Goal: Task Accomplishment & Management: Manage account settings

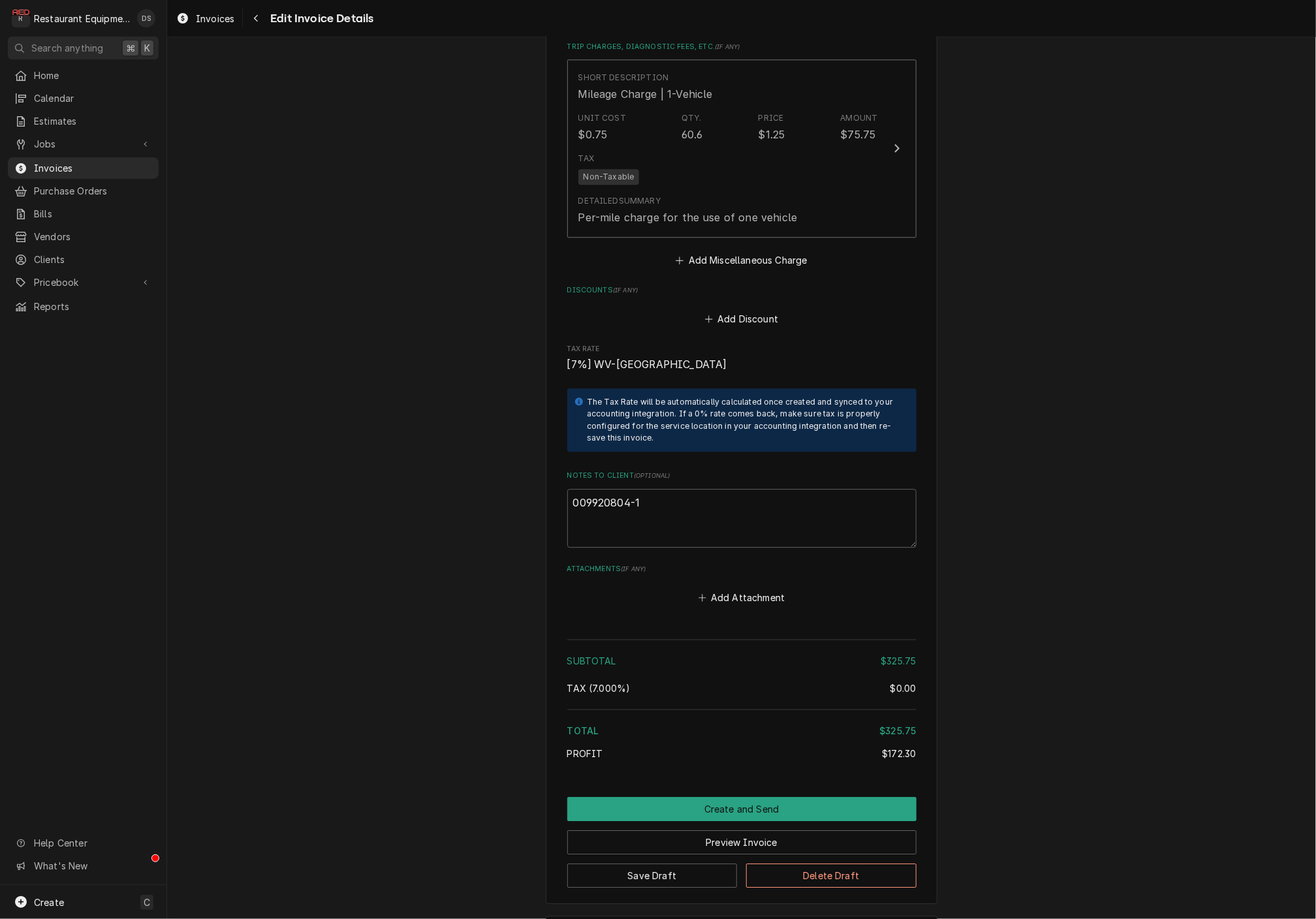
scroll to position [1999, 0]
click at [706, 831] on button "Preview Invoice" at bounding box center [742, 843] width 349 height 24
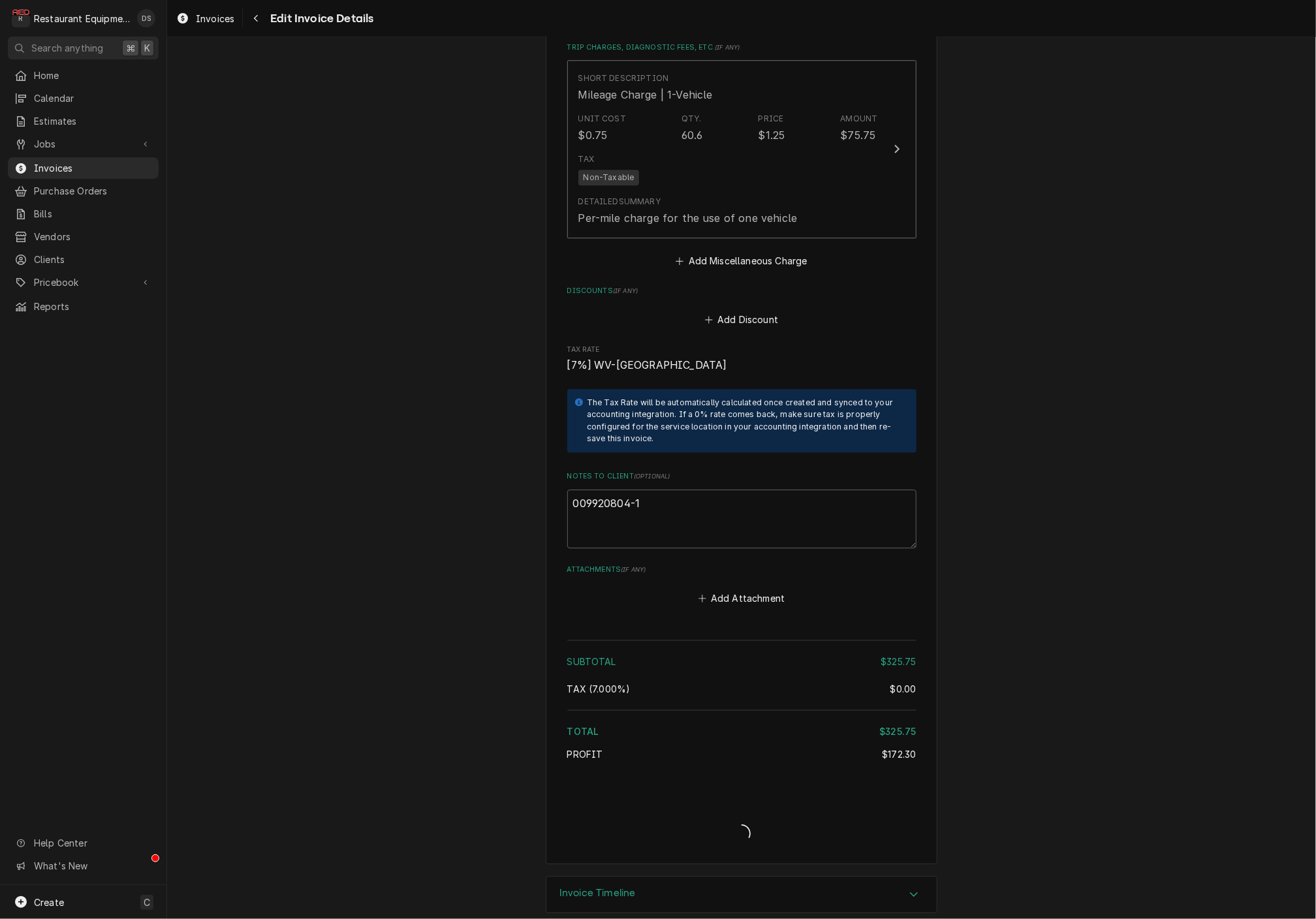
scroll to position [1959, 0]
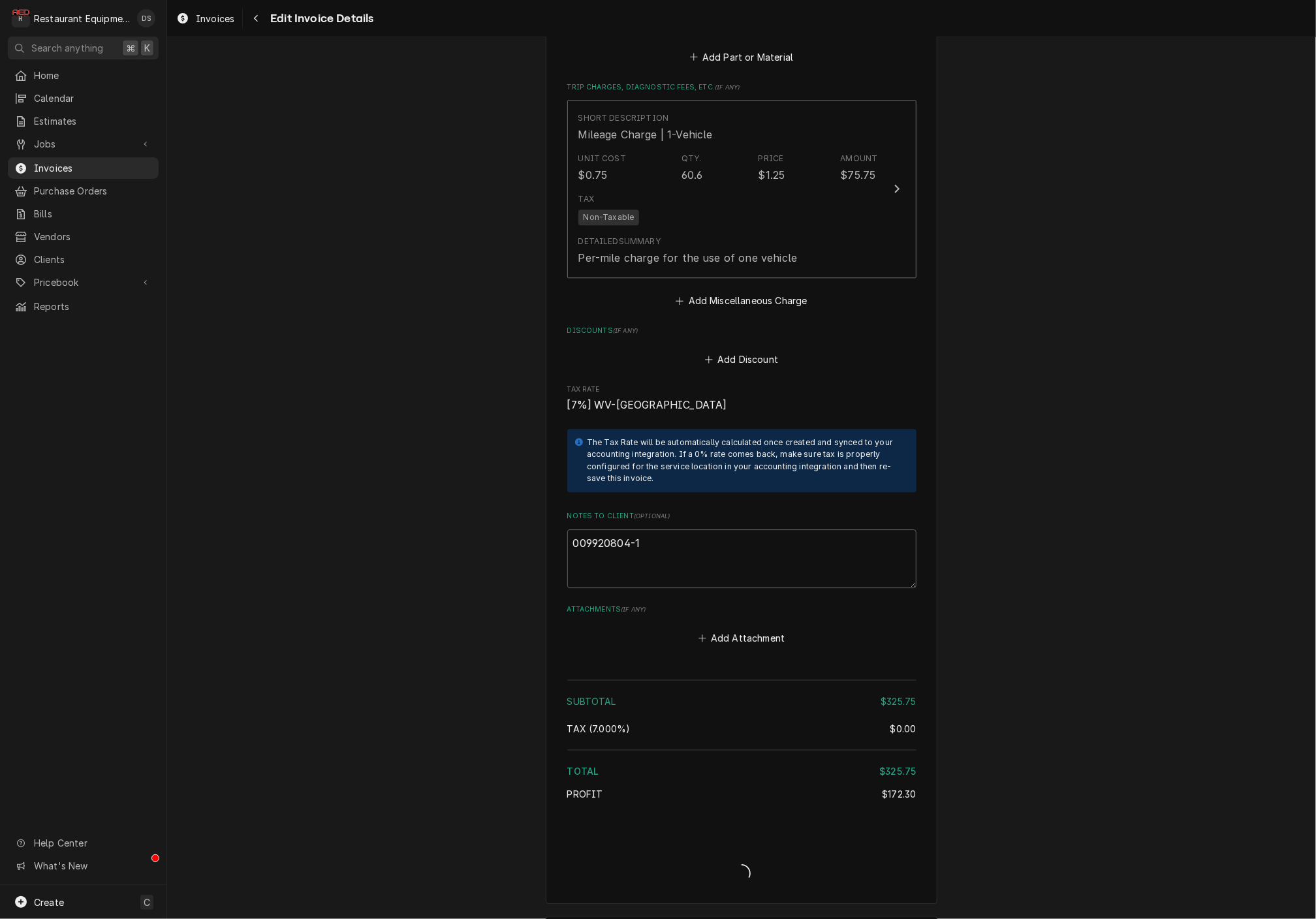
type textarea "x"
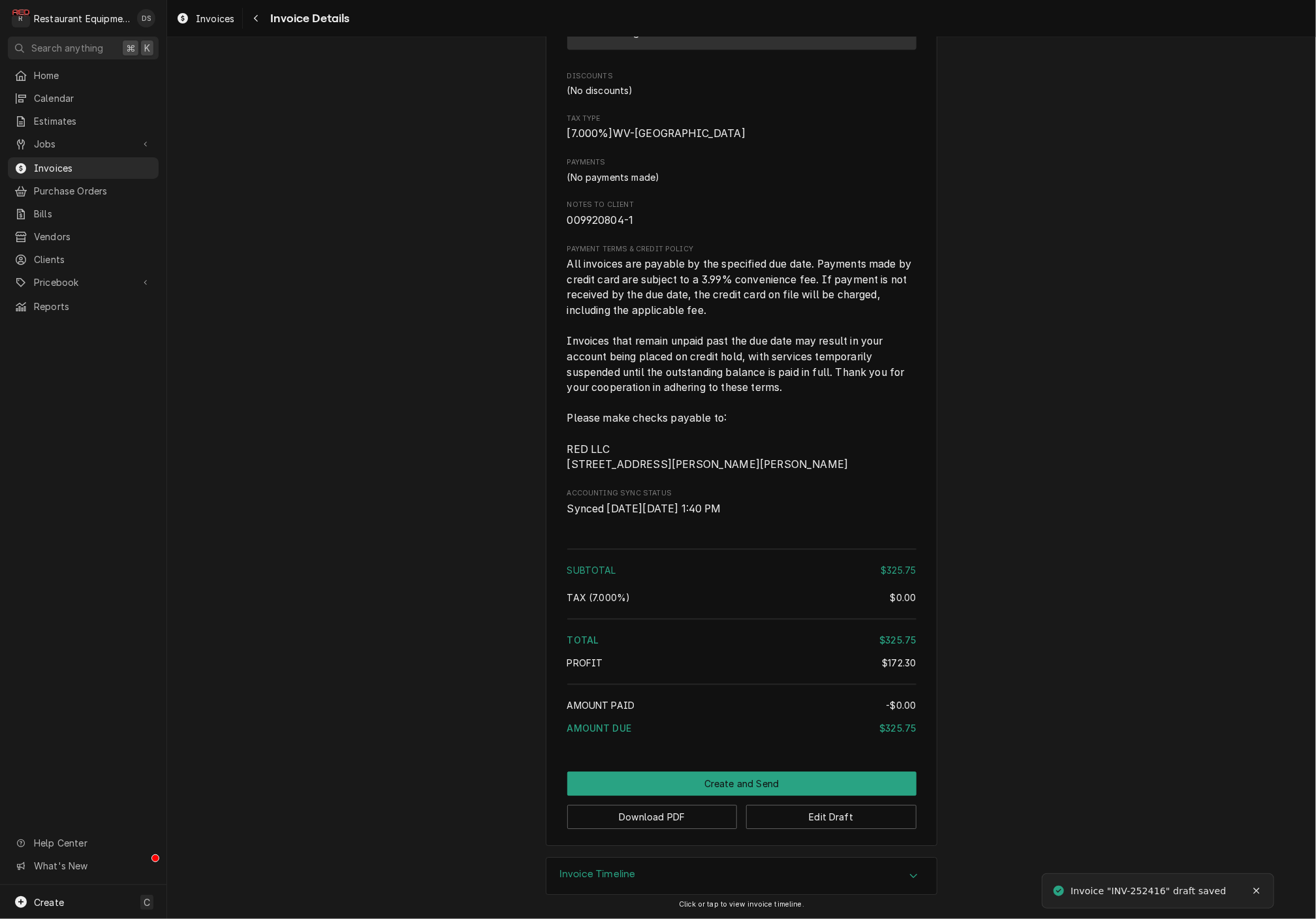
scroll to position [1779, 0]
click at [664, 826] on button "Download PDF" at bounding box center [652, 817] width 170 height 24
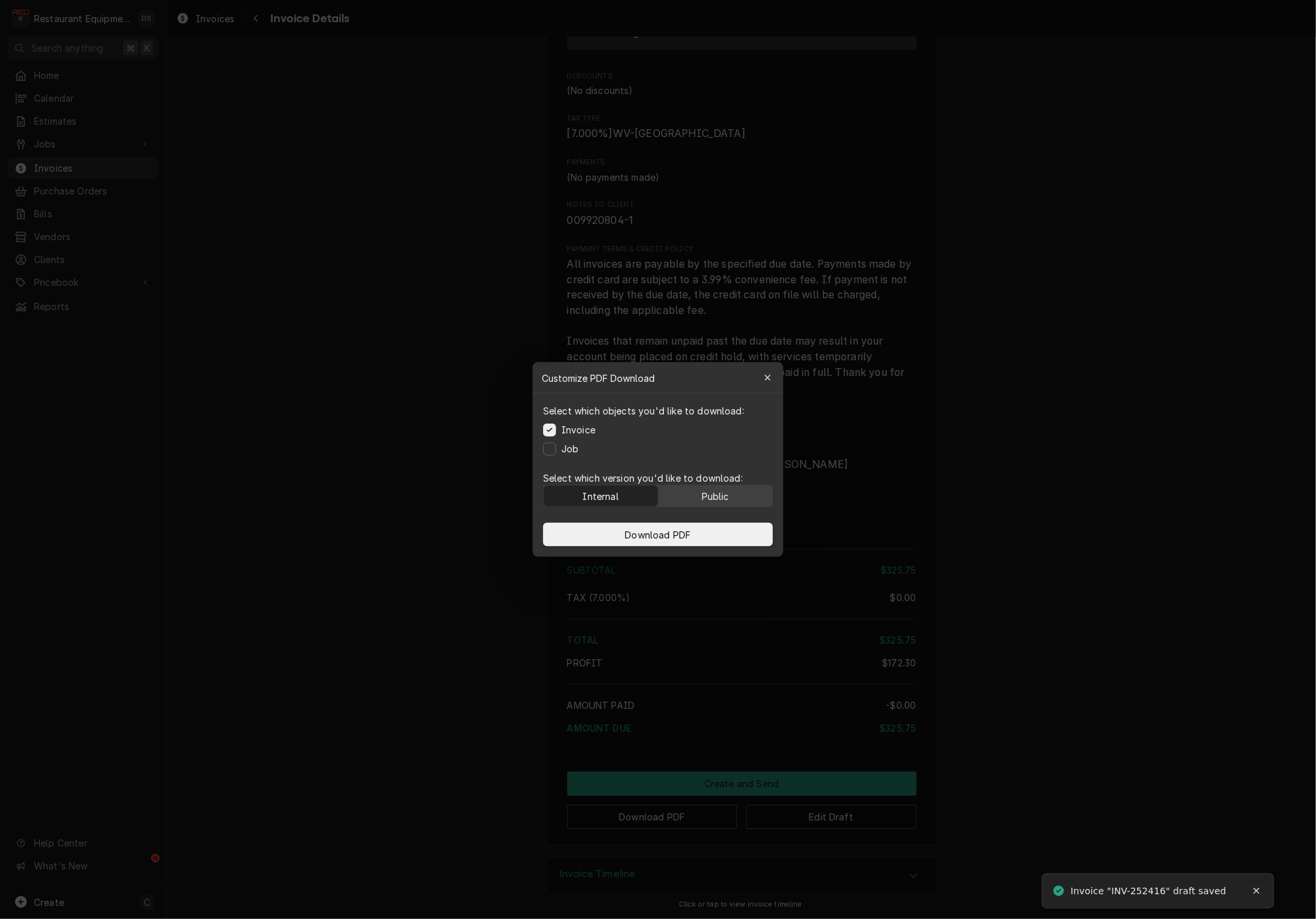
click at [747, 490] on button "Public" at bounding box center [715, 496] width 114 height 20
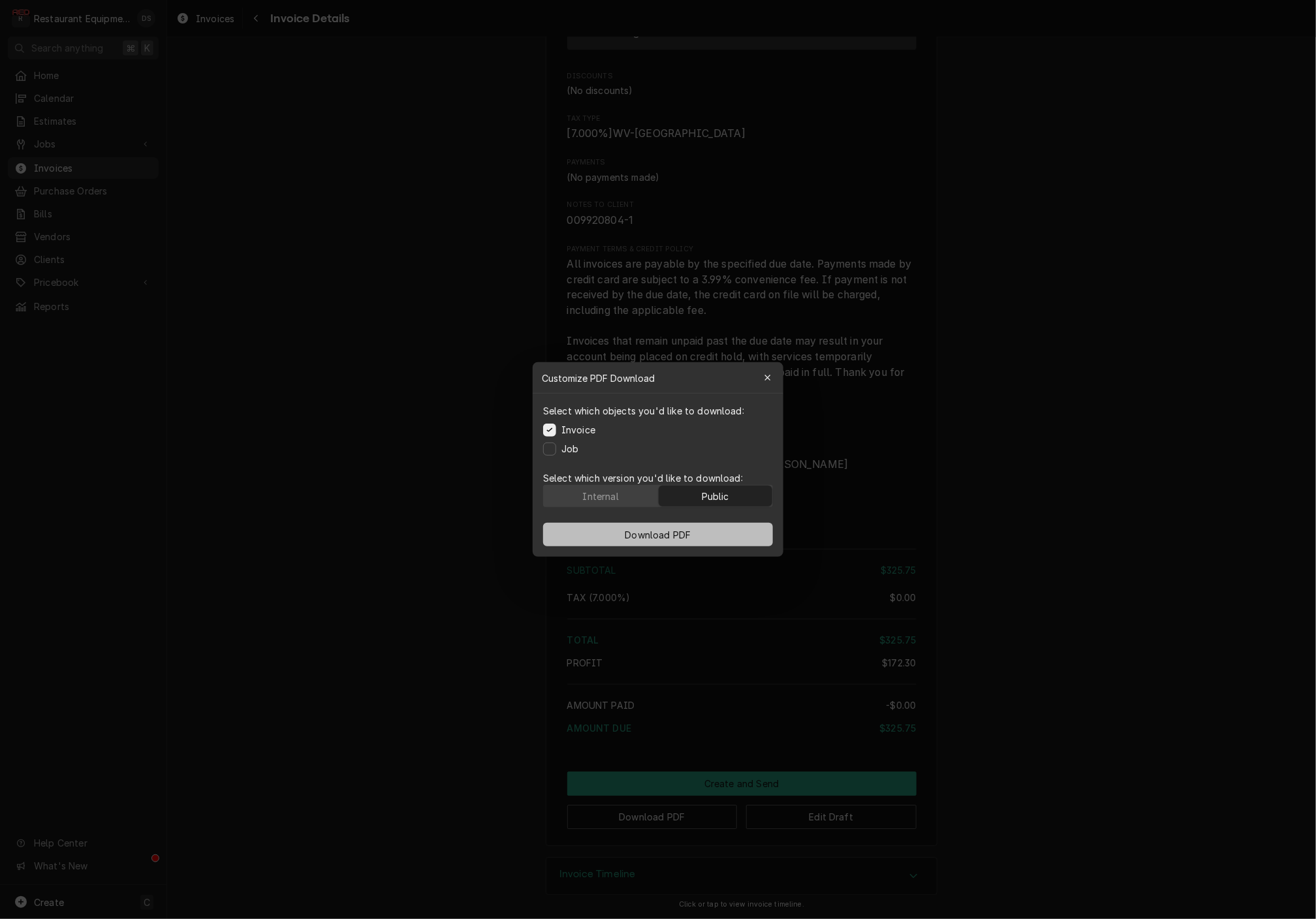
click at [736, 531] on button "Download PDF" at bounding box center [658, 534] width 230 height 23
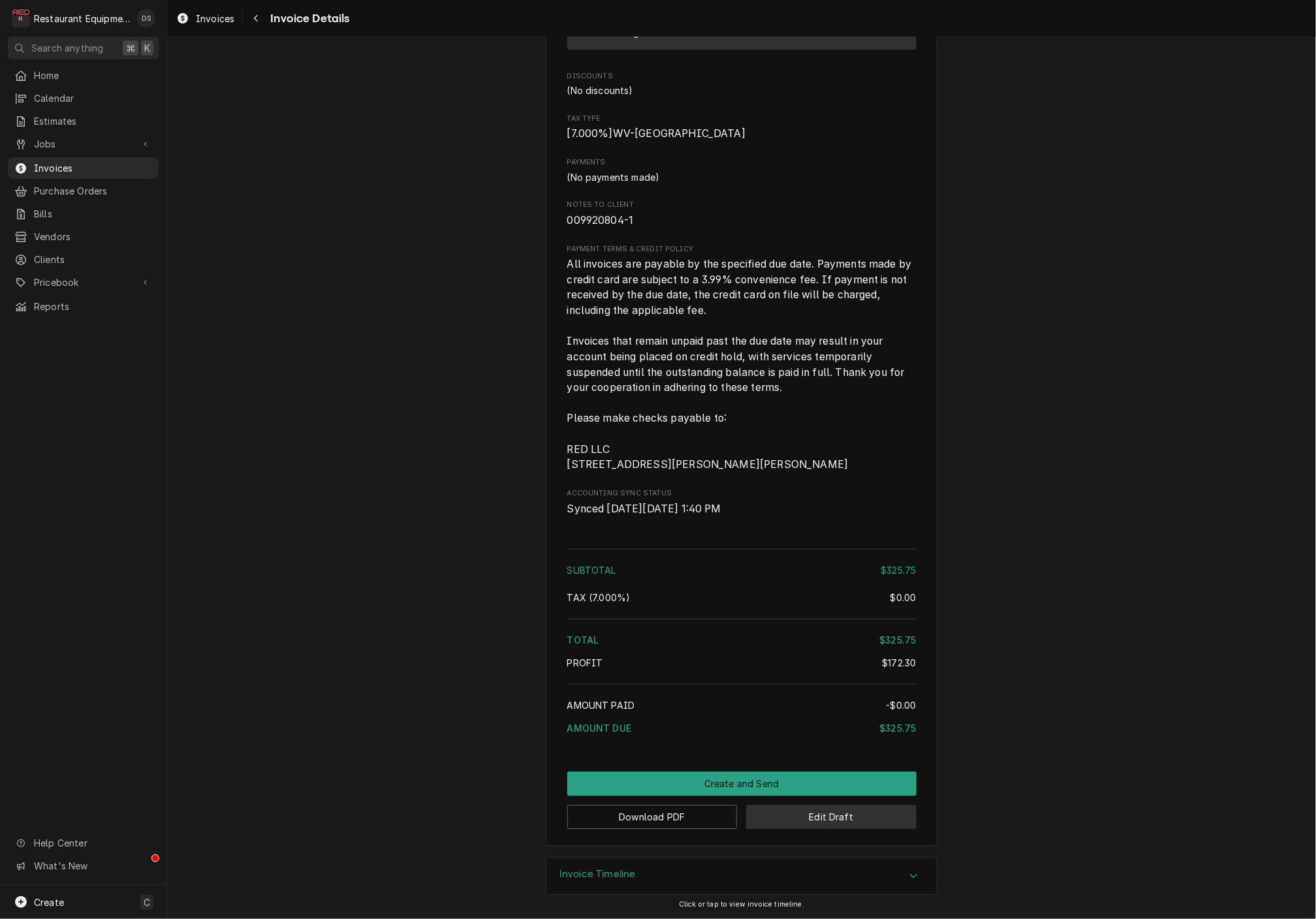
click at [842, 822] on button "Edit Draft" at bounding box center [831, 817] width 170 height 24
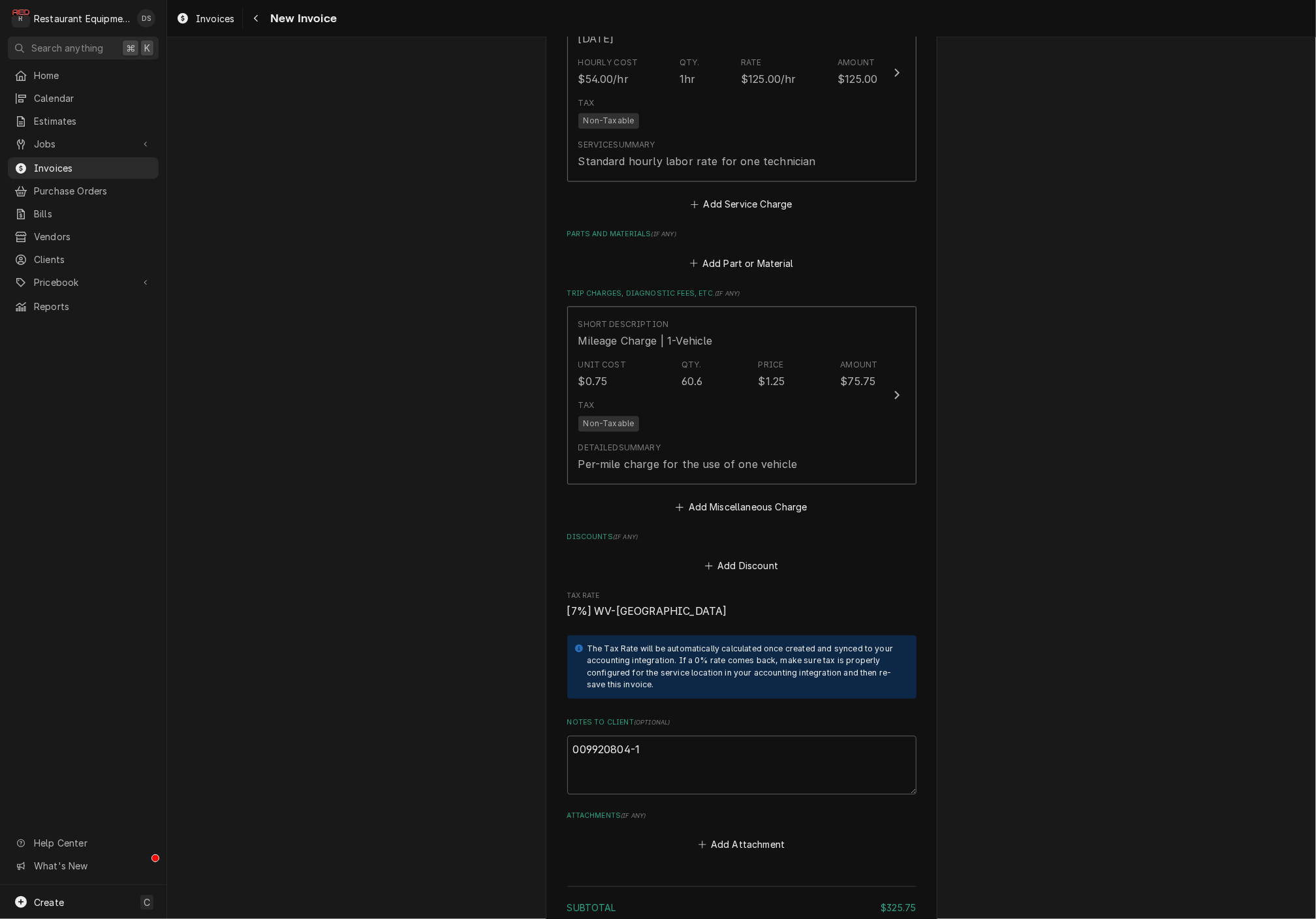
scroll to position [1770, 0]
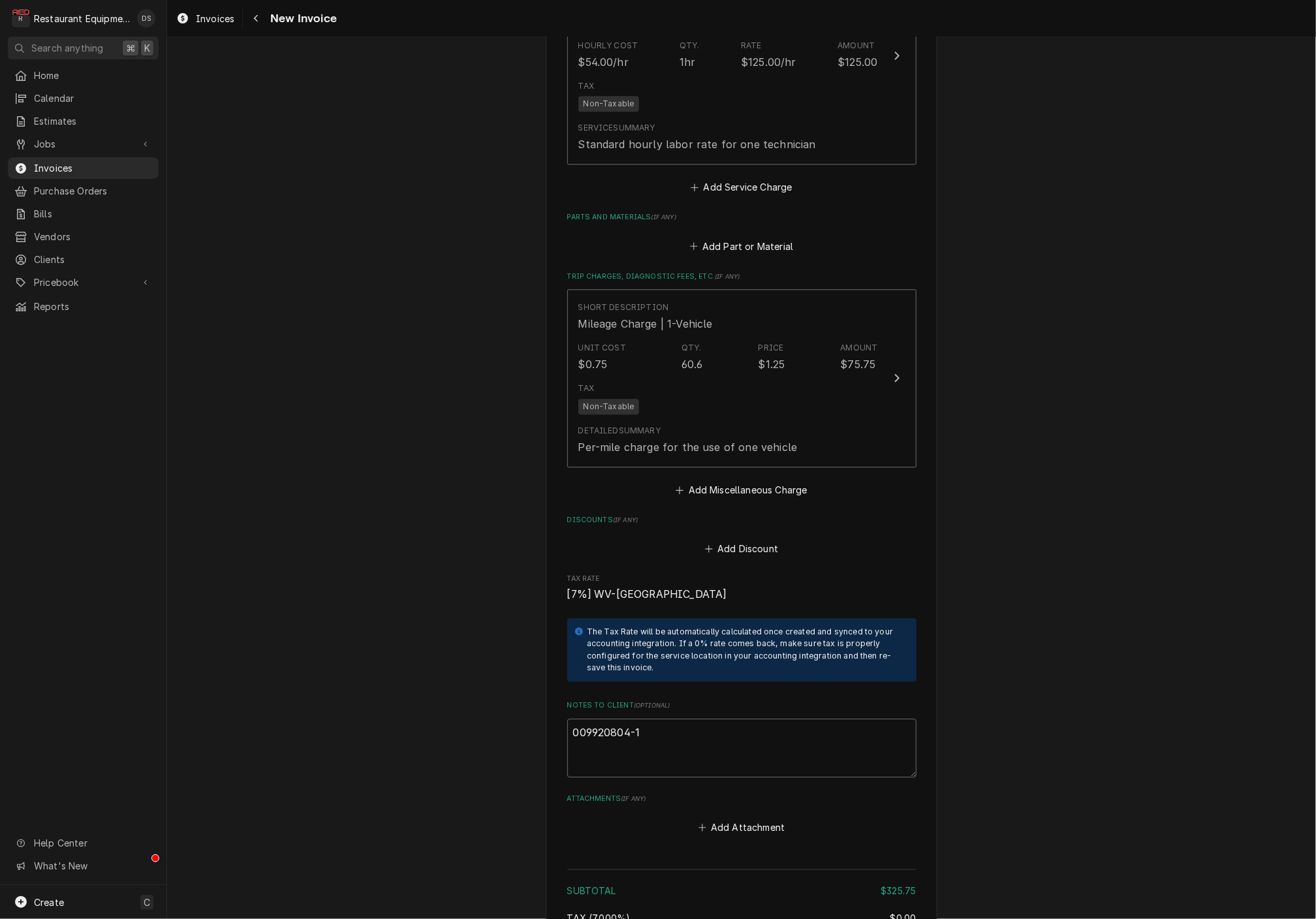
click at [662, 718] on textarea "009920804-1" at bounding box center [742, 748] width 349 height 58
type textarea "x"
type textarea "009920804-1"
type textarea "x"
type textarea "009920804-1"
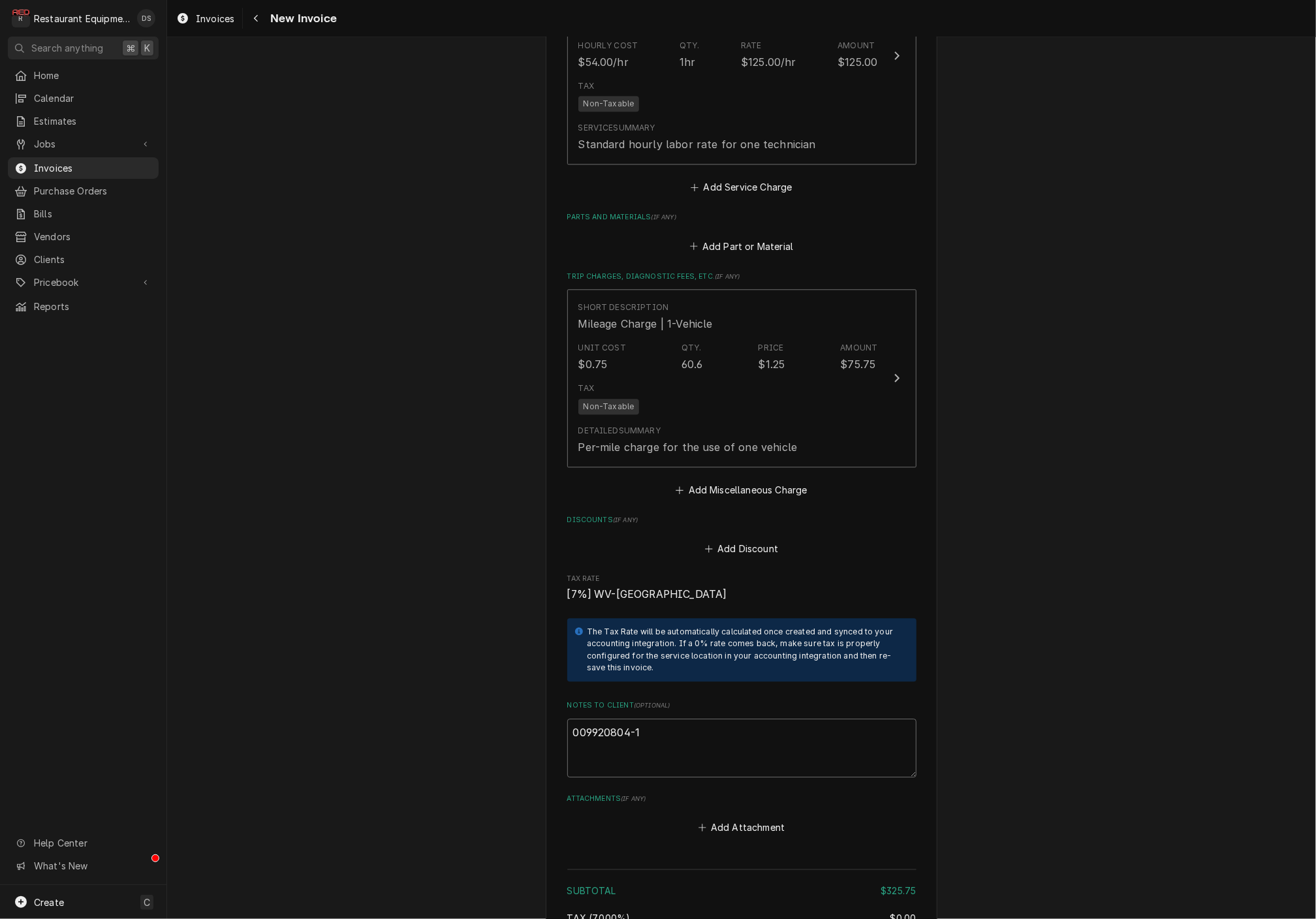
type textarea "x"
type textarea "009920804-1"
paste textarea "Claim KC-1018930"
type textarea "x"
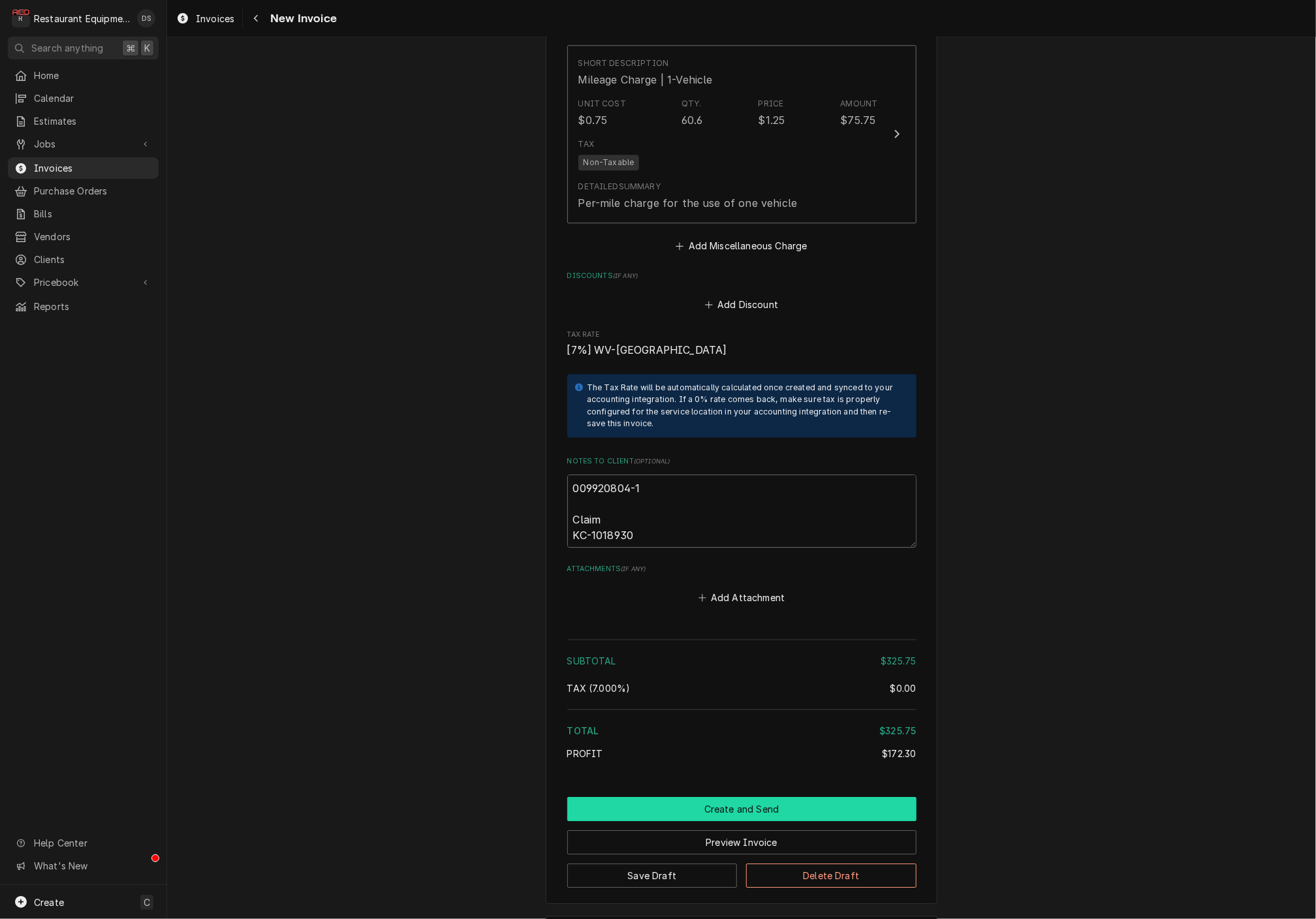
scroll to position [2013, 0]
type textarea "009920804-1 Claim KC-1018930"
click at [720, 798] on button "Create and Send" at bounding box center [742, 810] width 349 height 24
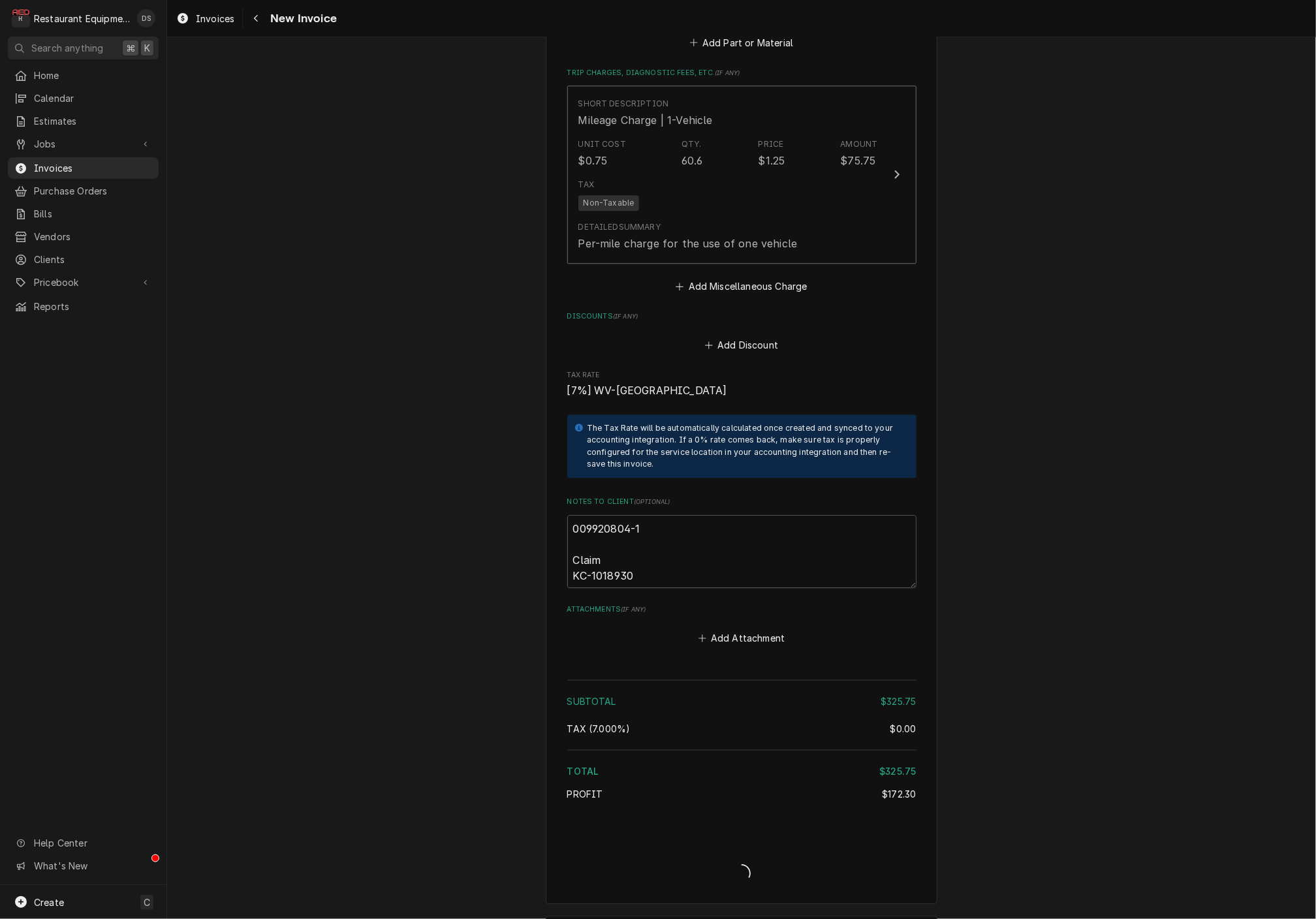
type textarea "x"
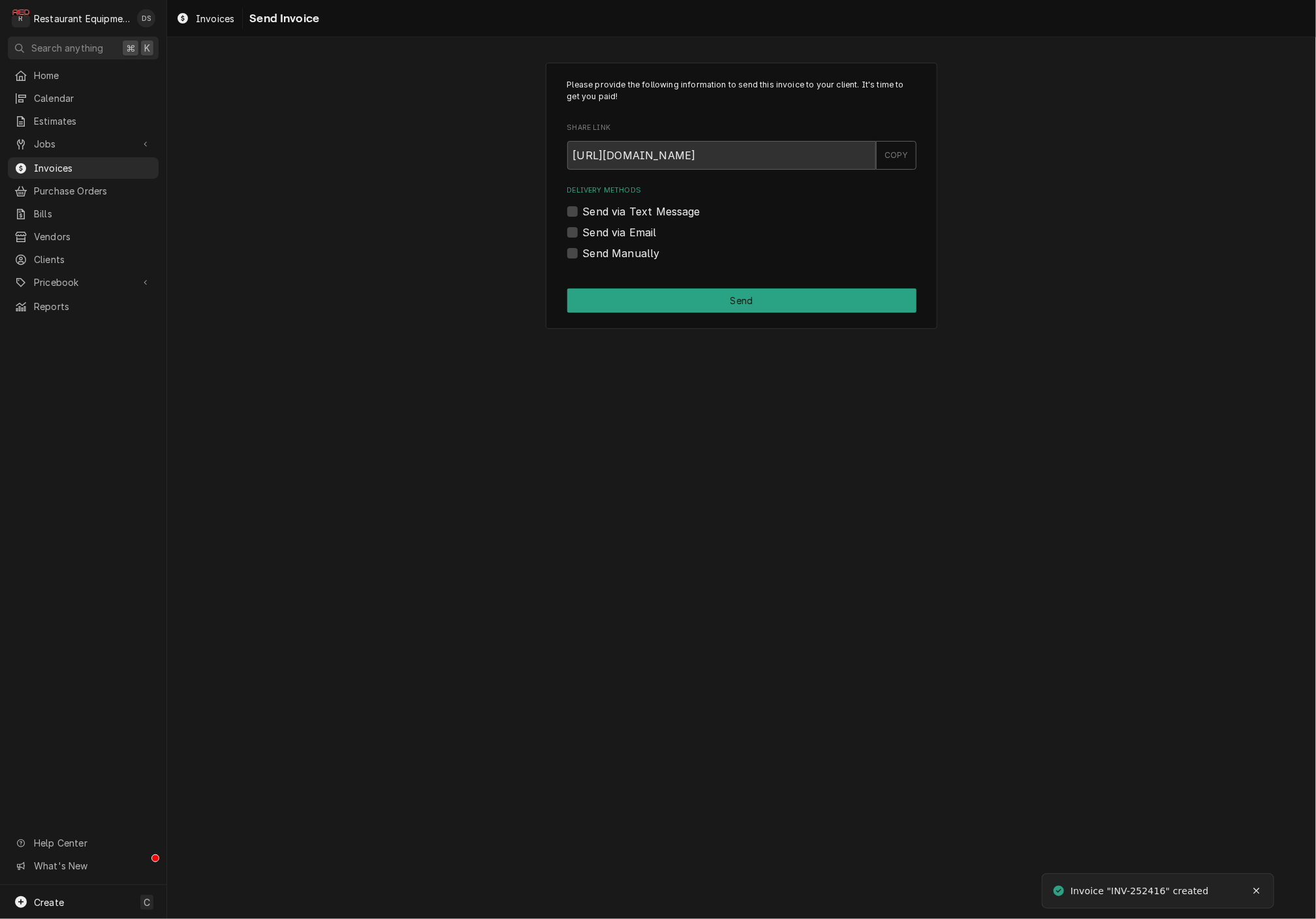
click at [583, 255] on label "Send Manually" at bounding box center [621, 253] width 77 height 16
click at [583, 255] on input "Send Manually" at bounding box center [757, 260] width 349 height 29
click at [583, 255] on label "Send Manually" at bounding box center [621, 253] width 77 height 16
click at [583, 255] on input "Send Manually" at bounding box center [757, 260] width 349 height 29
click at [583, 253] on label "Send Manually" at bounding box center [621, 253] width 77 height 16
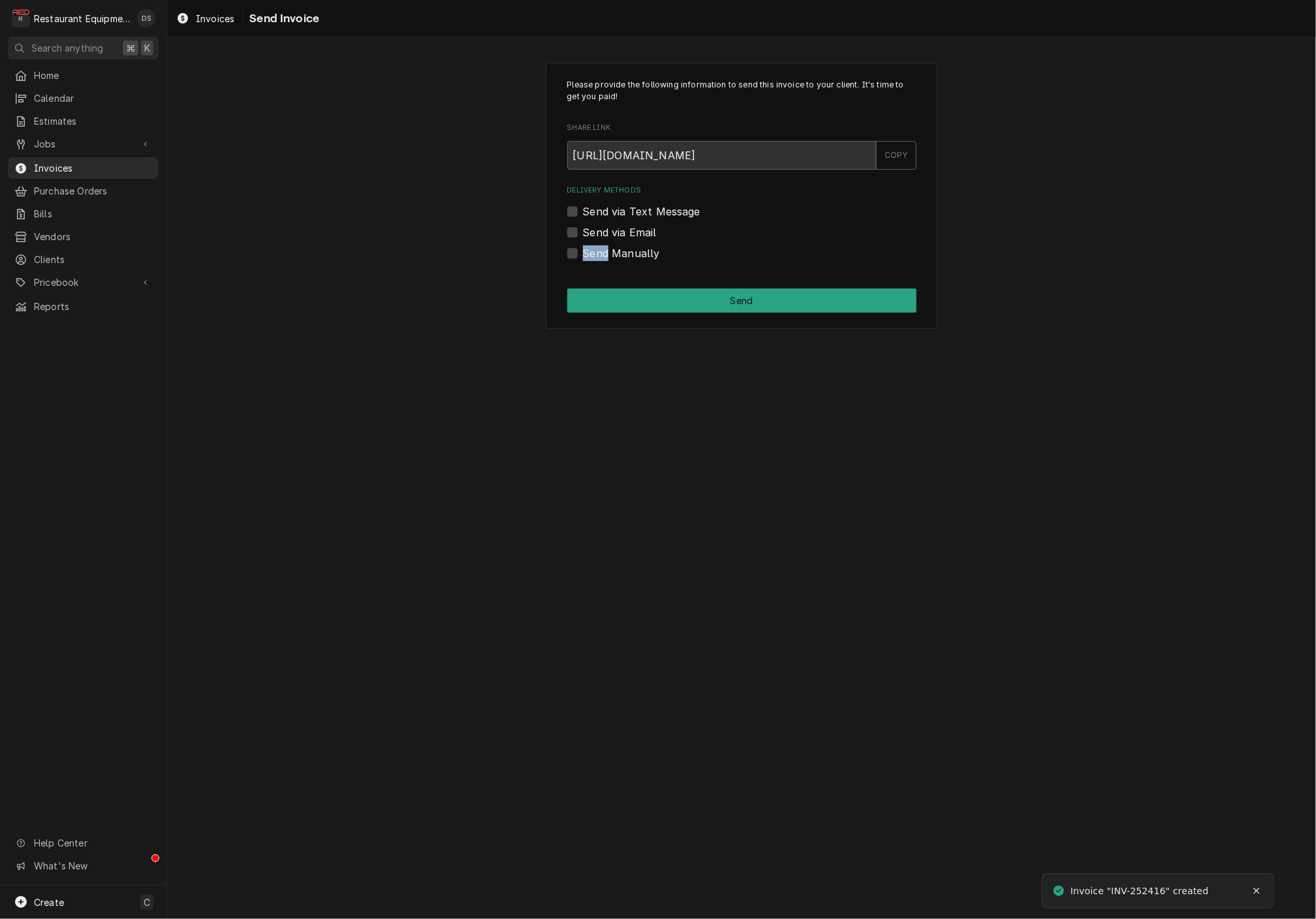
click at [583, 253] on input "Send Manually" at bounding box center [757, 260] width 349 height 29
checkbox input "true"
click at [768, 298] on button "Send" at bounding box center [742, 300] width 349 height 24
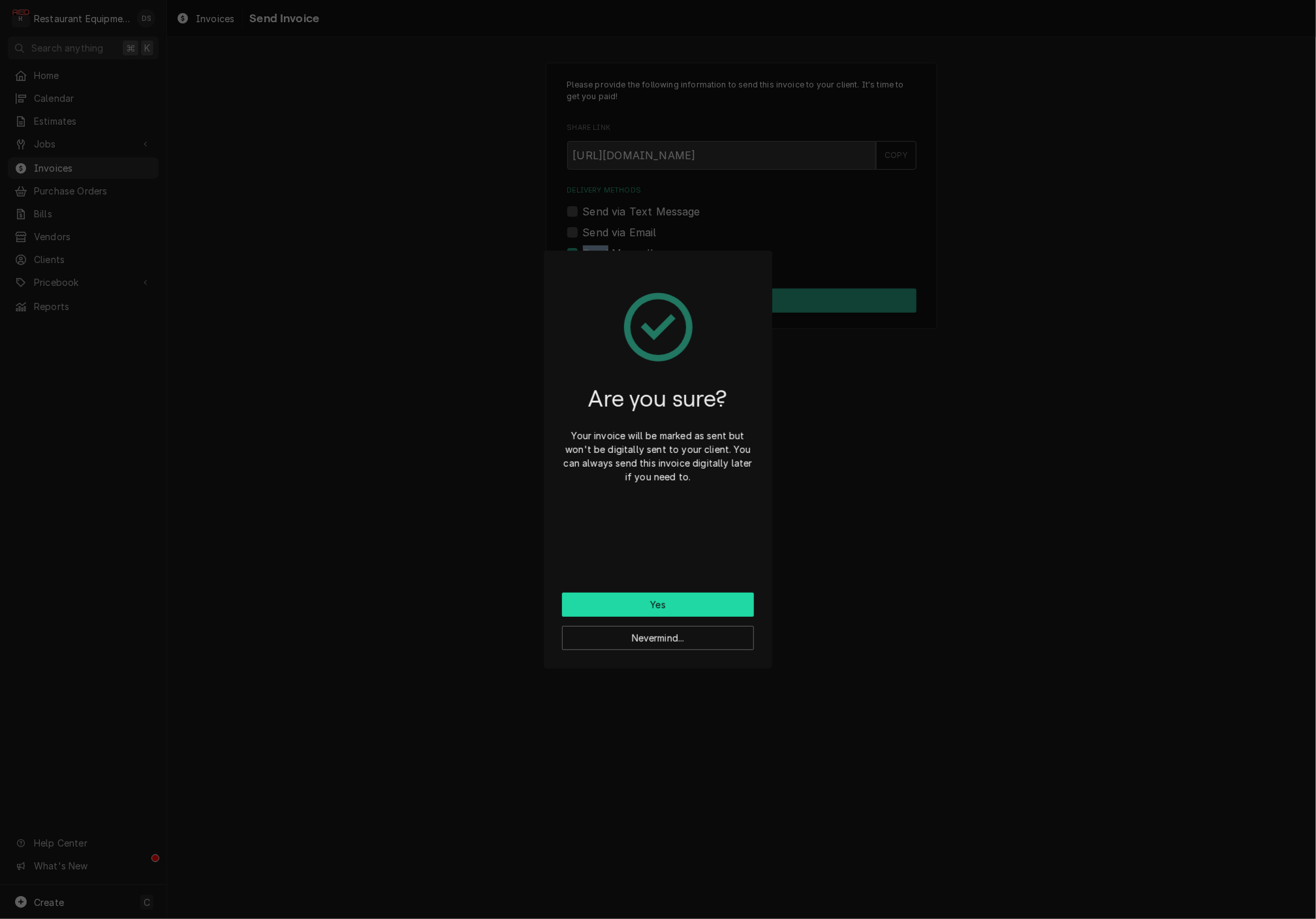
click at [680, 596] on button "Yes" at bounding box center [657, 605] width 192 height 24
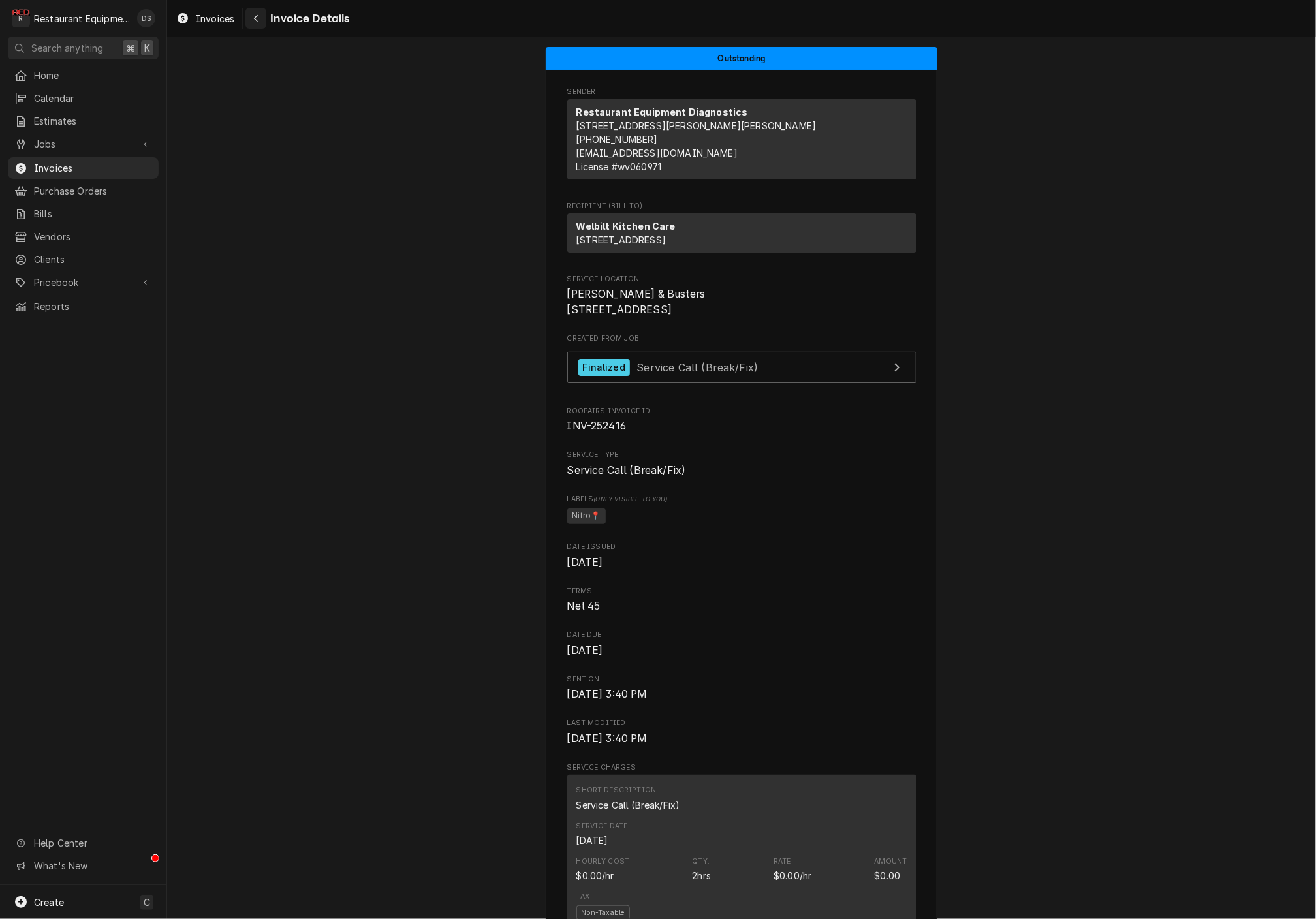
click at [259, 17] on icon "Navigate back" at bounding box center [256, 18] width 6 height 9
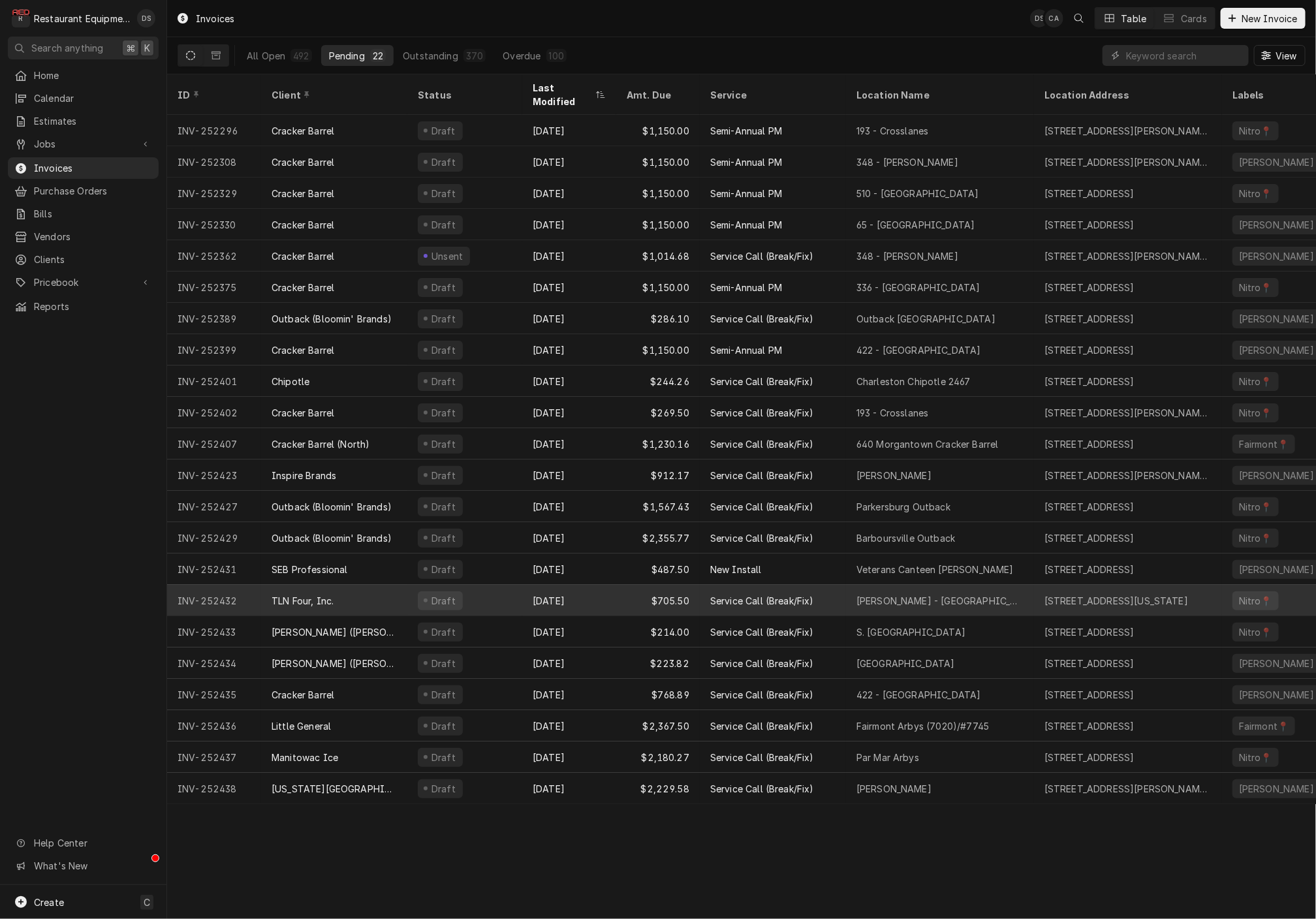
click at [501, 586] on div "Draft" at bounding box center [465, 601] width 115 height 31
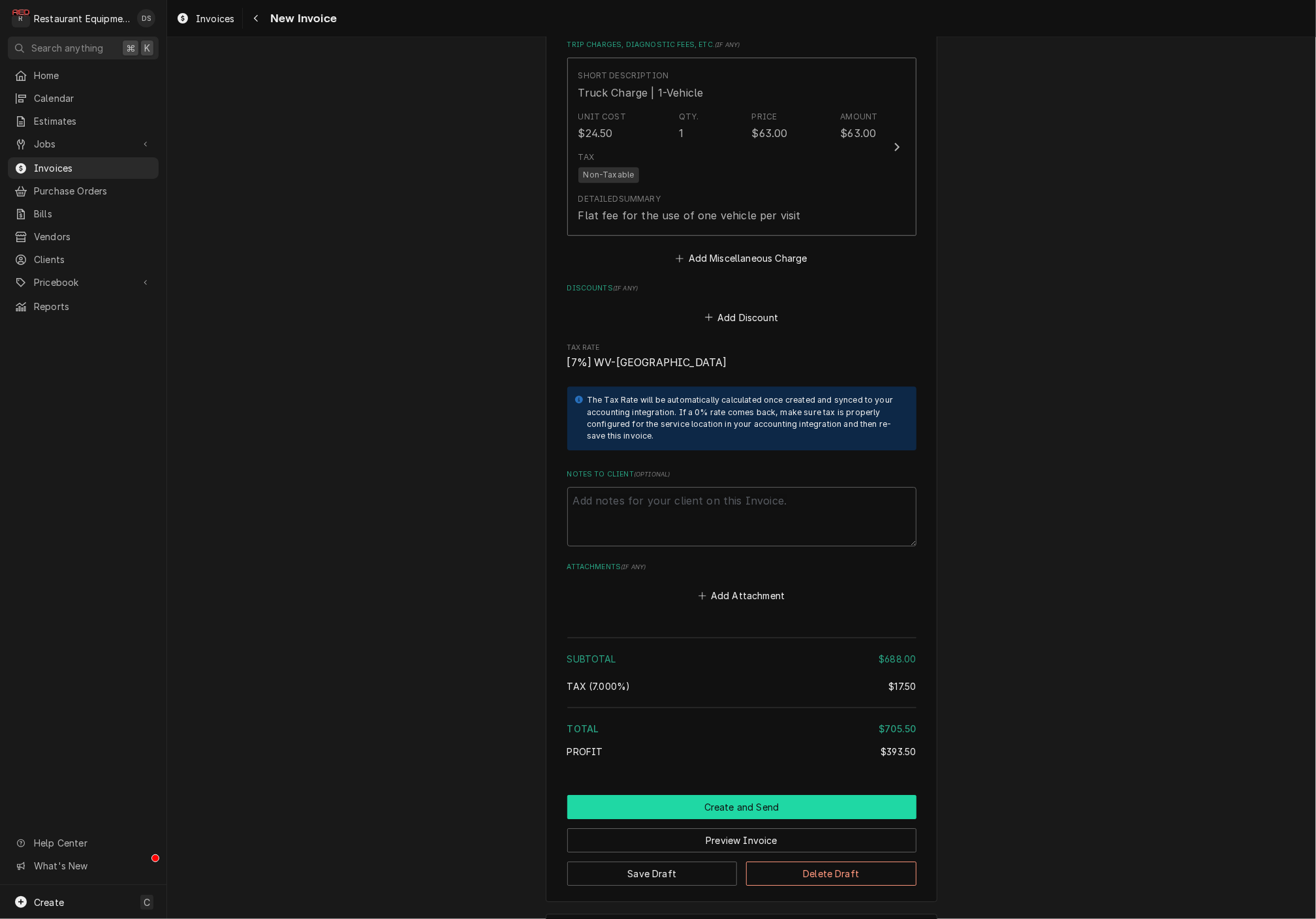
click at [743, 795] on button "Create and Send" at bounding box center [742, 807] width 349 height 24
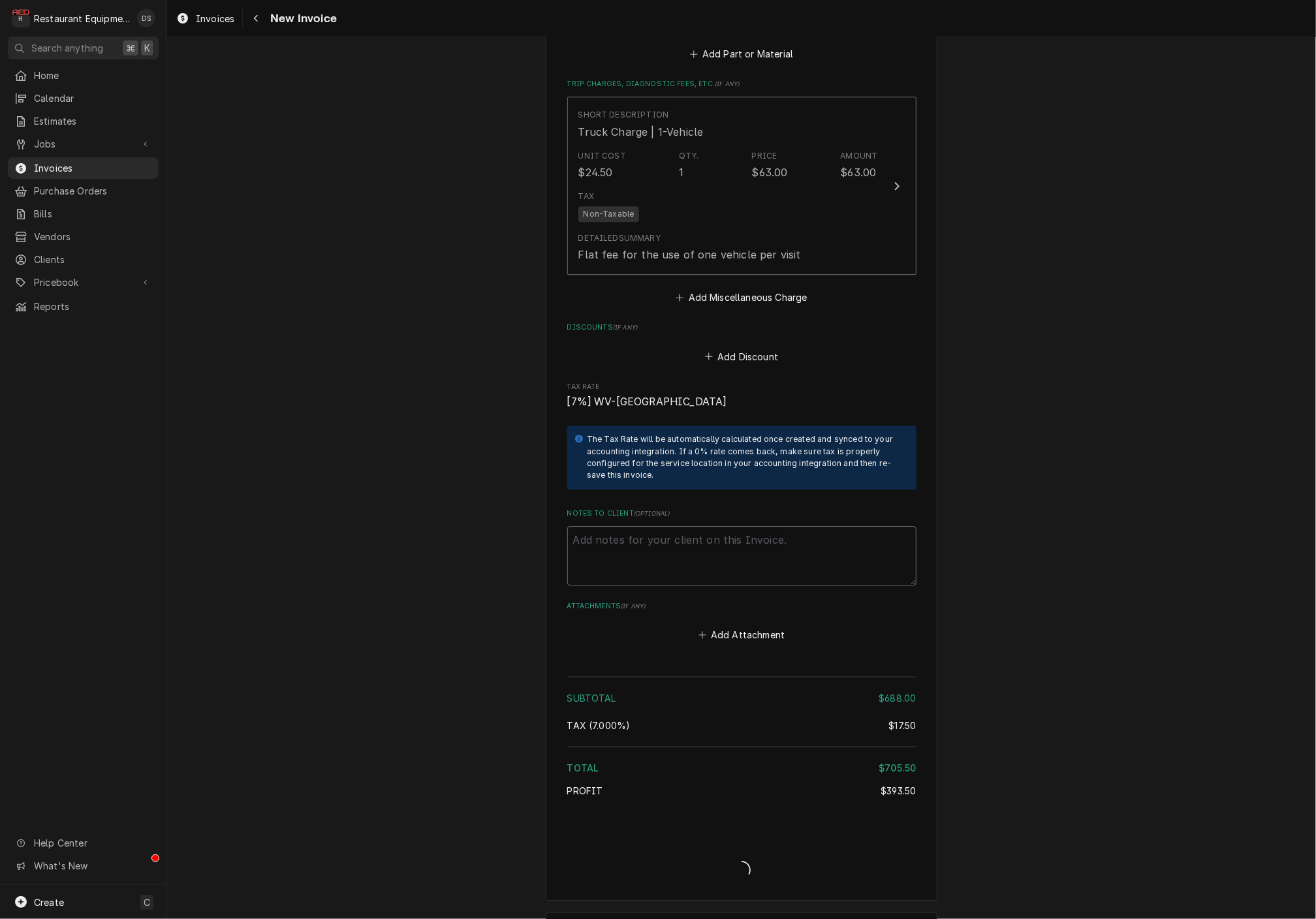
click at [714, 527] on textarea "Notes to Client ( optional )" at bounding box center [742, 556] width 349 height 58
type textarea "x"
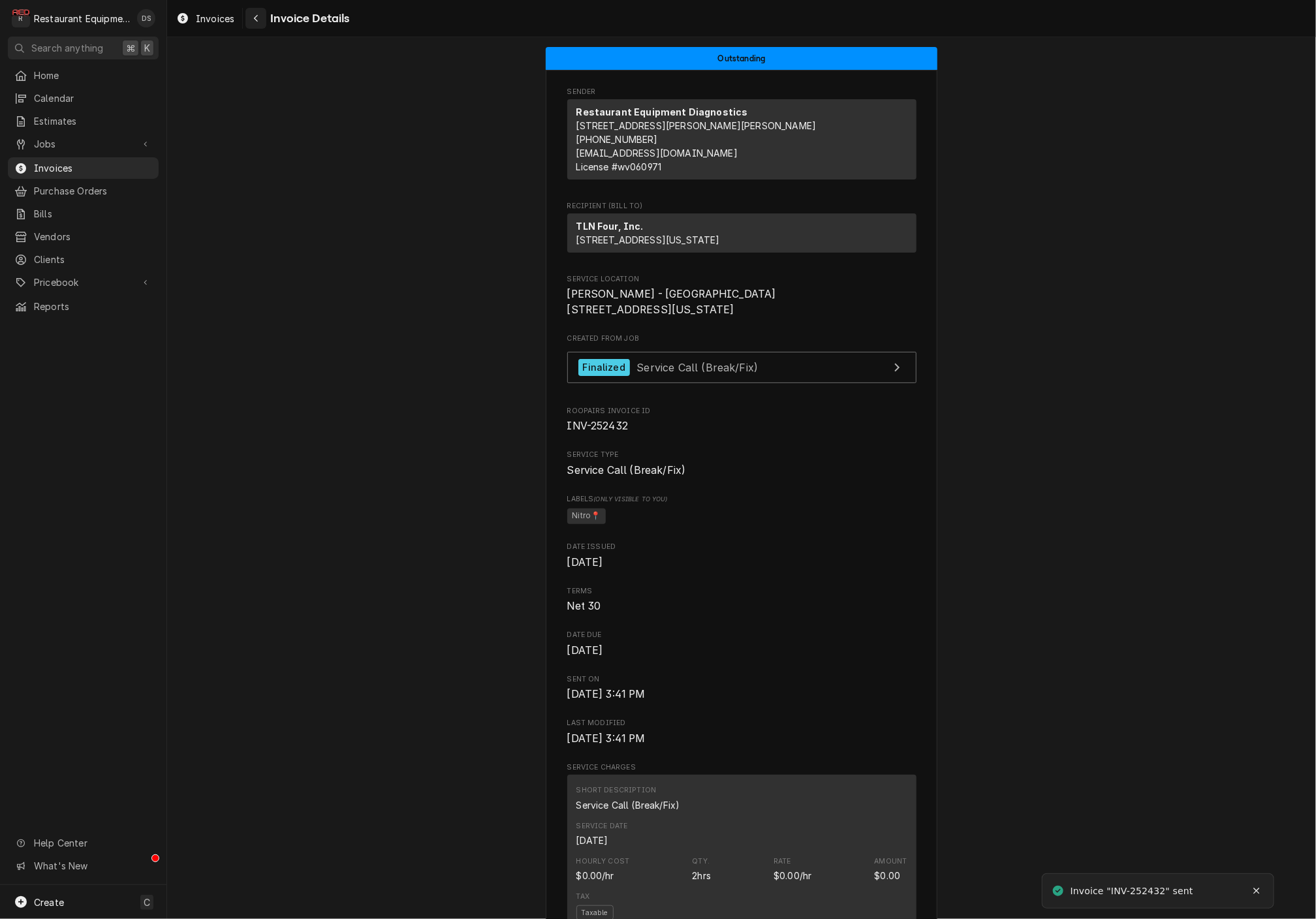
click at [263, 20] on button "Navigate back" at bounding box center [255, 18] width 20 height 20
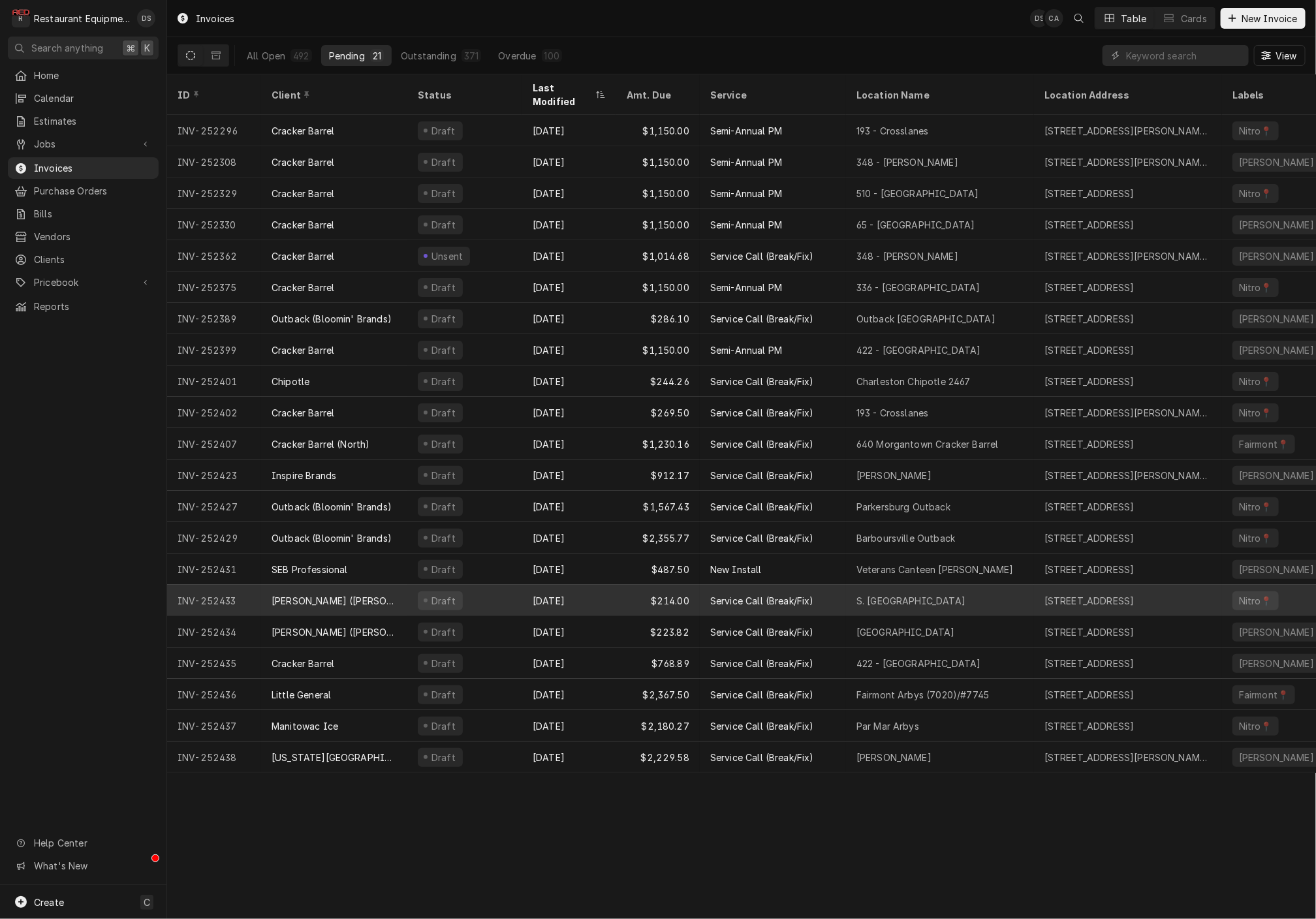
click at [503, 585] on div "Draft" at bounding box center [465, 601] width 115 height 31
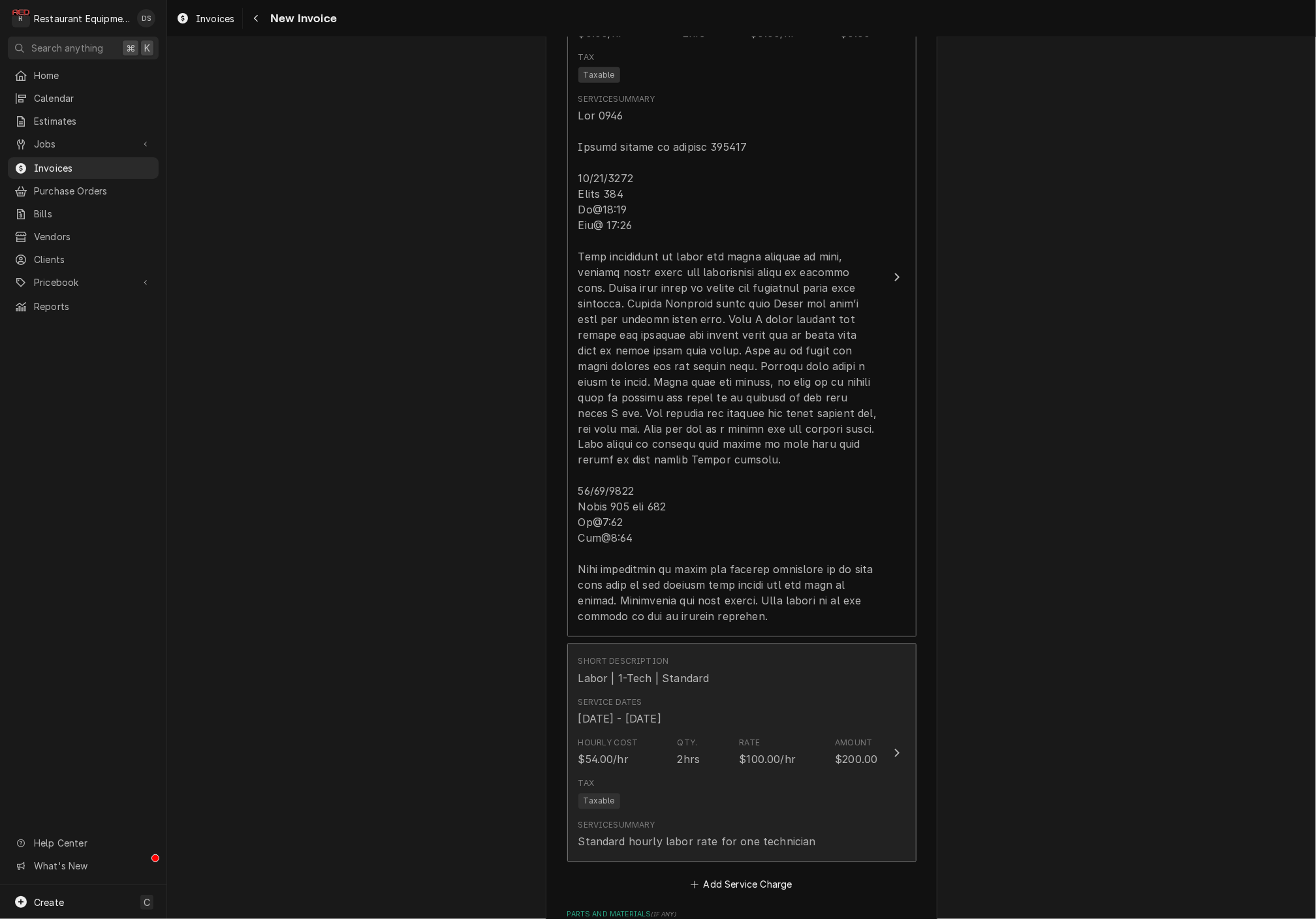
scroll to position [1005, 0]
click at [871, 776] on div "Tax Taxable" at bounding box center [728, 792] width 300 height 42
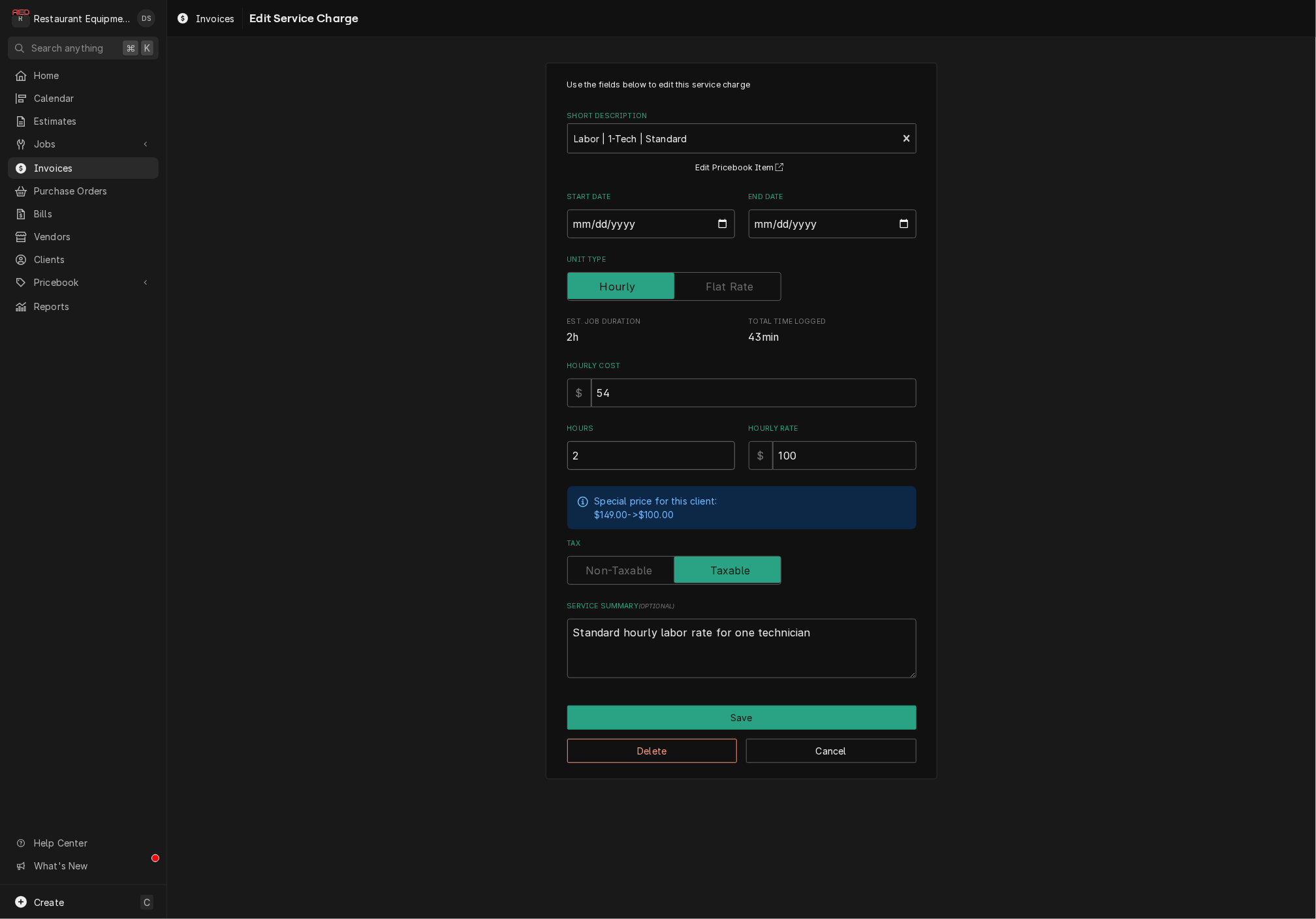
click at [635, 446] on input "2" at bounding box center [651, 456] width 167 height 29
type textarea "x"
type input "3"
type textarea "x"
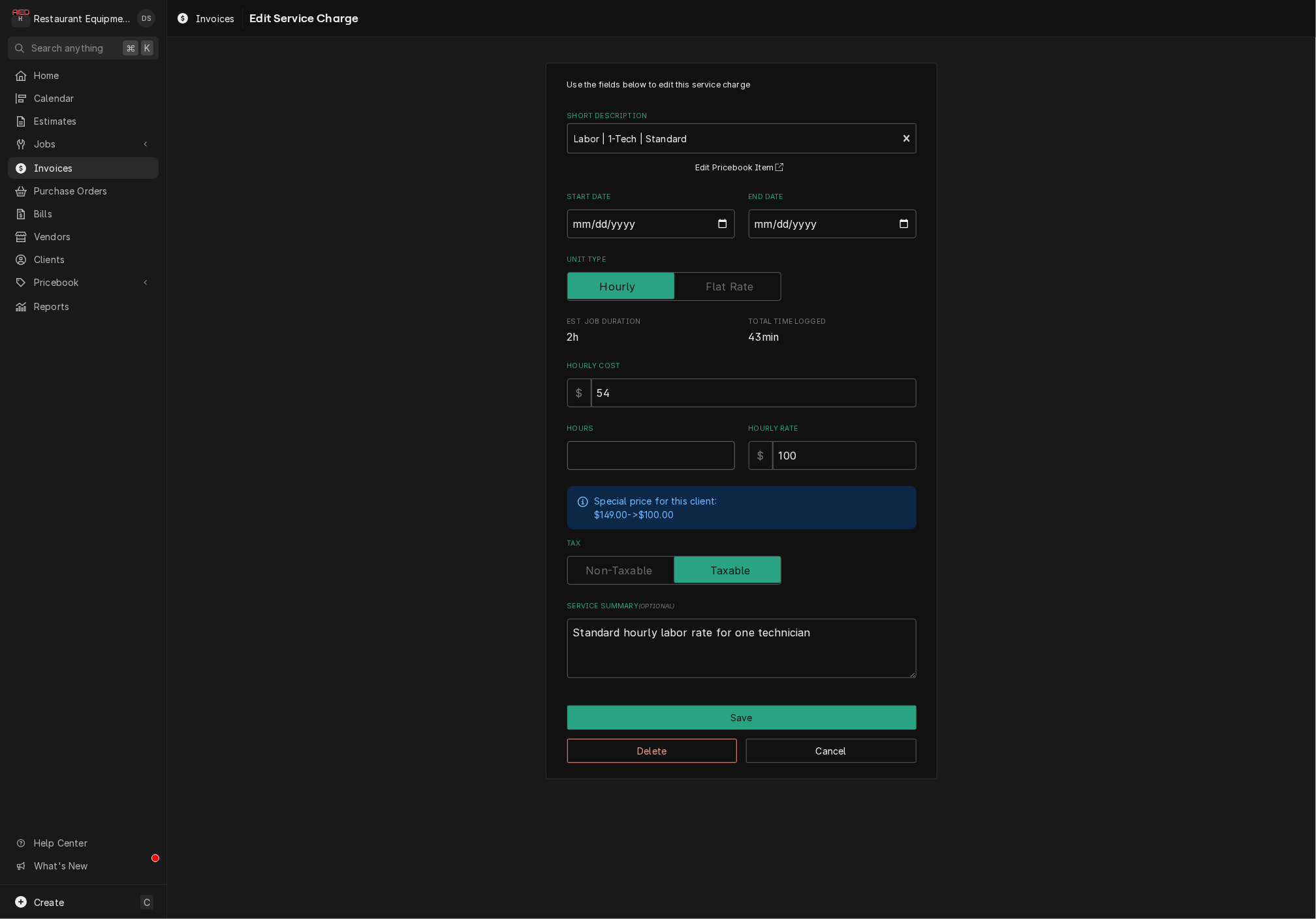
type textarea "x"
type input "2"
type textarea "x"
type input "2.2"
type textarea "x"
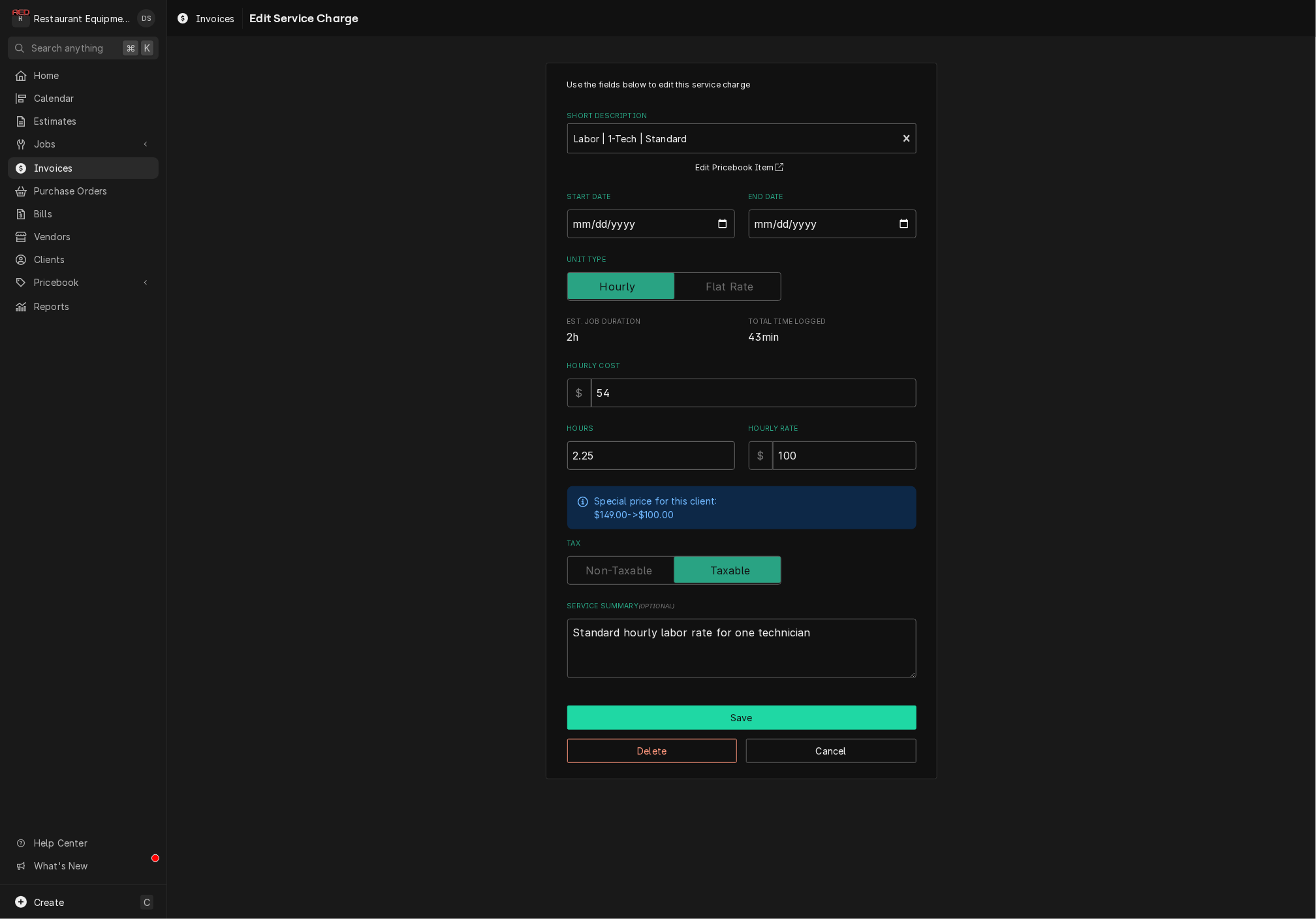
type input "2.25"
click at [695, 717] on button "Save" at bounding box center [742, 717] width 349 height 24
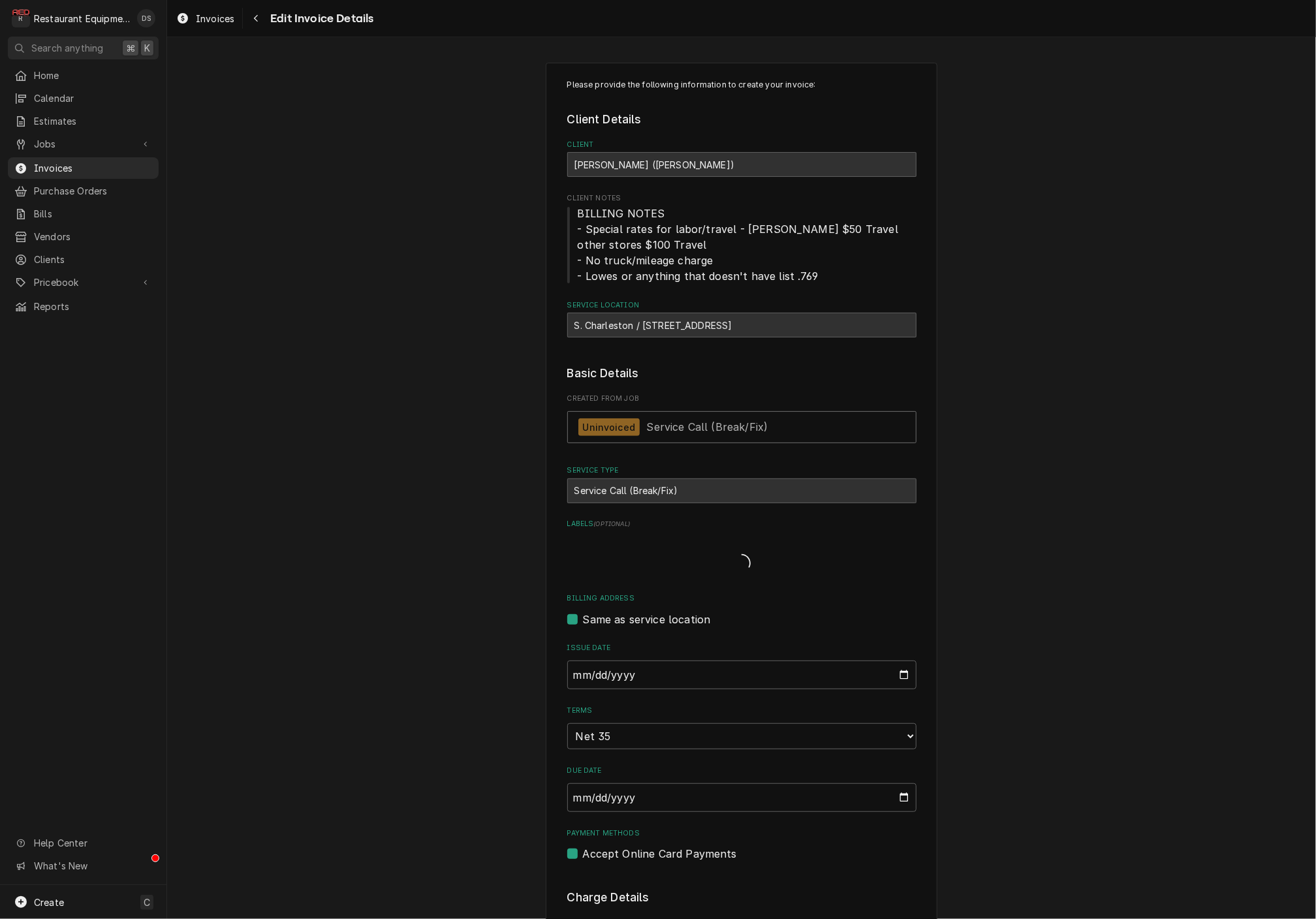
scroll to position [1004, 0]
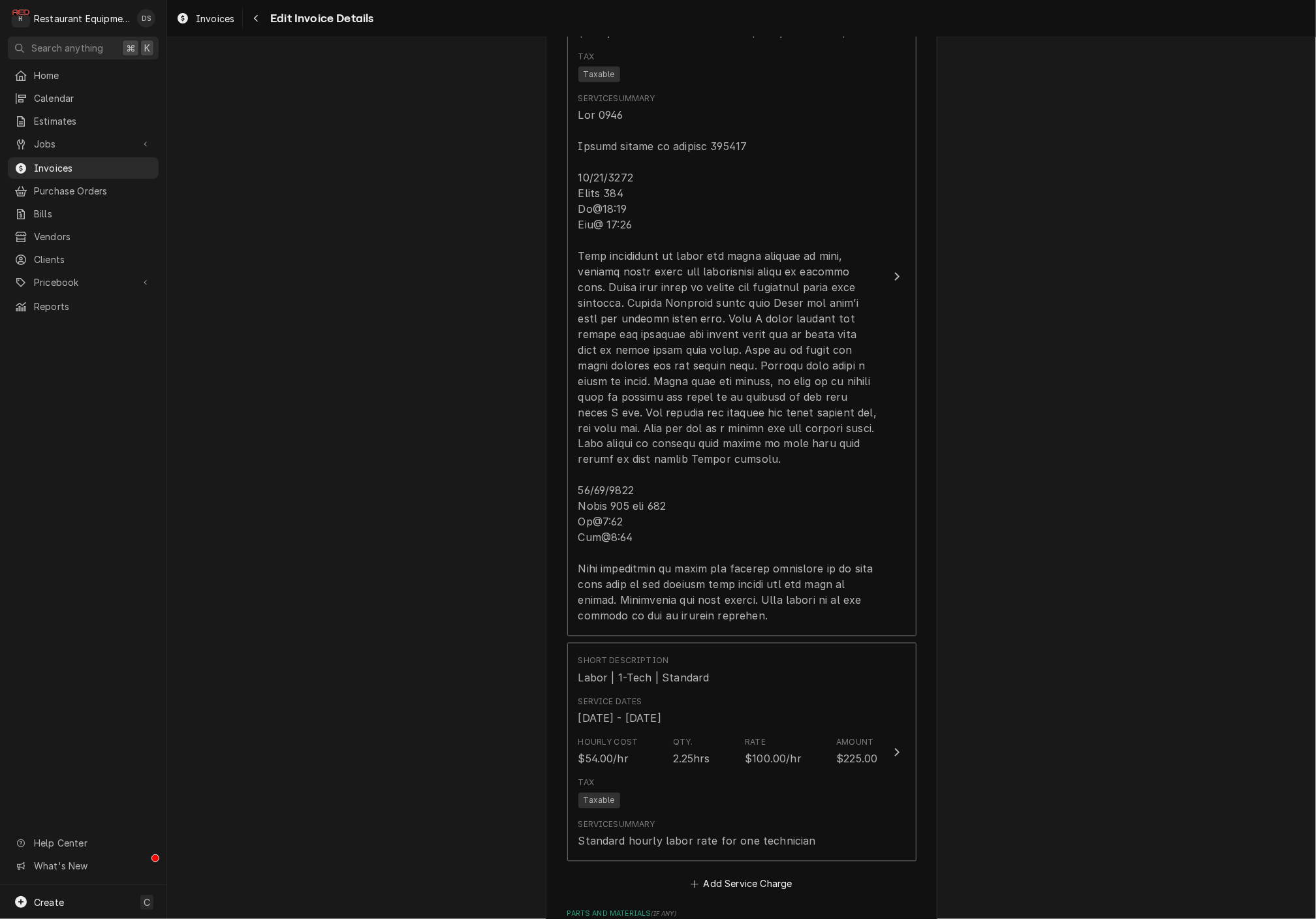
click at [689, 737] on div "Qty." at bounding box center [682, 743] width 20 height 12
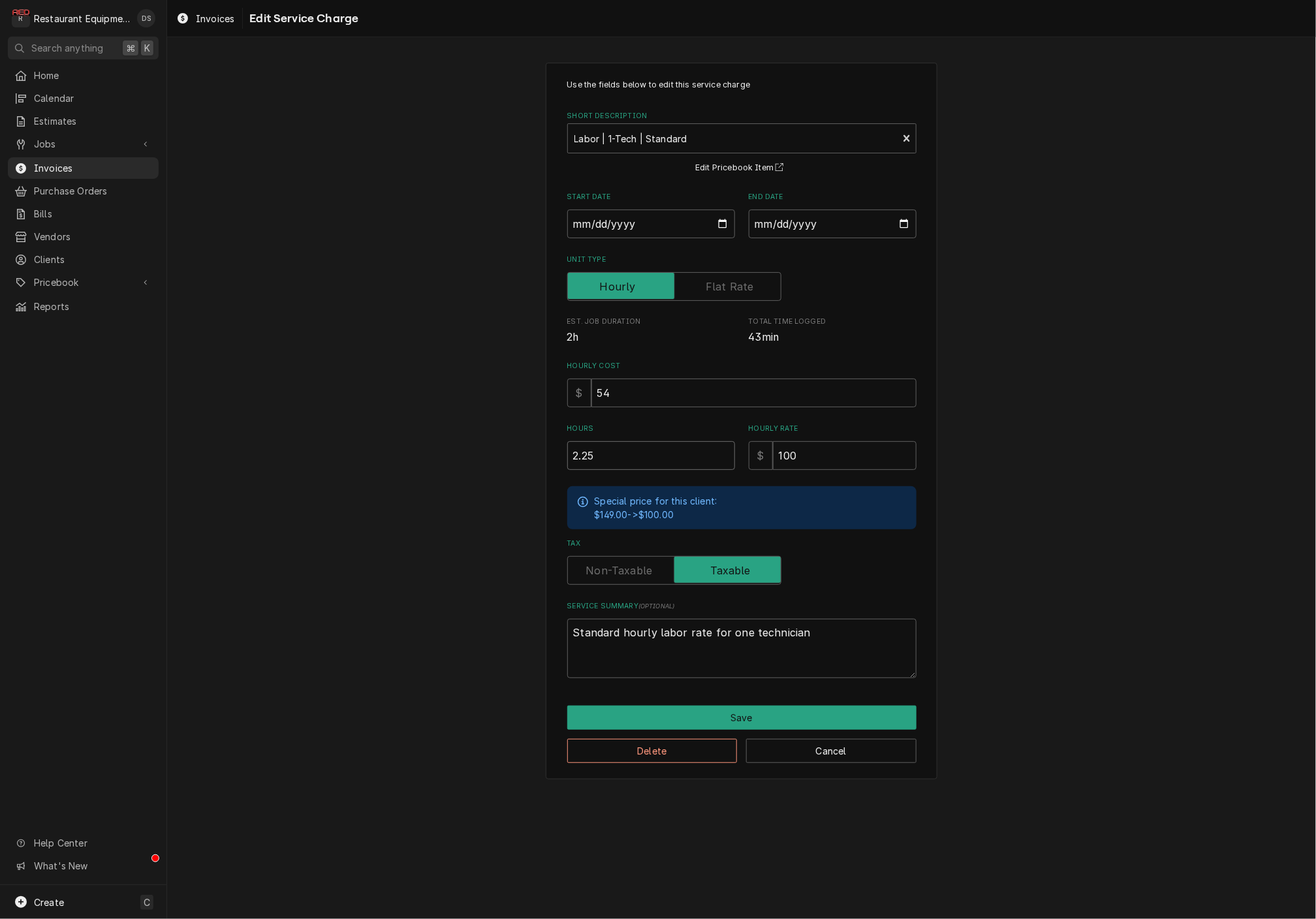
click at [642, 449] on input "2.25" at bounding box center [651, 456] width 167 height 29
type textarea "x"
type input "1"
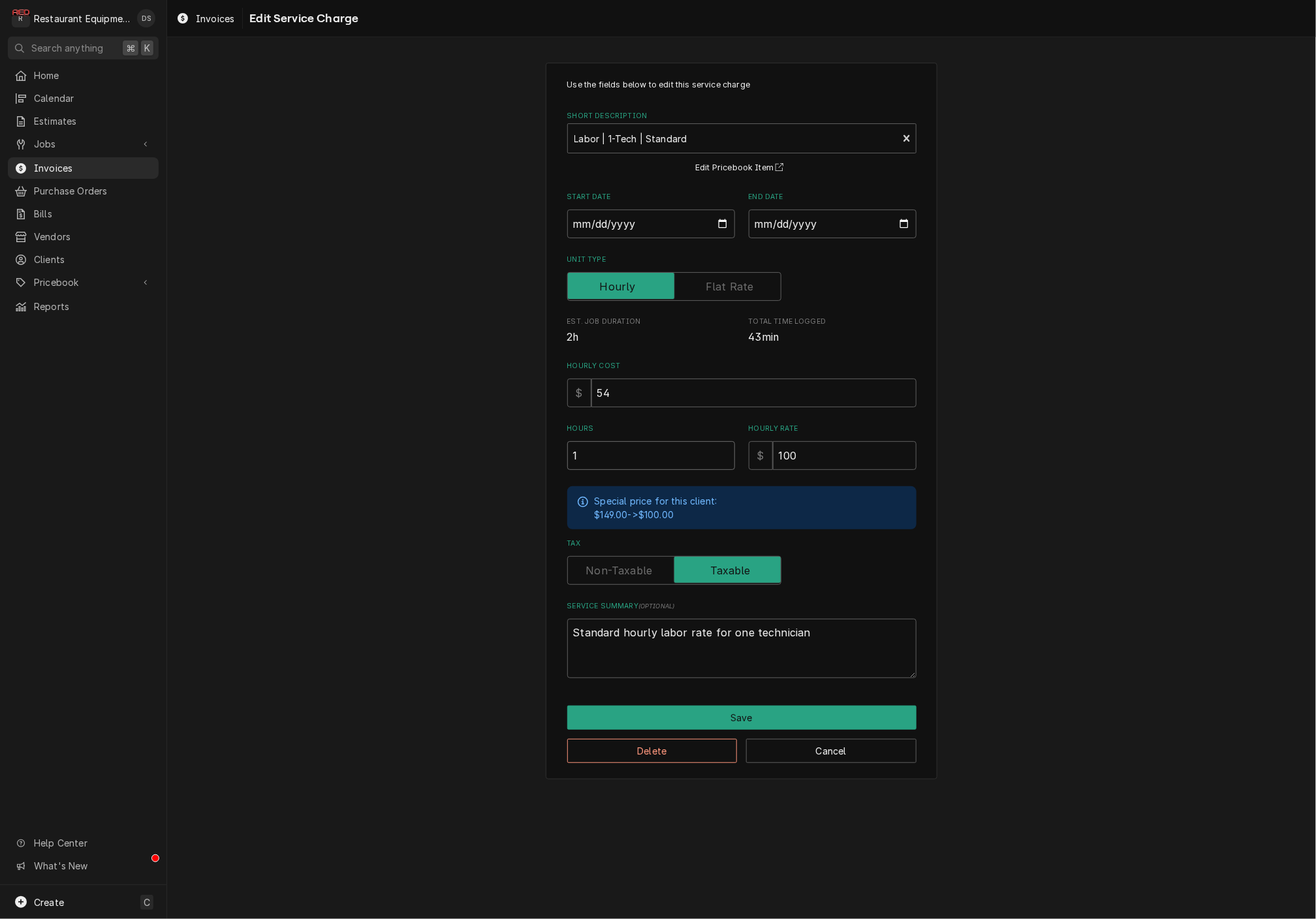
type textarea "x"
type input "1.2"
type textarea "x"
type input "1.25"
click at [773, 706] on button "Save" at bounding box center [742, 717] width 349 height 24
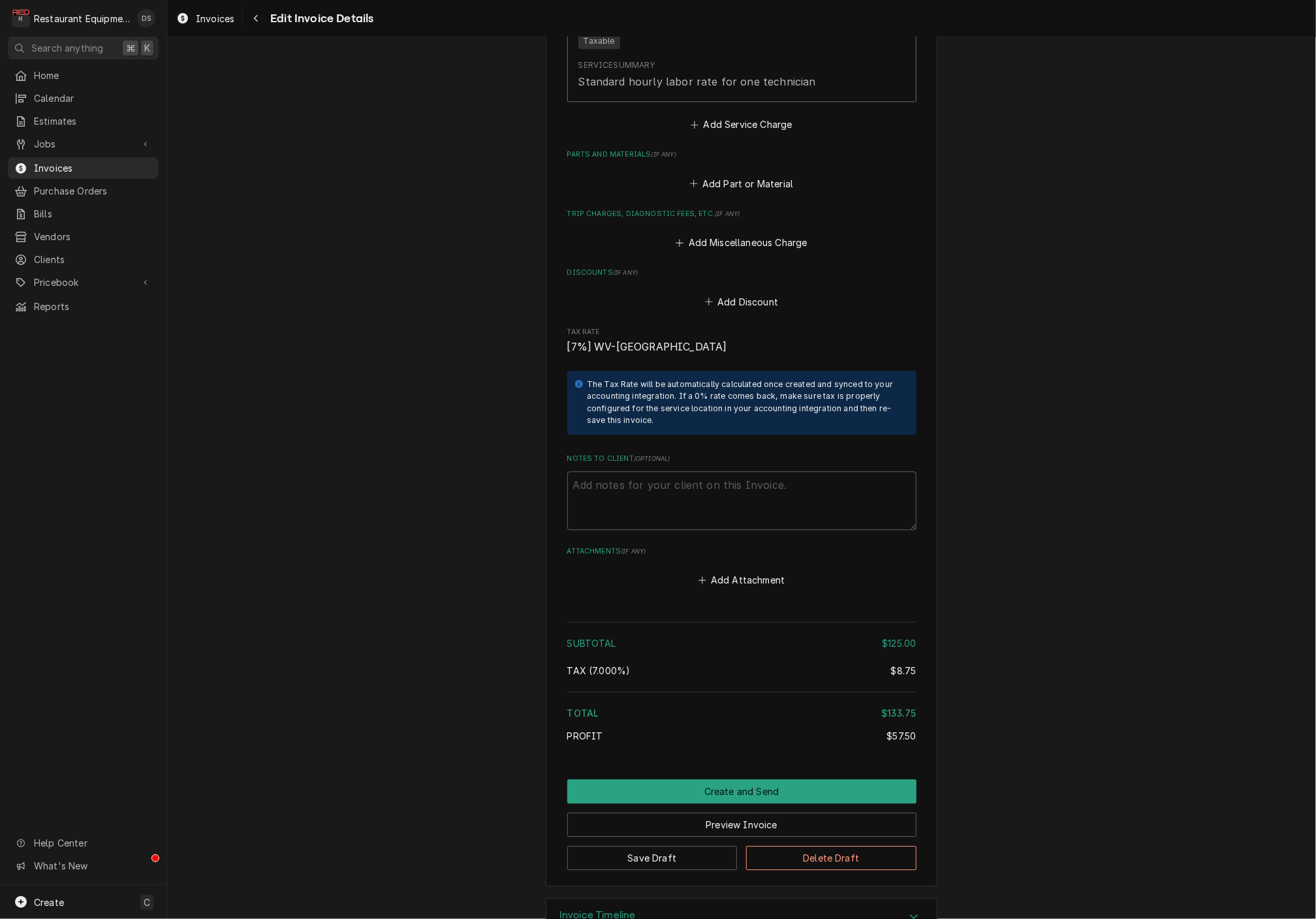
scroll to position [1762, 0]
click at [768, 782] on button "Create and Send" at bounding box center [742, 793] width 349 height 24
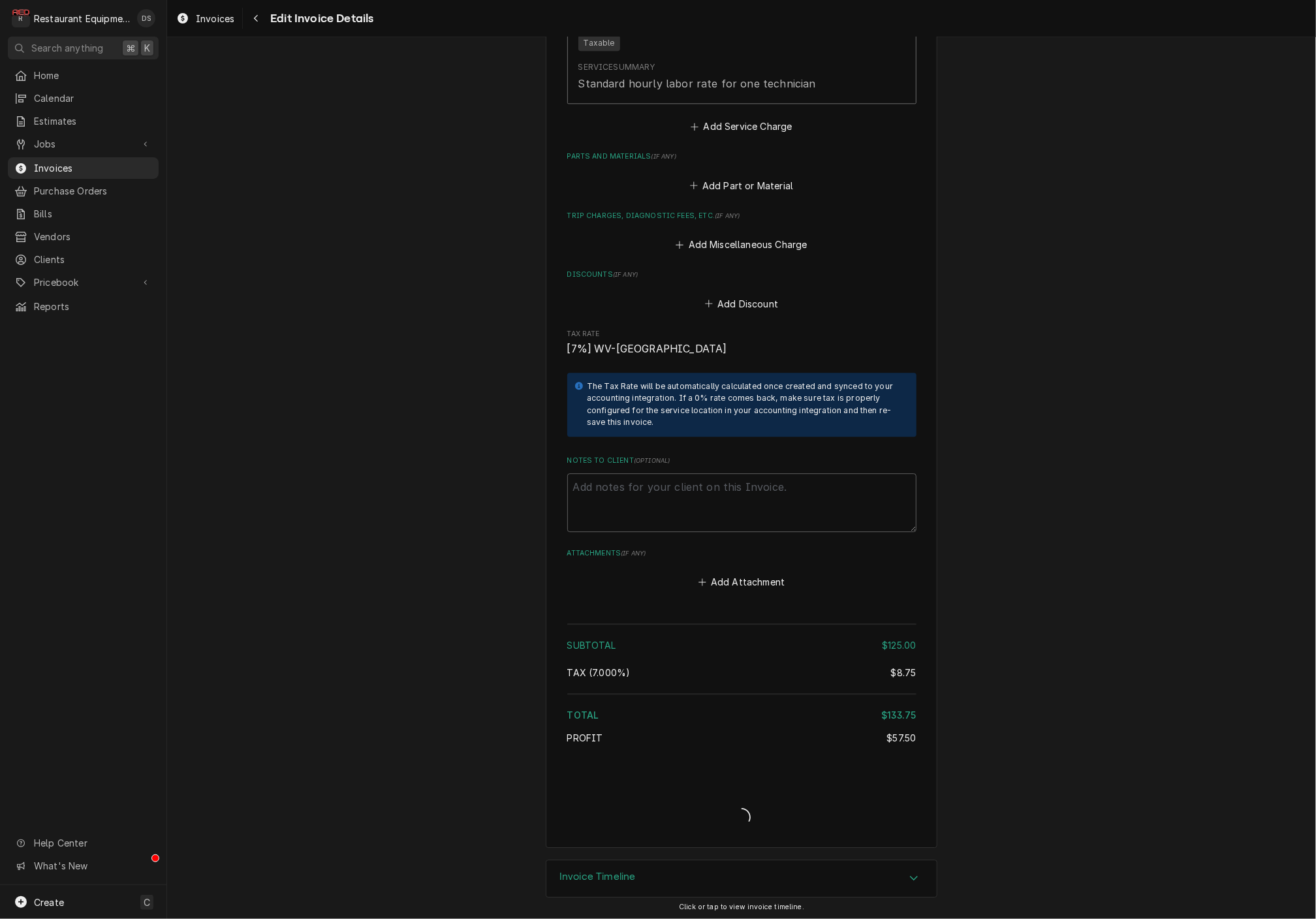
scroll to position [1722, 0]
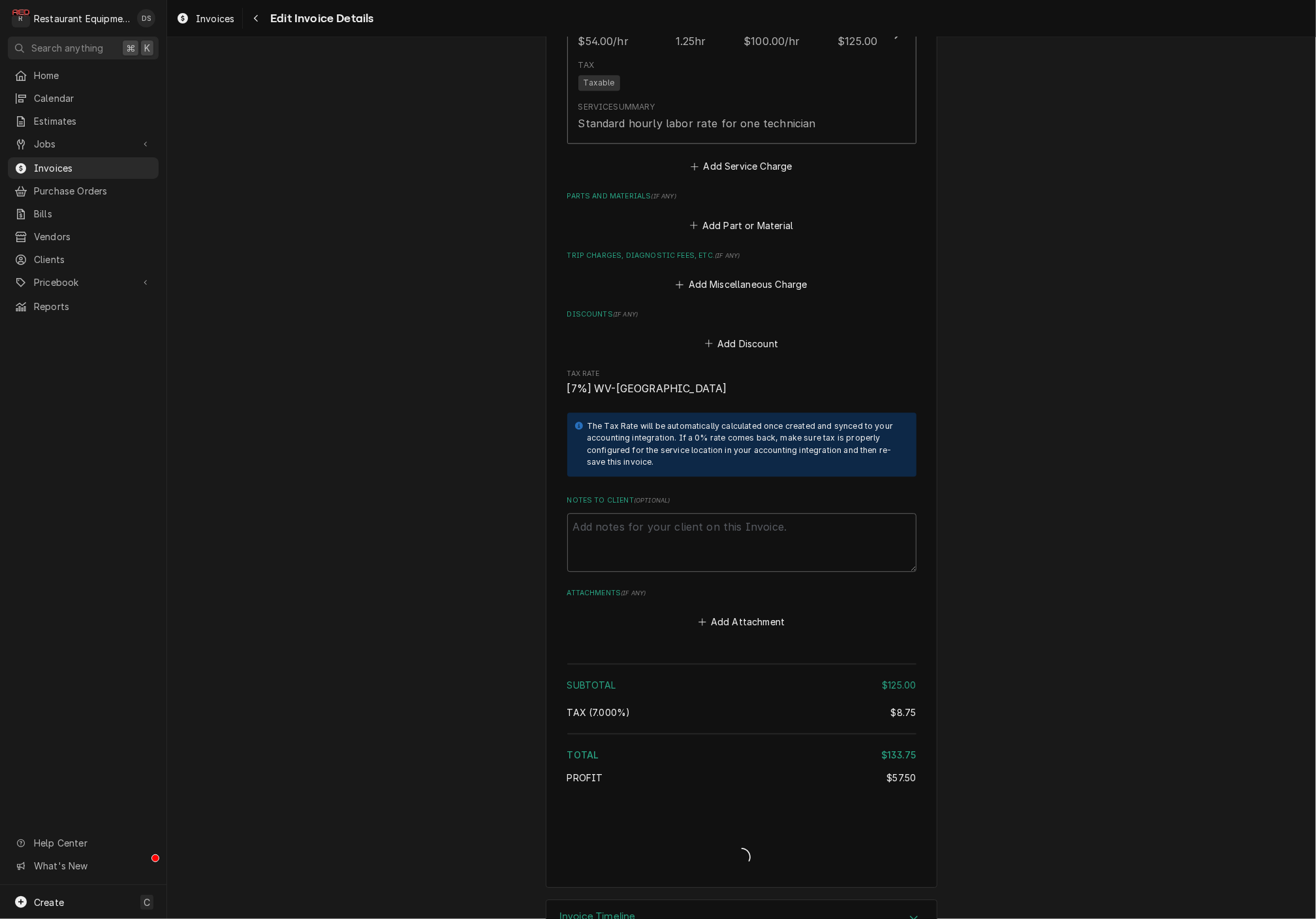
type textarea "x"
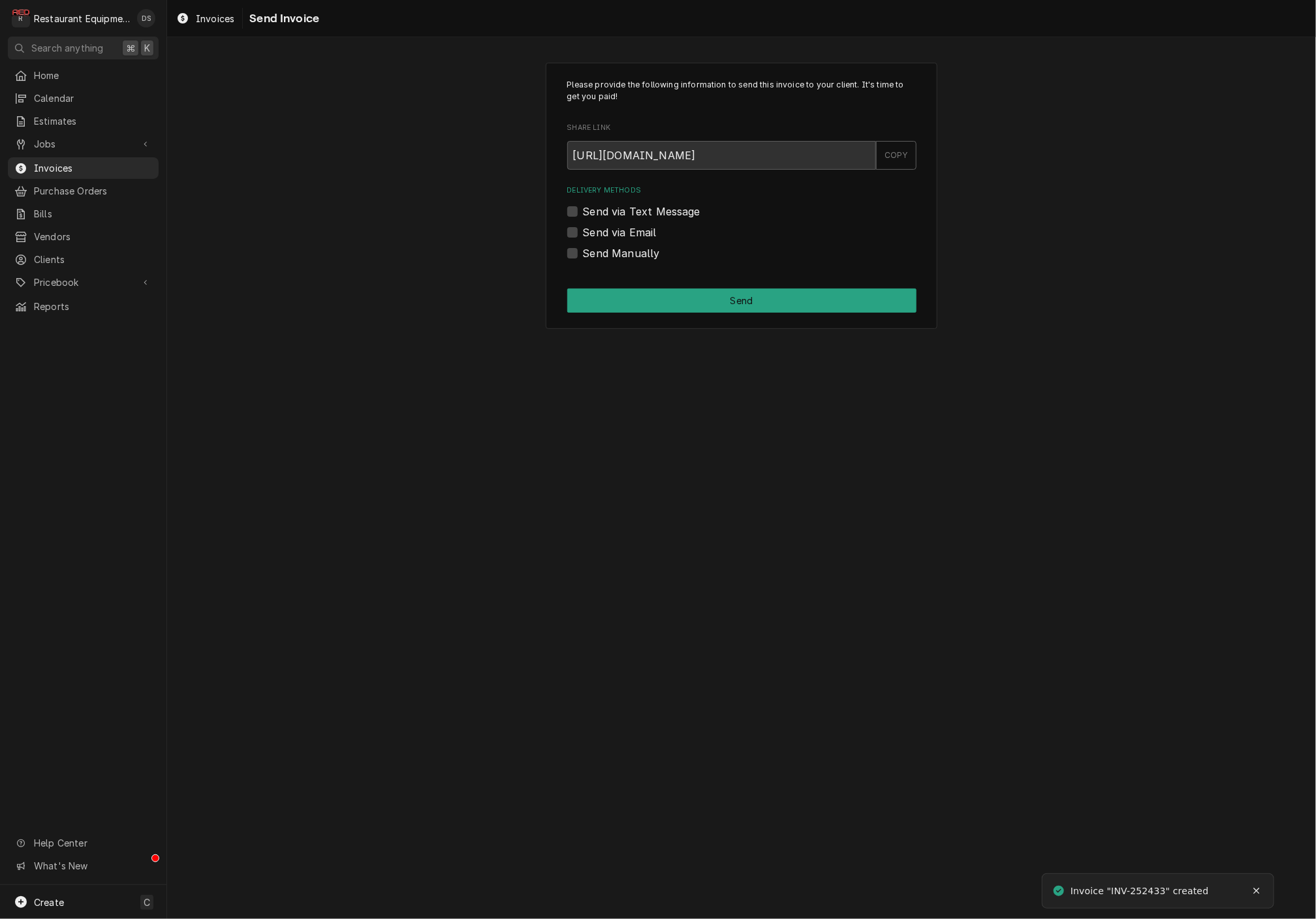
click at [564, 233] on div "Please provide the following information to send this invoice to your client. I…" at bounding box center [742, 196] width 391 height 267
click at [583, 230] on label "Send via Email" at bounding box center [620, 233] width 74 height 16
click at [583, 230] on input "Send via Email" at bounding box center [757, 239] width 349 height 29
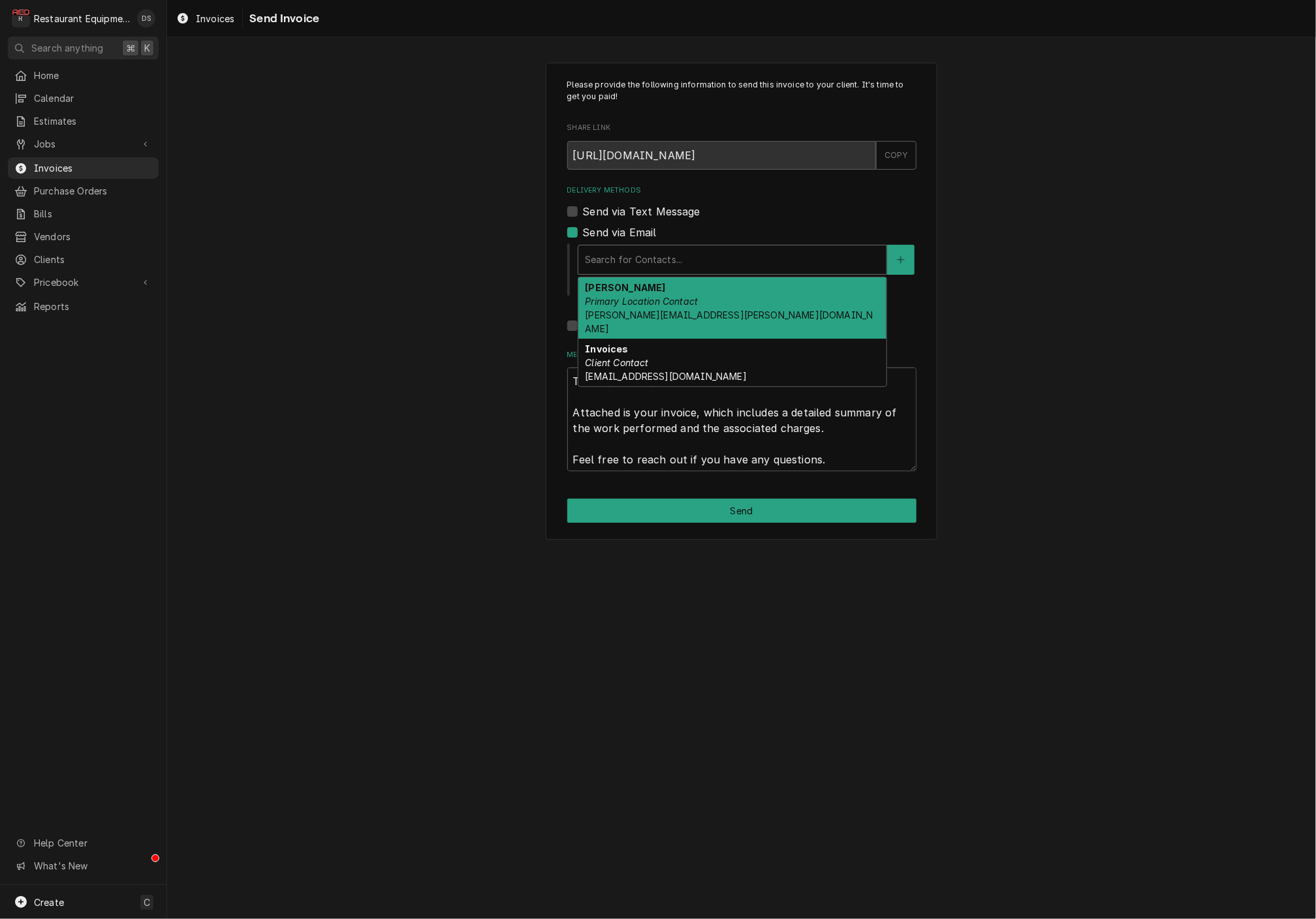
click at [675, 250] on div "Delivery Methods" at bounding box center [732, 260] width 295 height 23
drag, startPoint x: 786, startPoint y: 225, endPoint x: 665, endPoint y: 229, distance: 121.1
click at [786, 225] on div "Send via Email" at bounding box center [742, 233] width 349 height 16
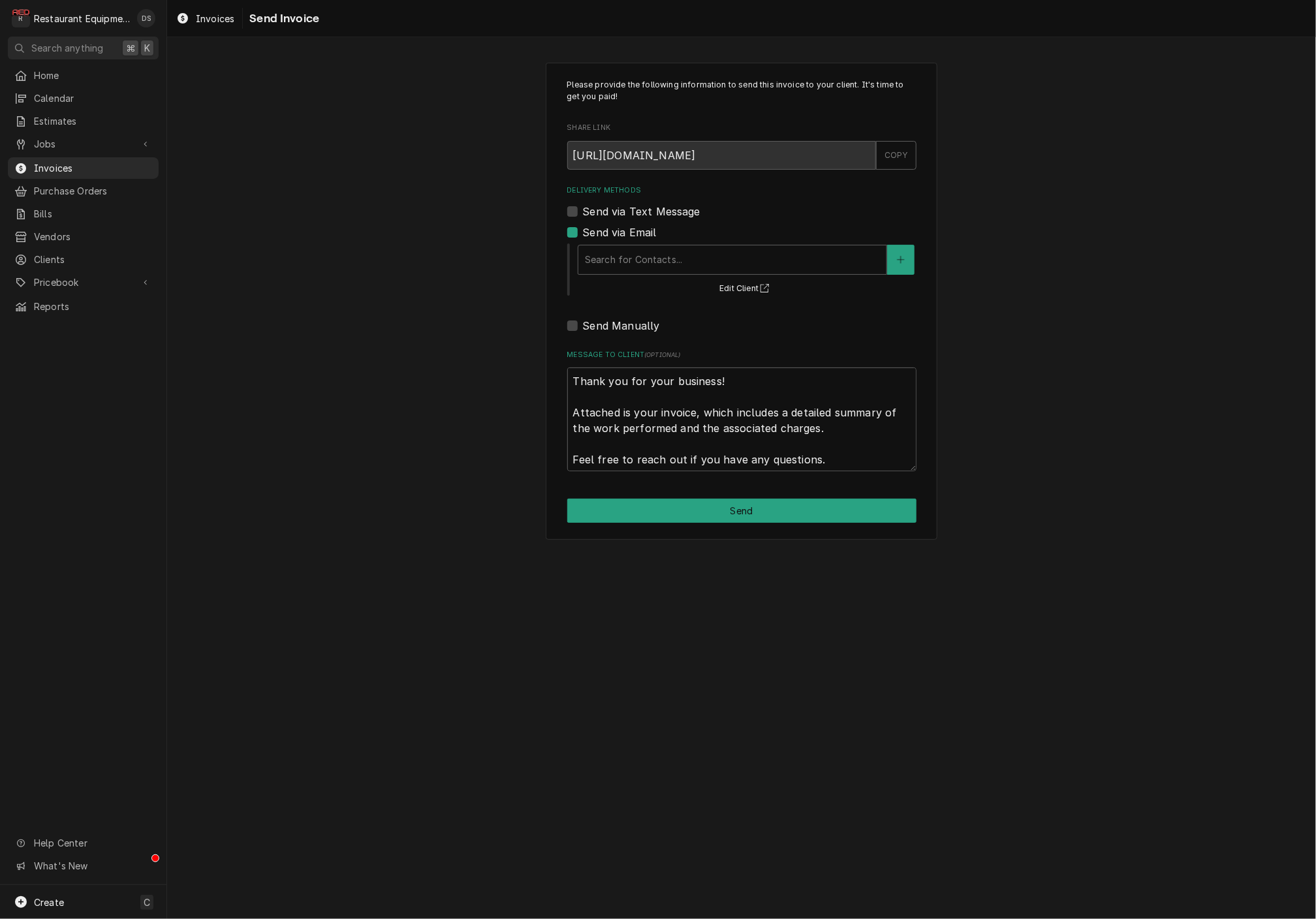
click at [583, 229] on label "Send via Email" at bounding box center [620, 233] width 74 height 16
click at [583, 229] on input "Send via Email" at bounding box center [757, 239] width 349 height 29
checkbox input "false"
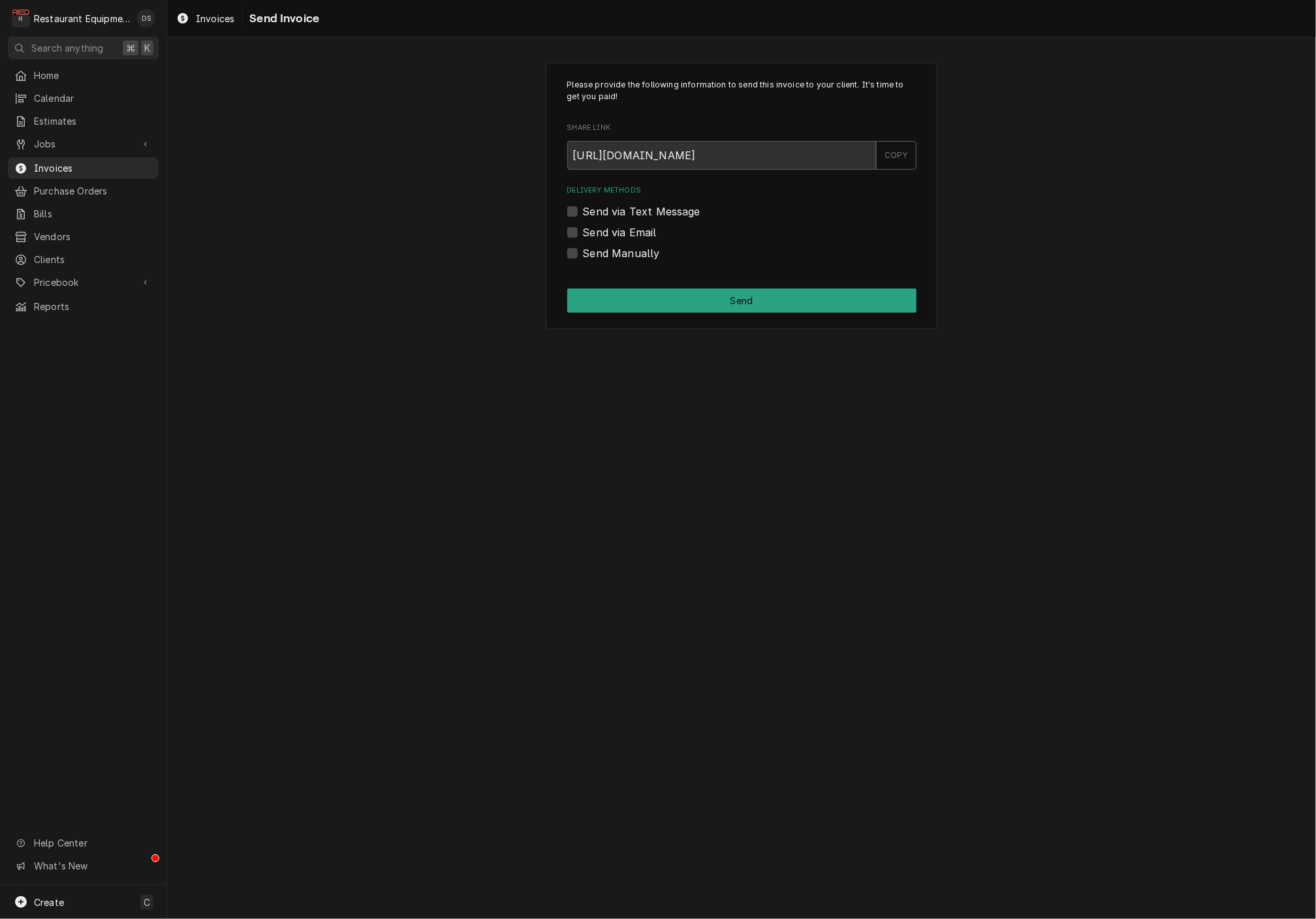
drag, startPoint x: 571, startPoint y: 245, endPoint x: 576, endPoint y: 253, distance: 9.4
click at [571, 247] on div "Send Manually" at bounding box center [742, 253] width 349 height 16
click at [583, 253] on label "Send Manually" at bounding box center [621, 253] width 77 height 16
click at [583, 253] on input "Send Manually" at bounding box center [757, 260] width 349 height 29
checkbox input "true"
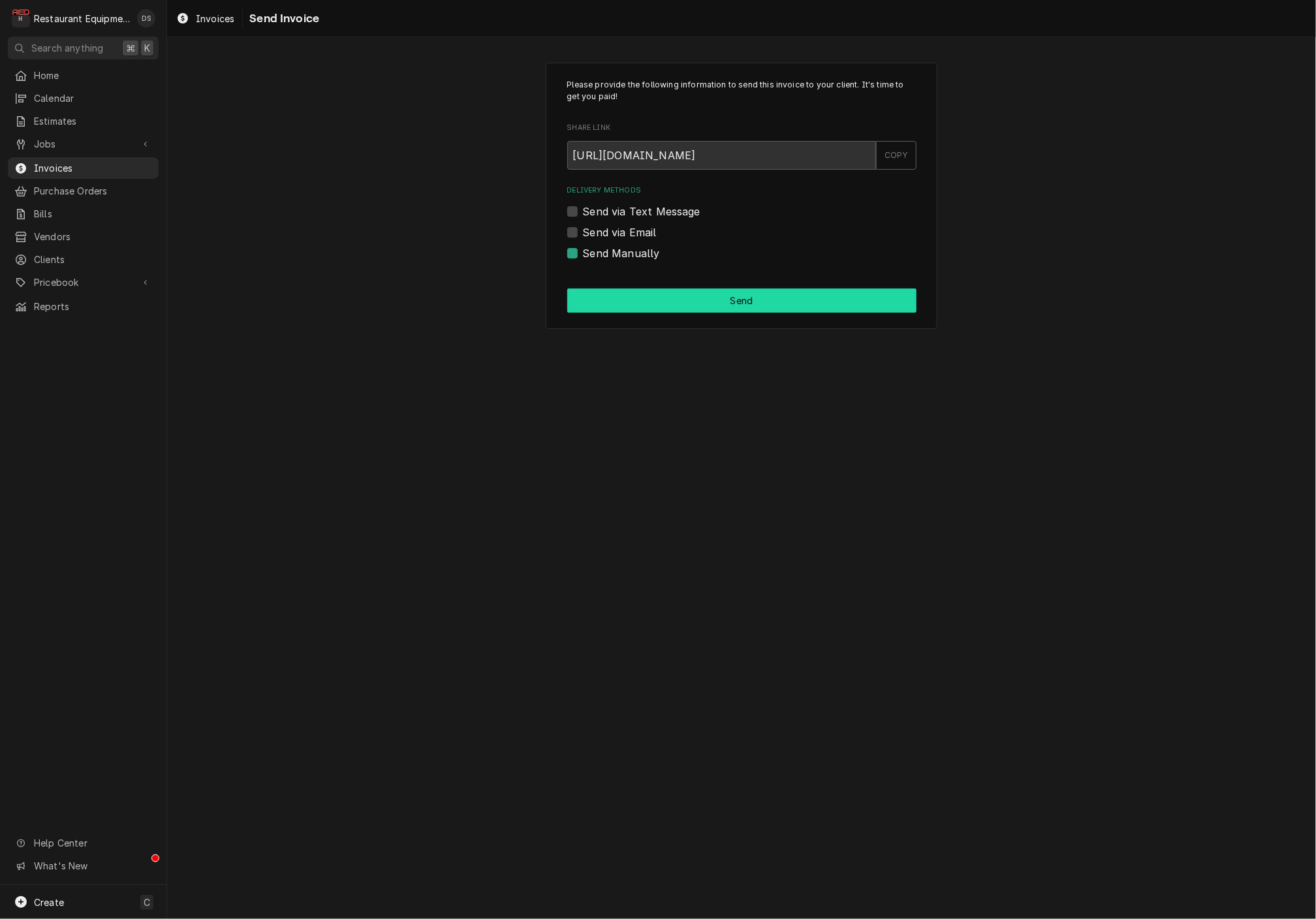
click at [681, 296] on button "Send" at bounding box center [742, 300] width 349 height 24
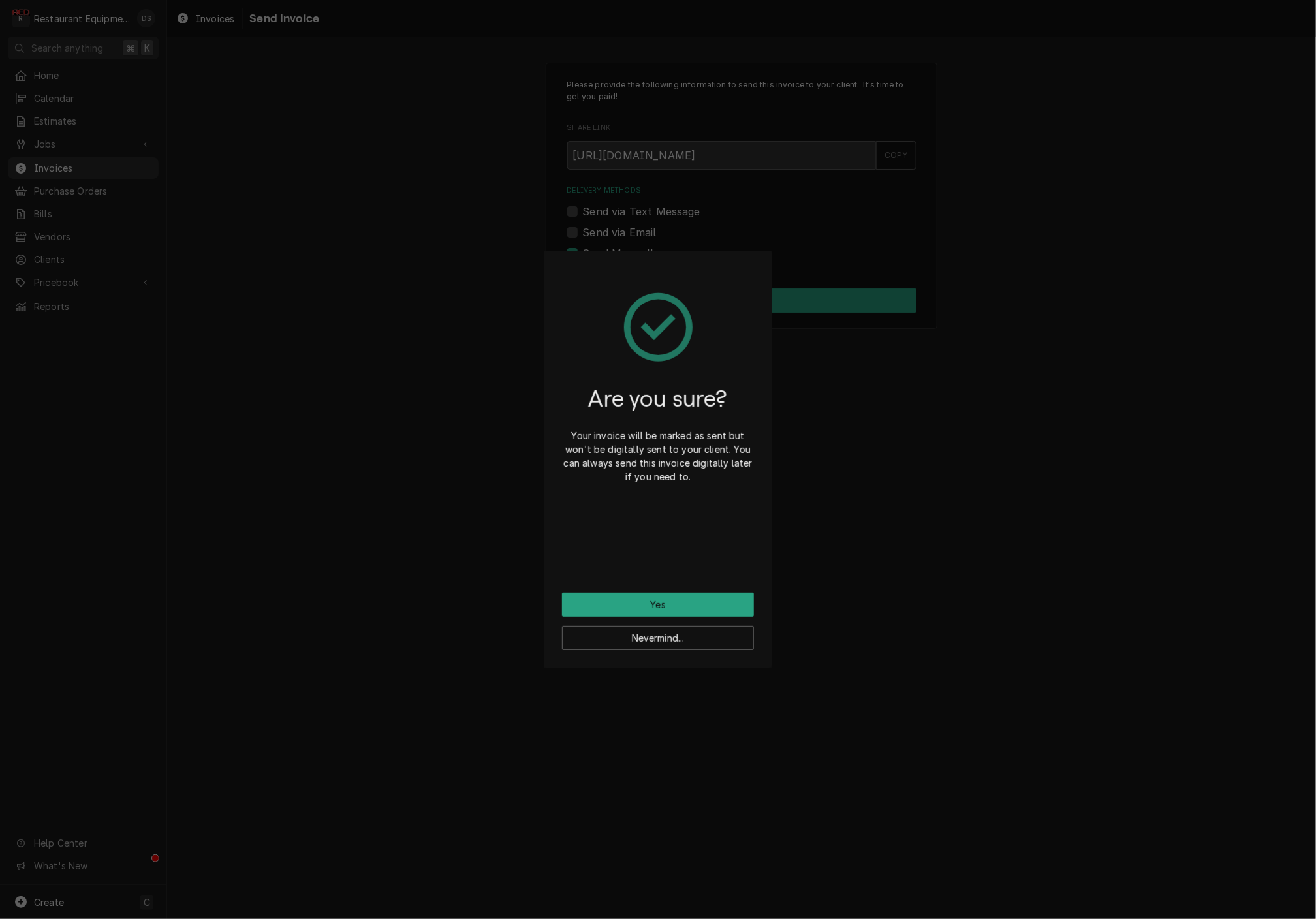
click at [677, 602] on button "Yes" at bounding box center [657, 605] width 192 height 24
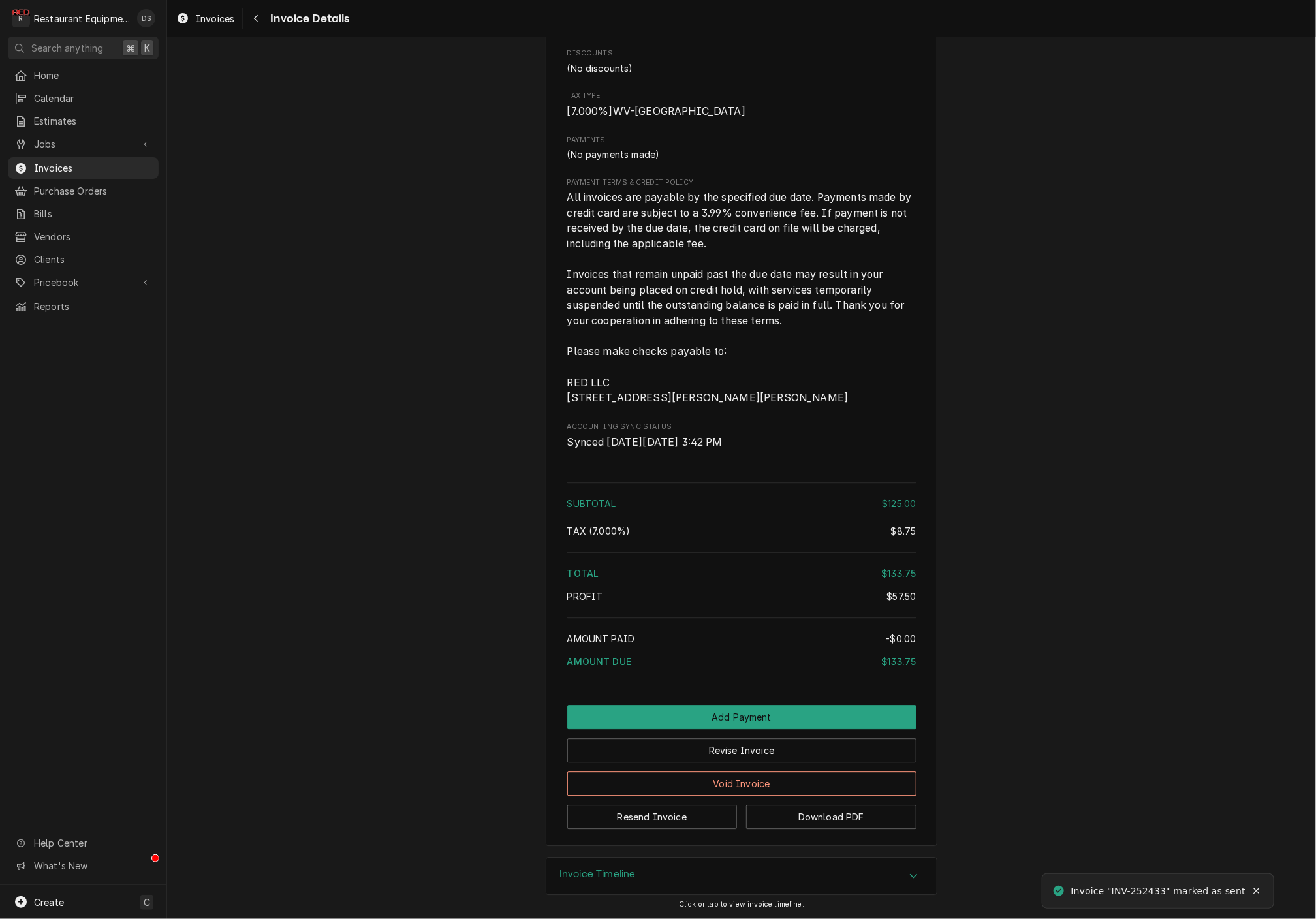
scroll to position [1613, 0]
click at [801, 812] on button "Download PDF" at bounding box center [831, 817] width 170 height 24
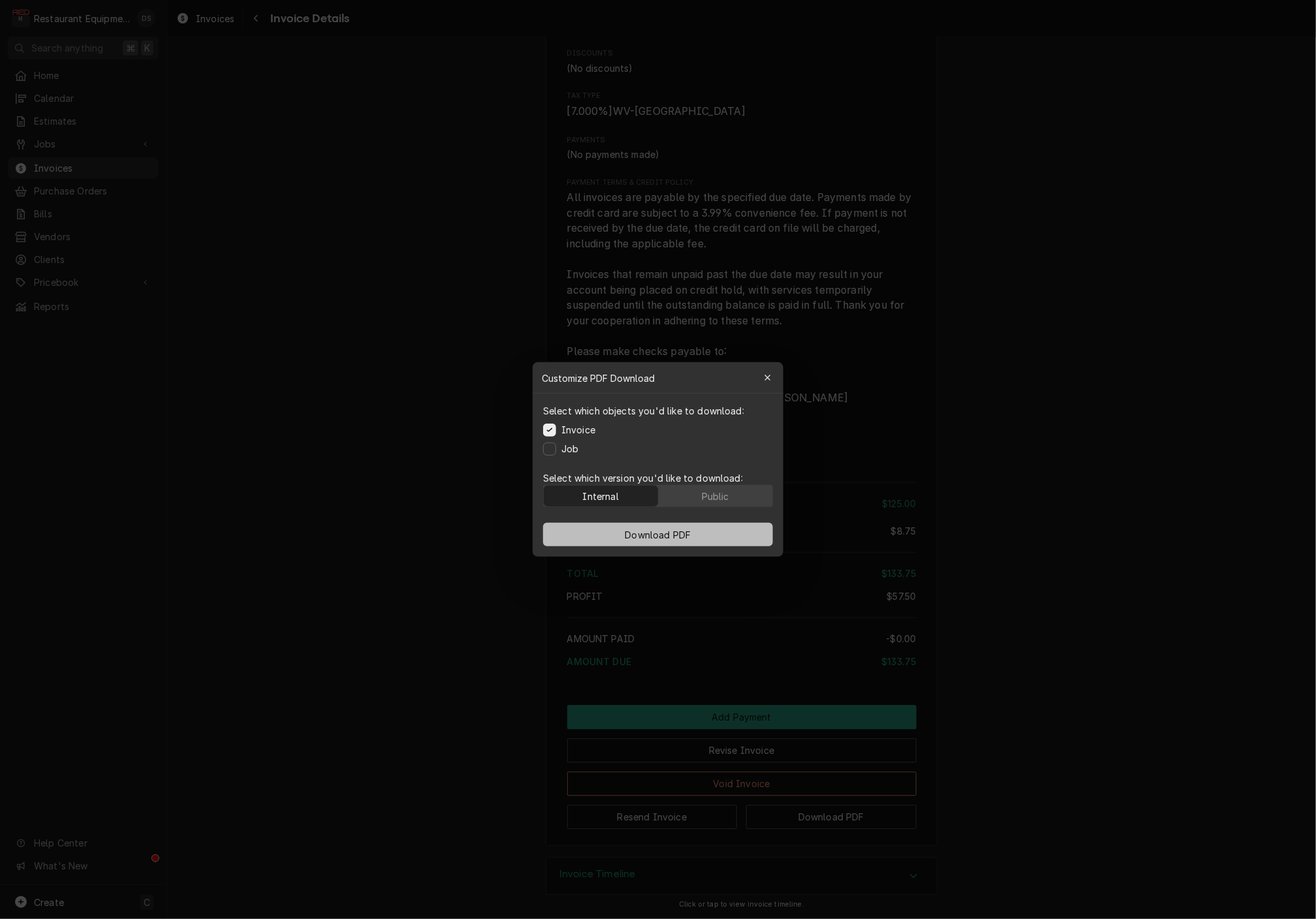
drag, startPoint x: 749, startPoint y: 489, endPoint x: 742, endPoint y: 529, distance: 40.6
click at [749, 489] on button "Public" at bounding box center [715, 496] width 114 height 20
click at [731, 536] on button "Download PDF" at bounding box center [658, 534] width 230 height 23
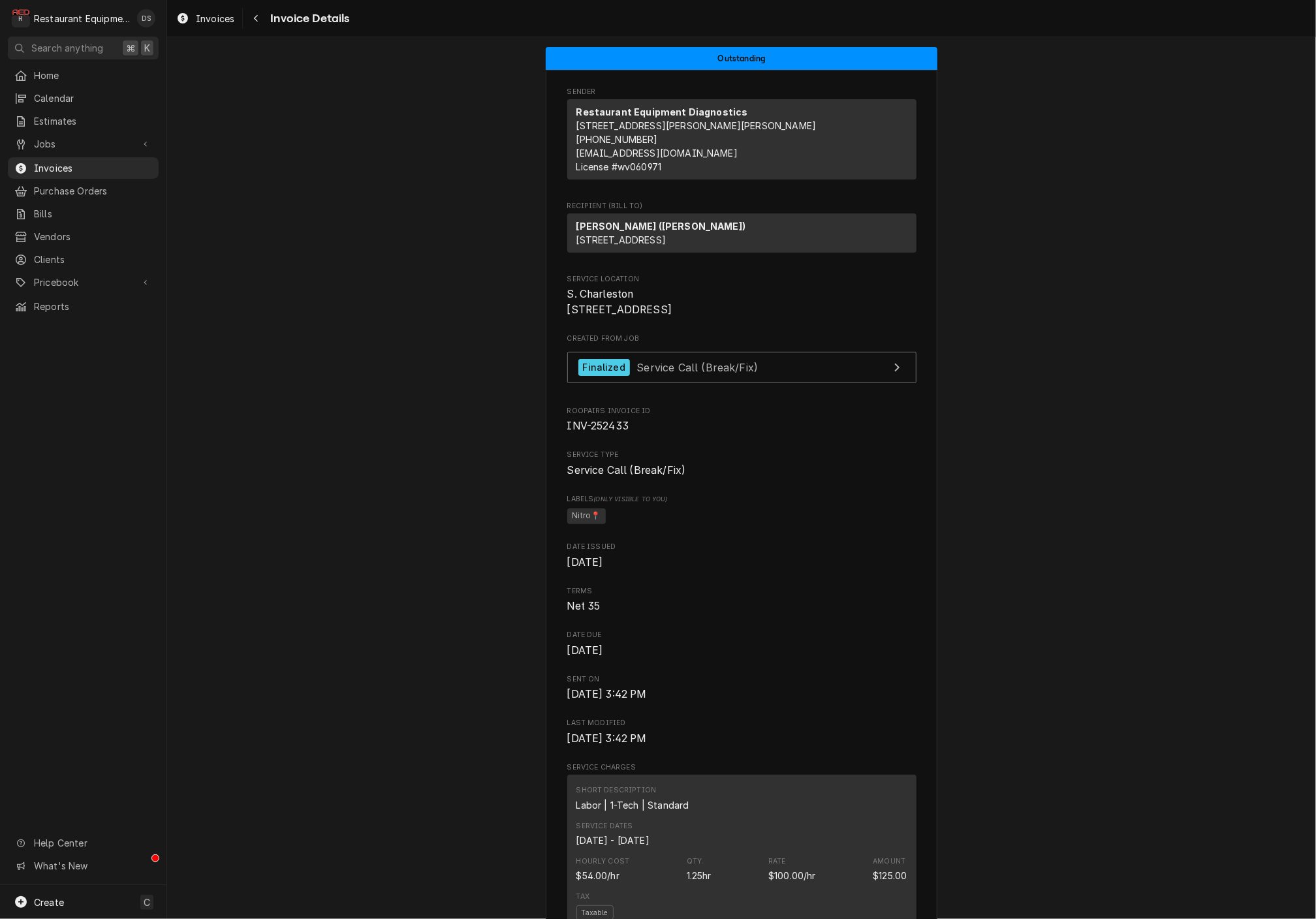
scroll to position [0, 0]
drag, startPoint x: 567, startPoint y: 311, endPoint x: 689, endPoint y: 325, distance: 122.8
click at [695, 317] on span "S. Charleston [STREET_ADDRESS]" at bounding box center [742, 302] width 349 height 31
copy span "S. Charleston [STREET_ADDRESS]"
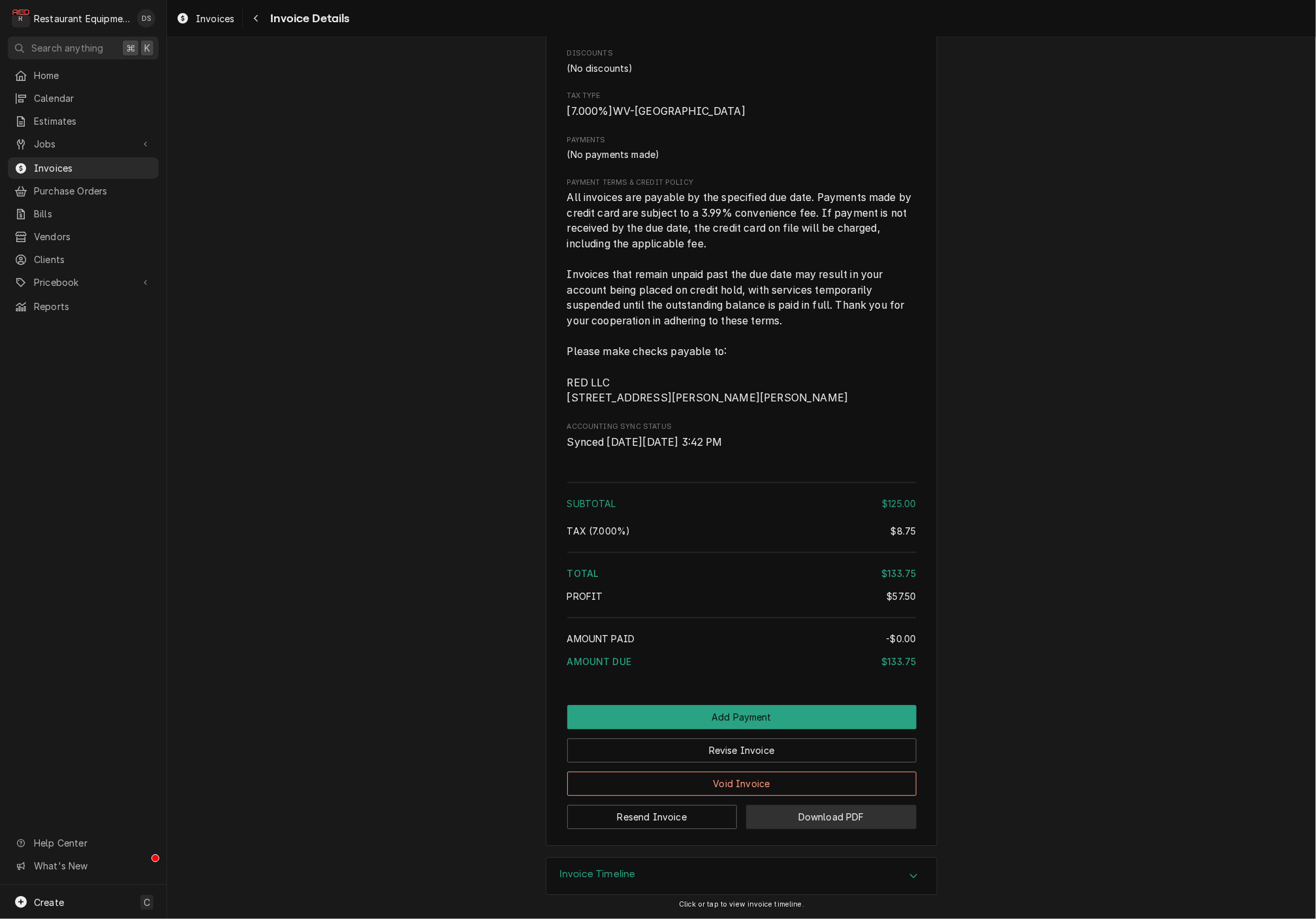
click at [791, 814] on button "Download PDF" at bounding box center [831, 817] width 170 height 24
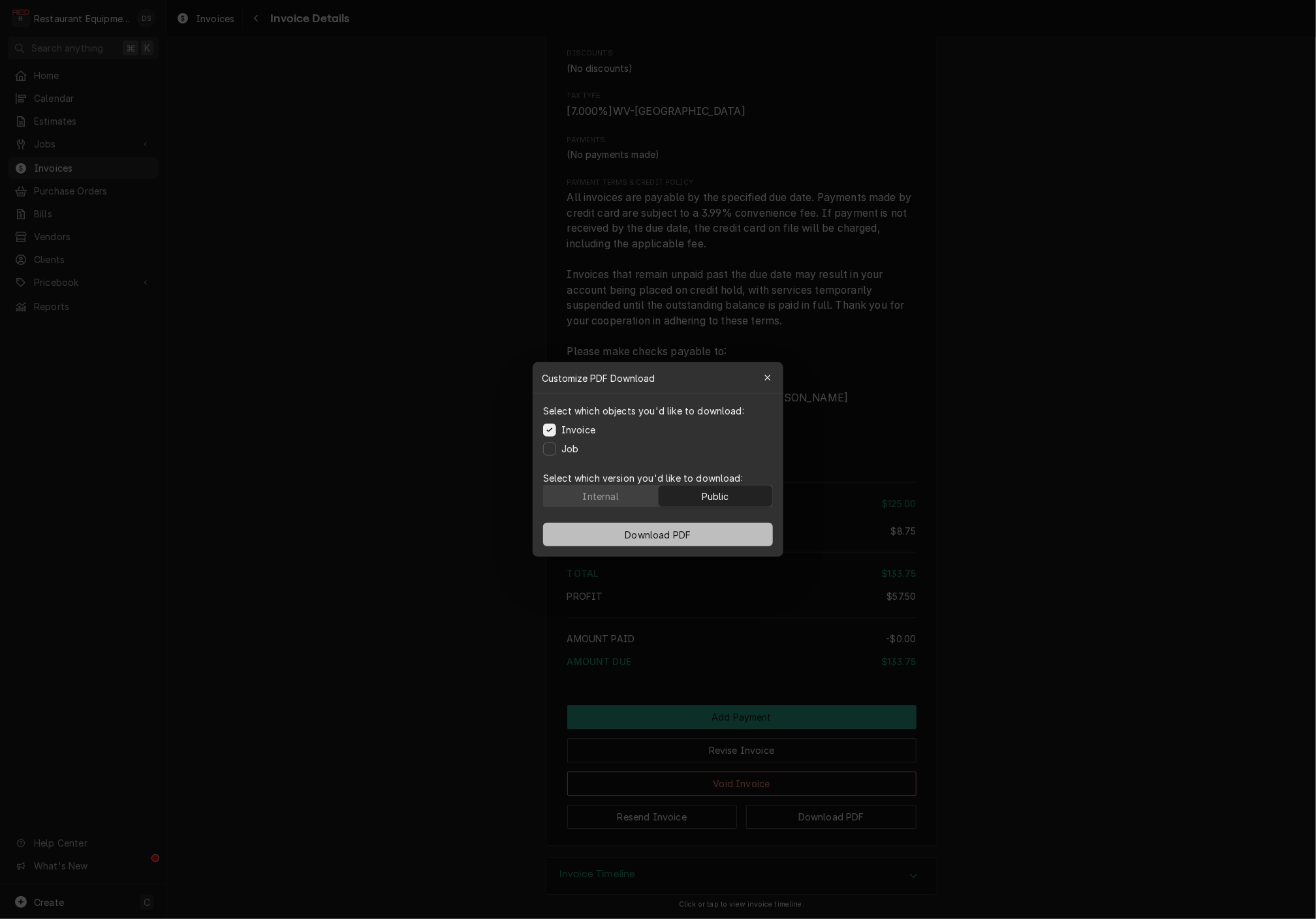
click at [693, 531] on span "Download PDF" at bounding box center [658, 535] width 71 height 14
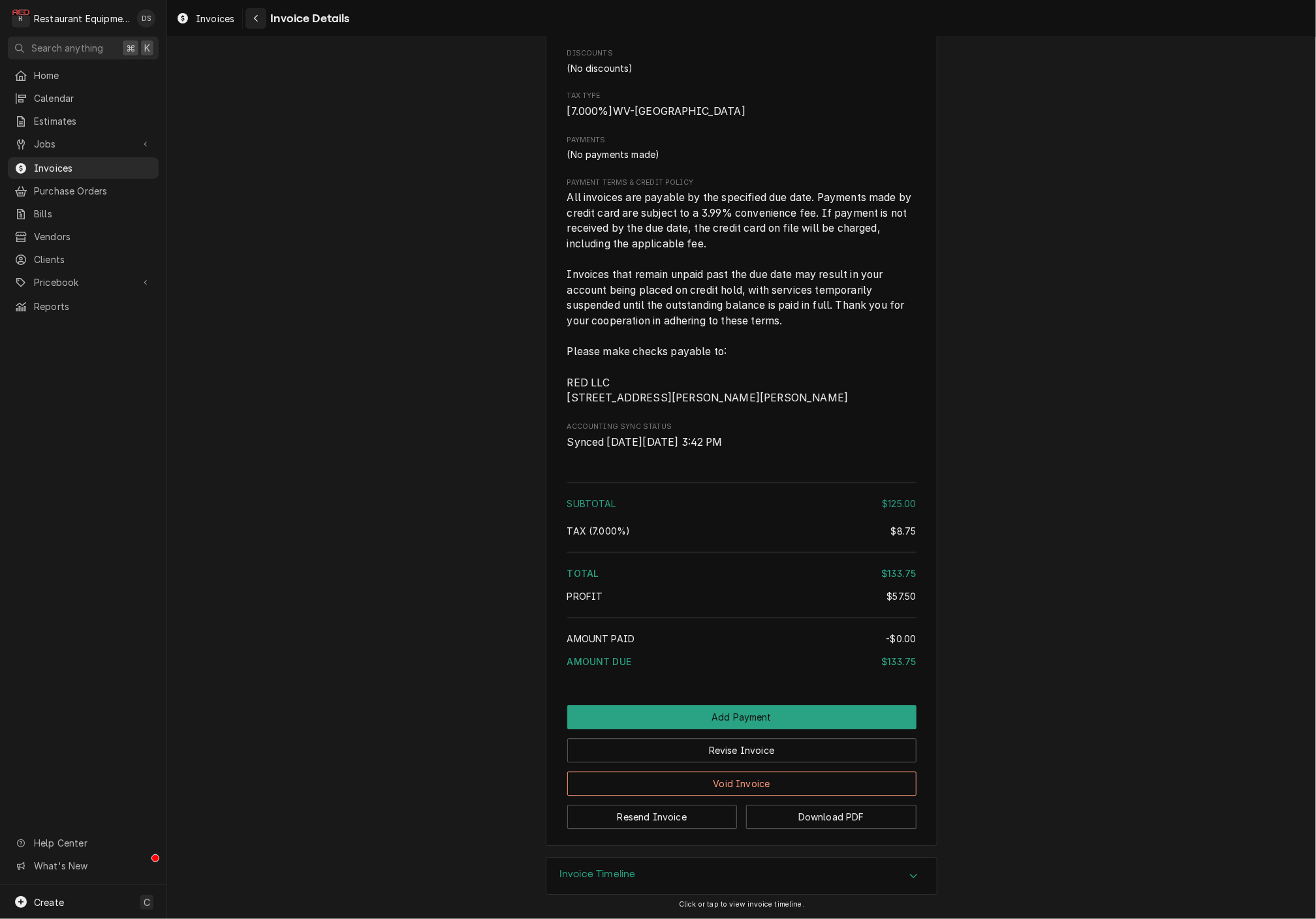
click at [253, 20] on icon "Navigate back" at bounding box center [256, 18] width 6 height 9
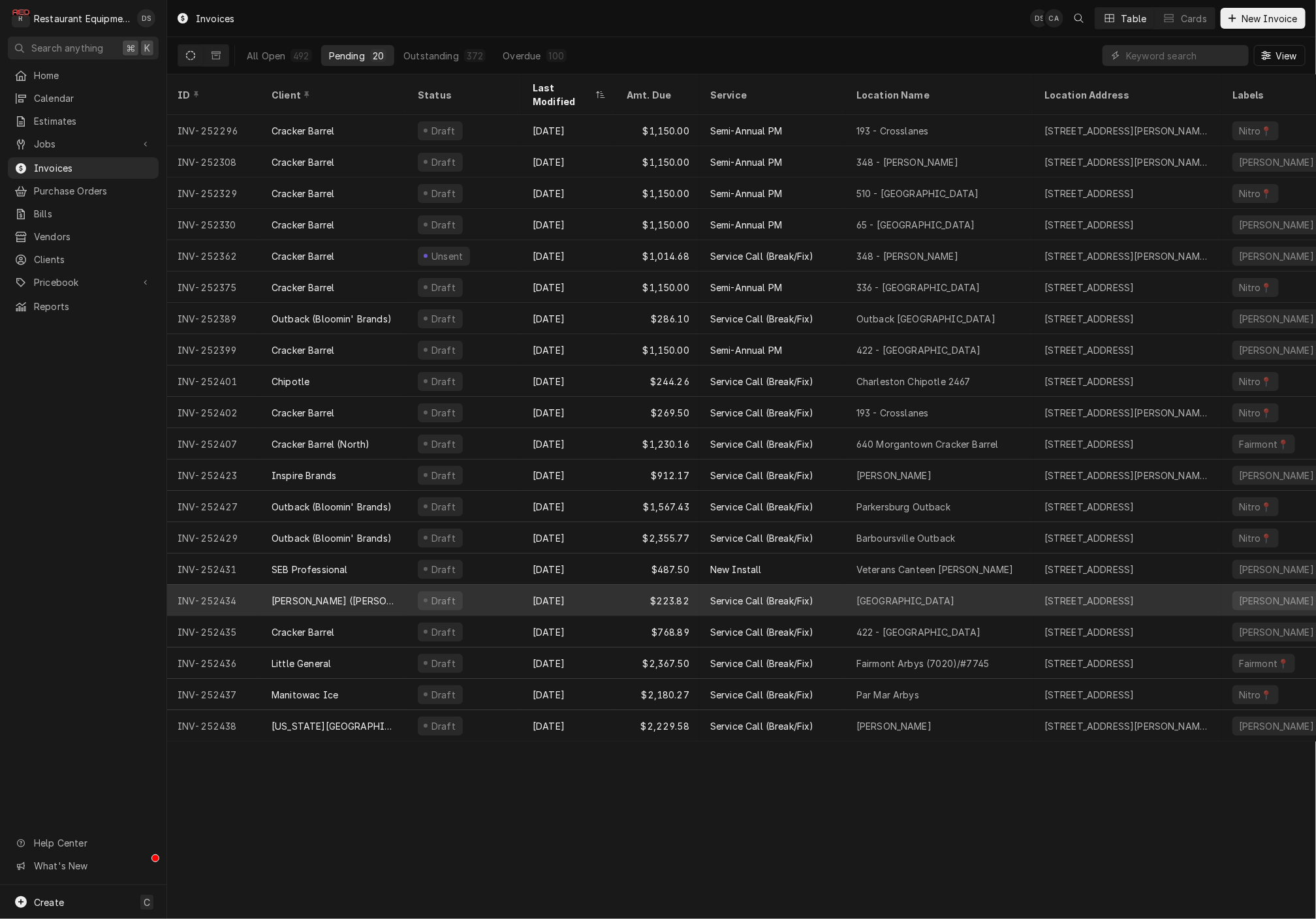
click at [600, 588] on div "[DATE]" at bounding box center [569, 601] width 94 height 31
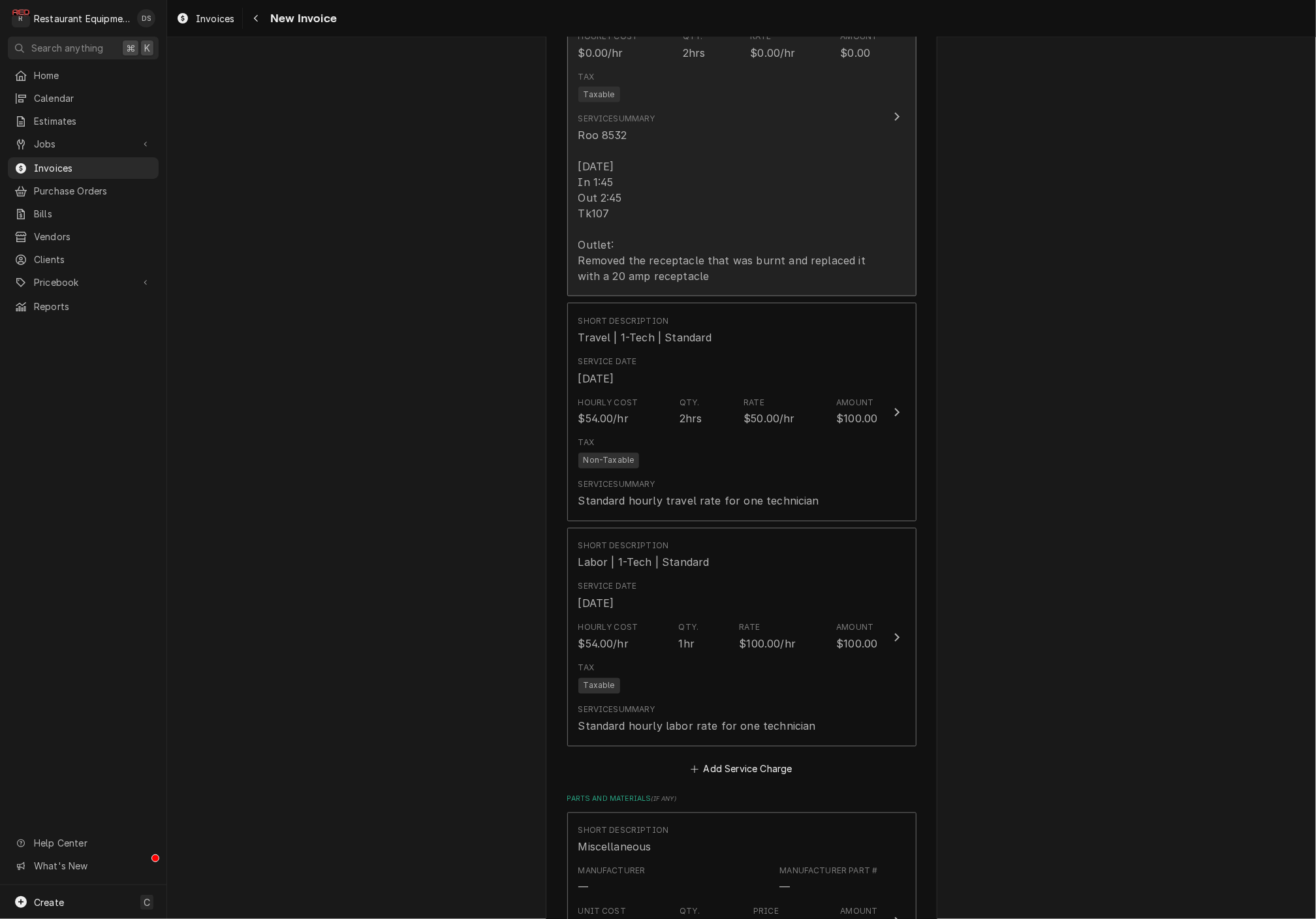
scroll to position [1028, 0]
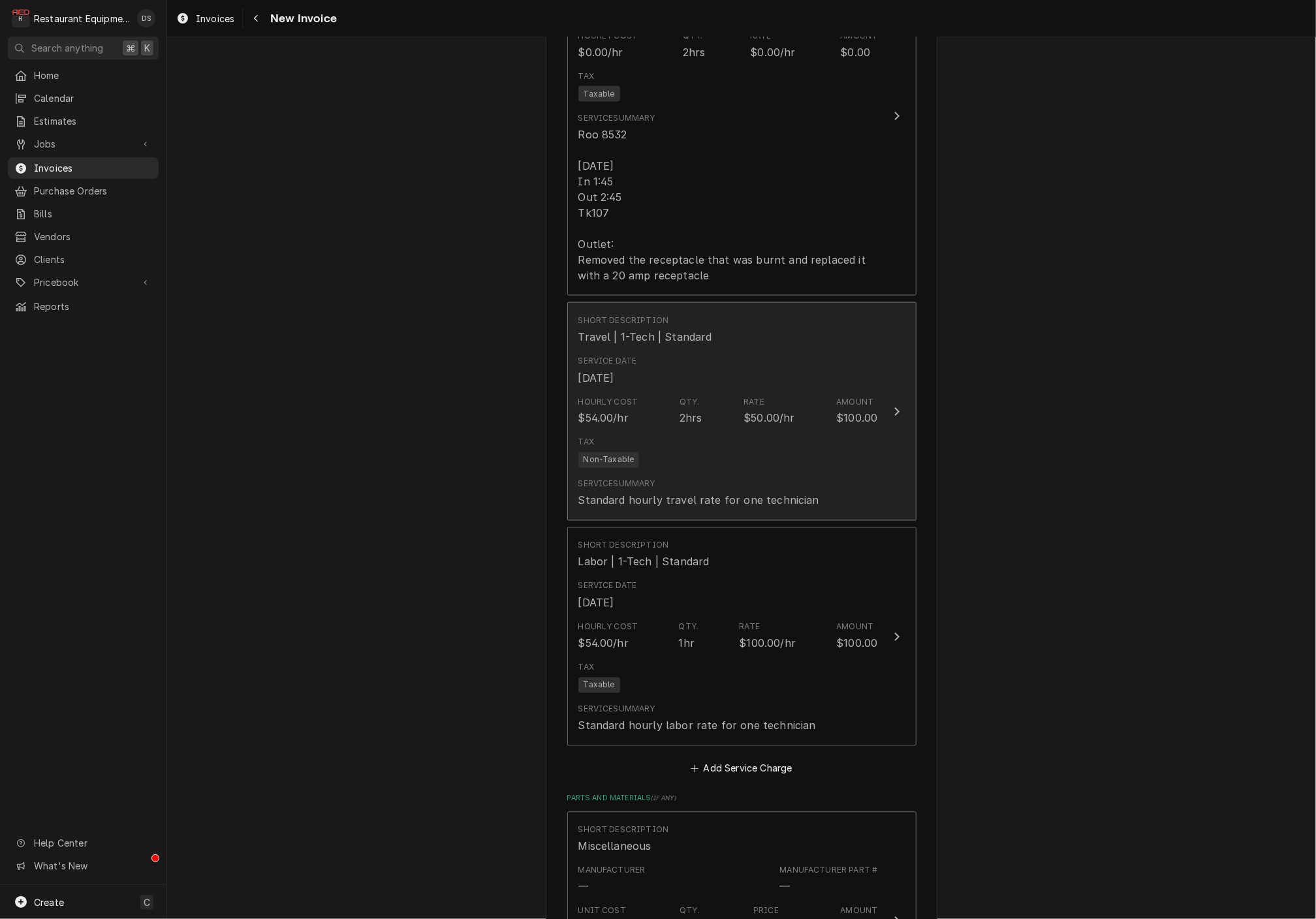
click at [846, 396] on div "Amount" at bounding box center [855, 402] width 37 height 12
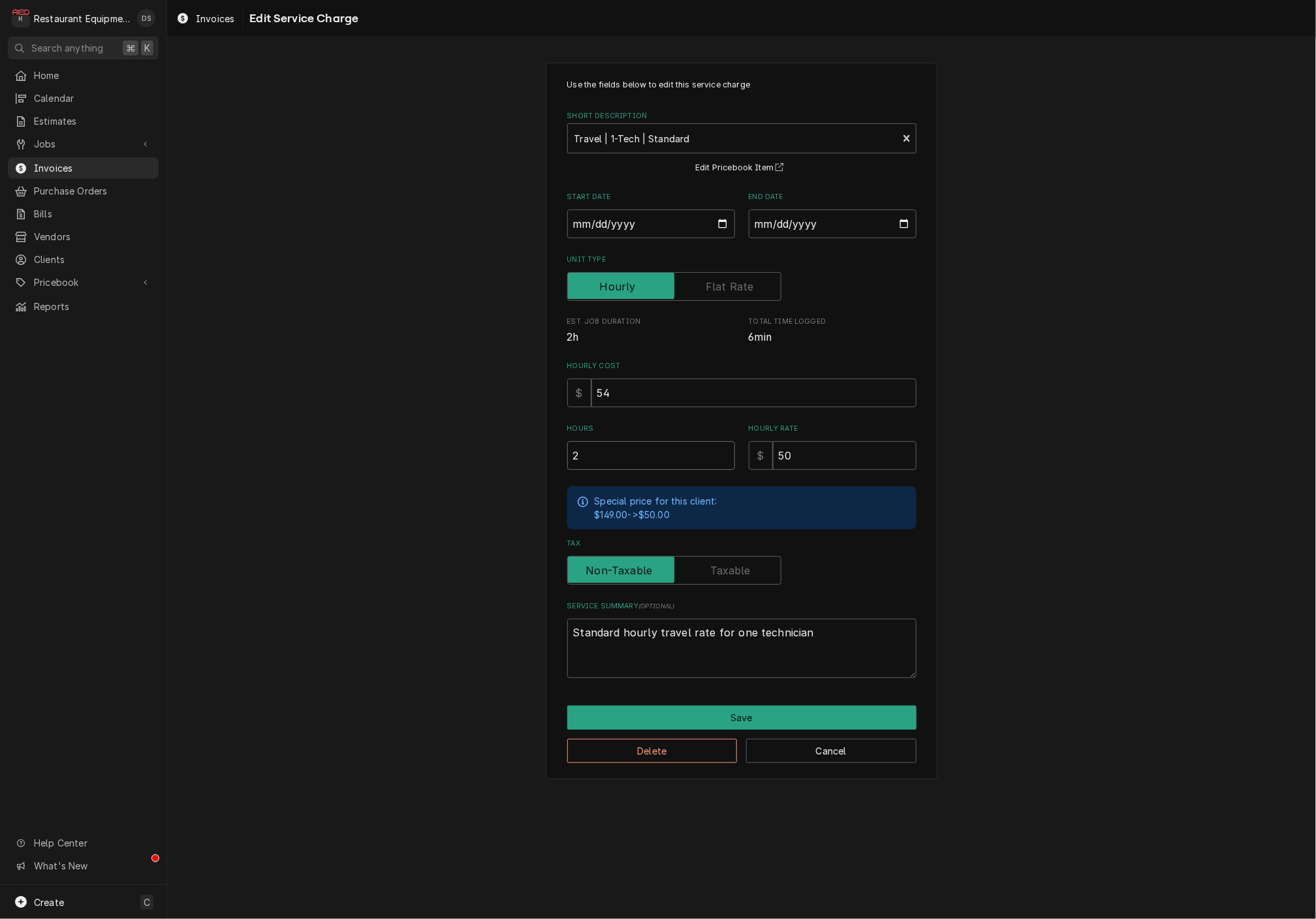
drag, startPoint x: 628, startPoint y: 458, endPoint x: 284, endPoint y: 403, distance: 348.4
click at [329, 410] on div "Use the fields below to edit this service charge Short Description Travel | 1-T…" at bounding box center [742, 421] width 1149 height 741
type textarea "x"
type input "1"
click at [804, 717] on button "Save" at bounding box center [742, 717] width 349 height 24
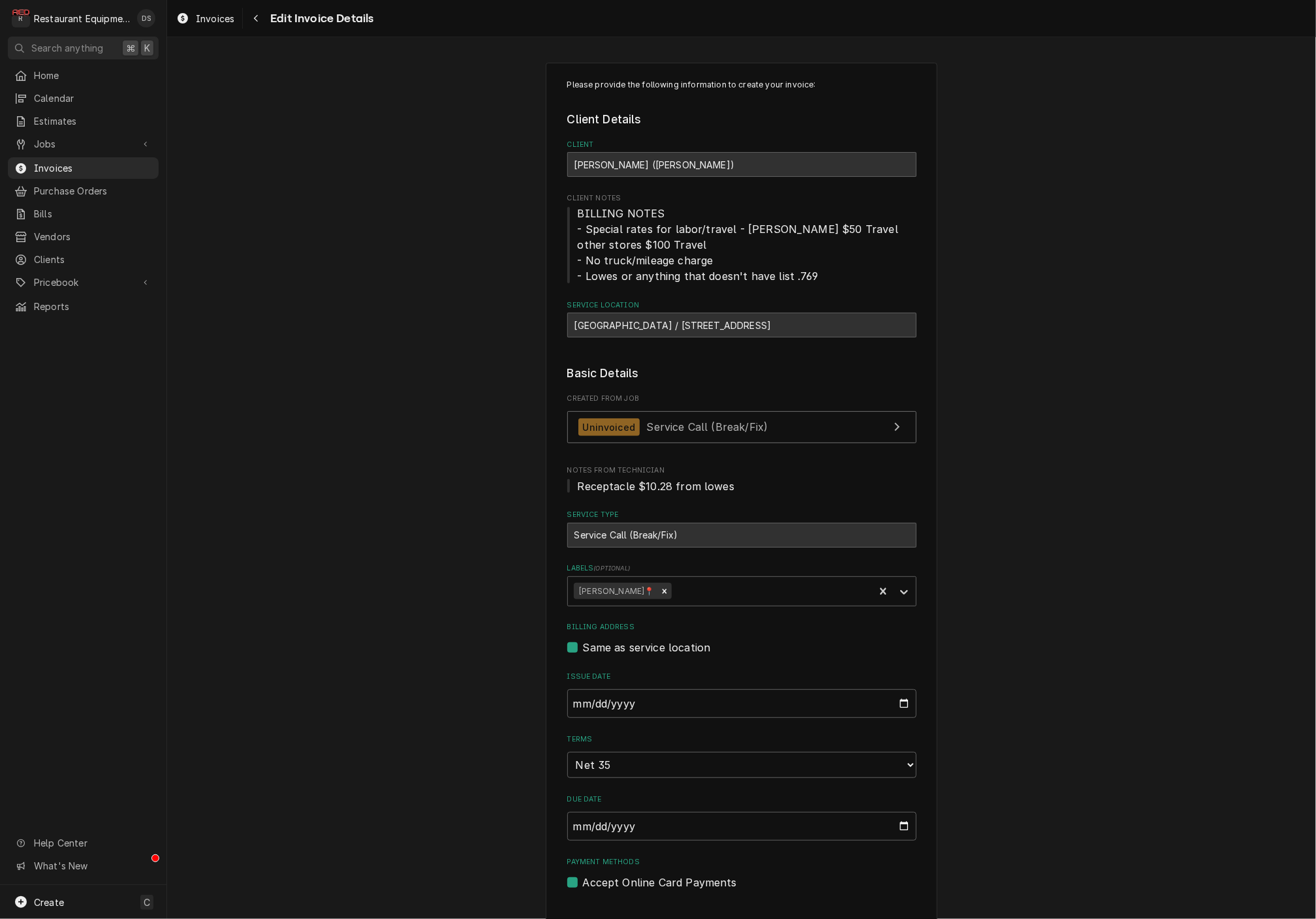
scroll to position [1, 0]
drag, startPoint x: 573, startPoint y: 318, endPoint x: 695, endPoint y: 319, distance: 122.0
click at [695, 319] on div "[GEOGRAPHIC_DATA] / [STREET_ADDRESS]" at bounding box center [742, 324] width 349 height 24
copy div "[GEOGRAPHIC_DATA] / [STREET_ADDRESS]"
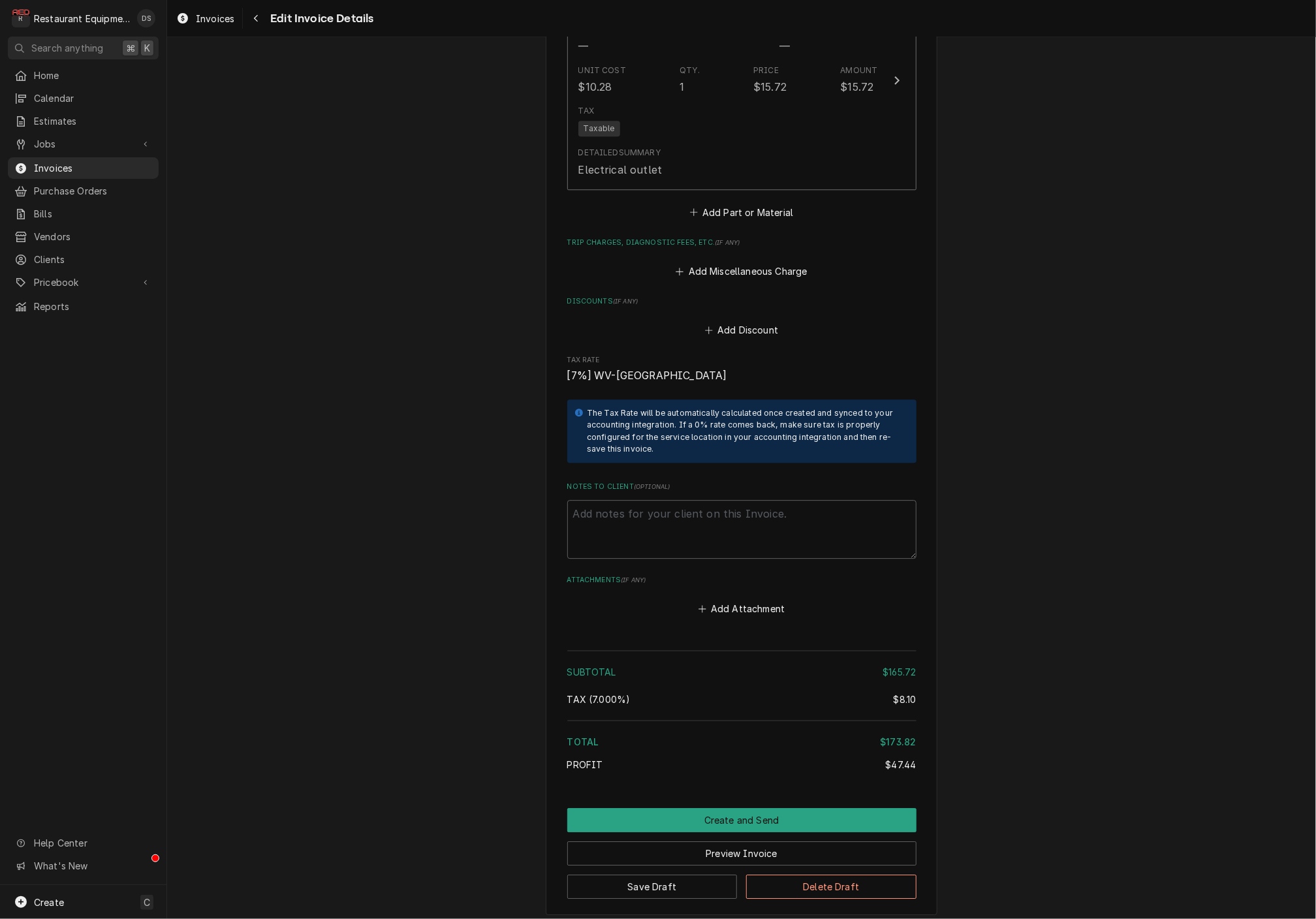
scroll to position [1883, 0]
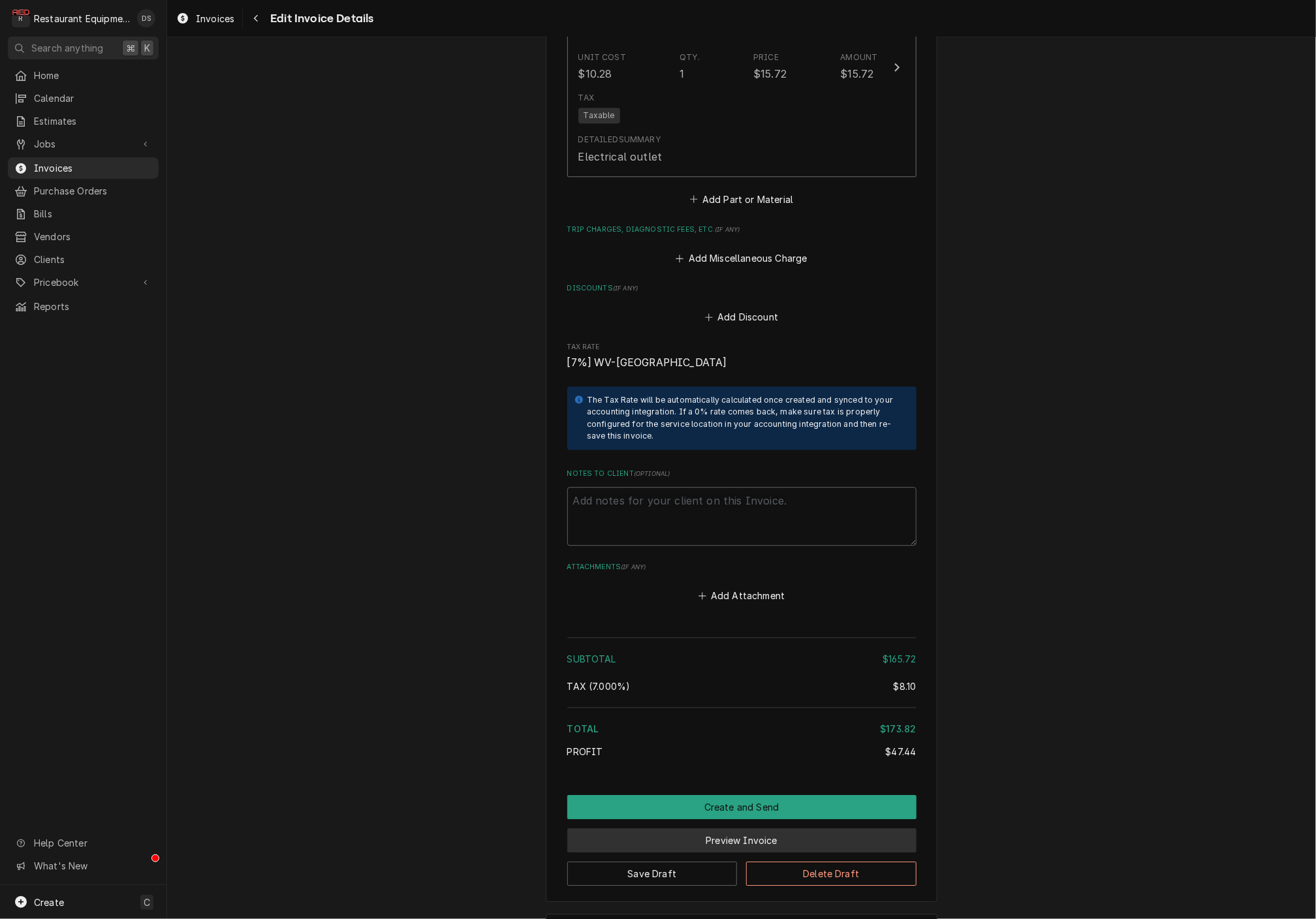
click at [733, 828] on button "Preview Invoice" at bounding box center [742, 840] width 349 height 24
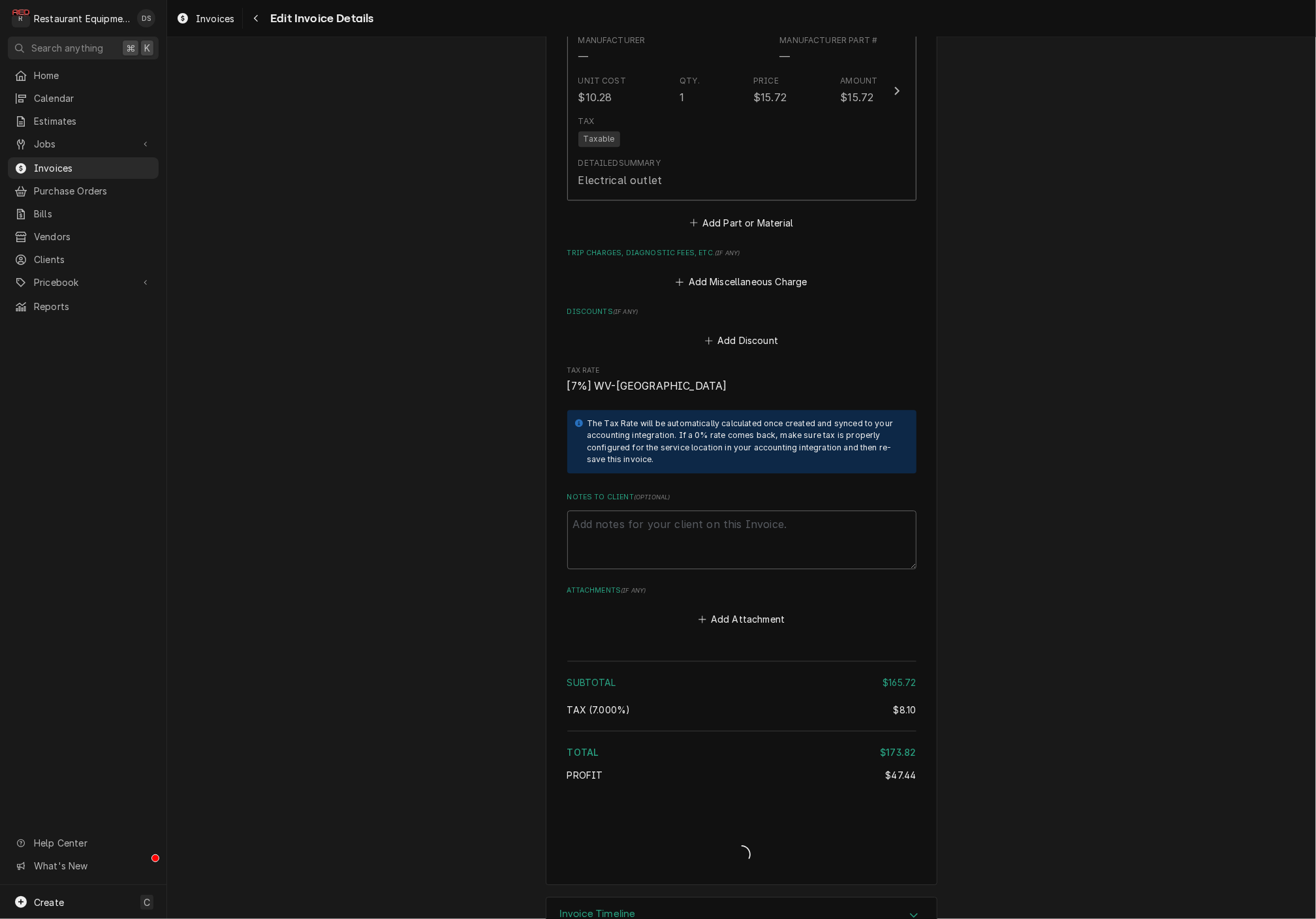
type textarea "x"
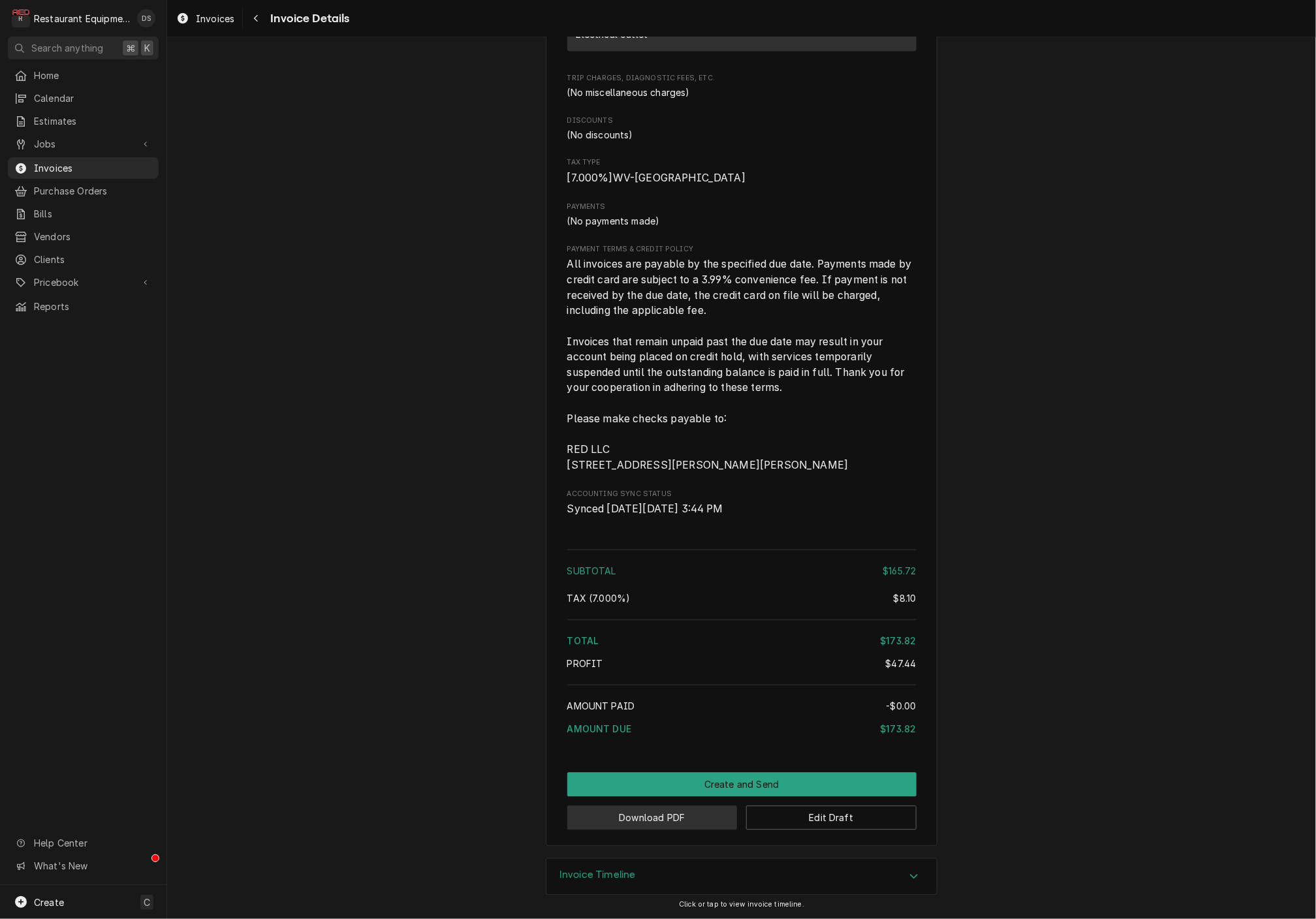
scroll to position [1626, 0]
click at [701, 812] on button "Download PDF" at bounding box center [652, 818] width 170 height 24
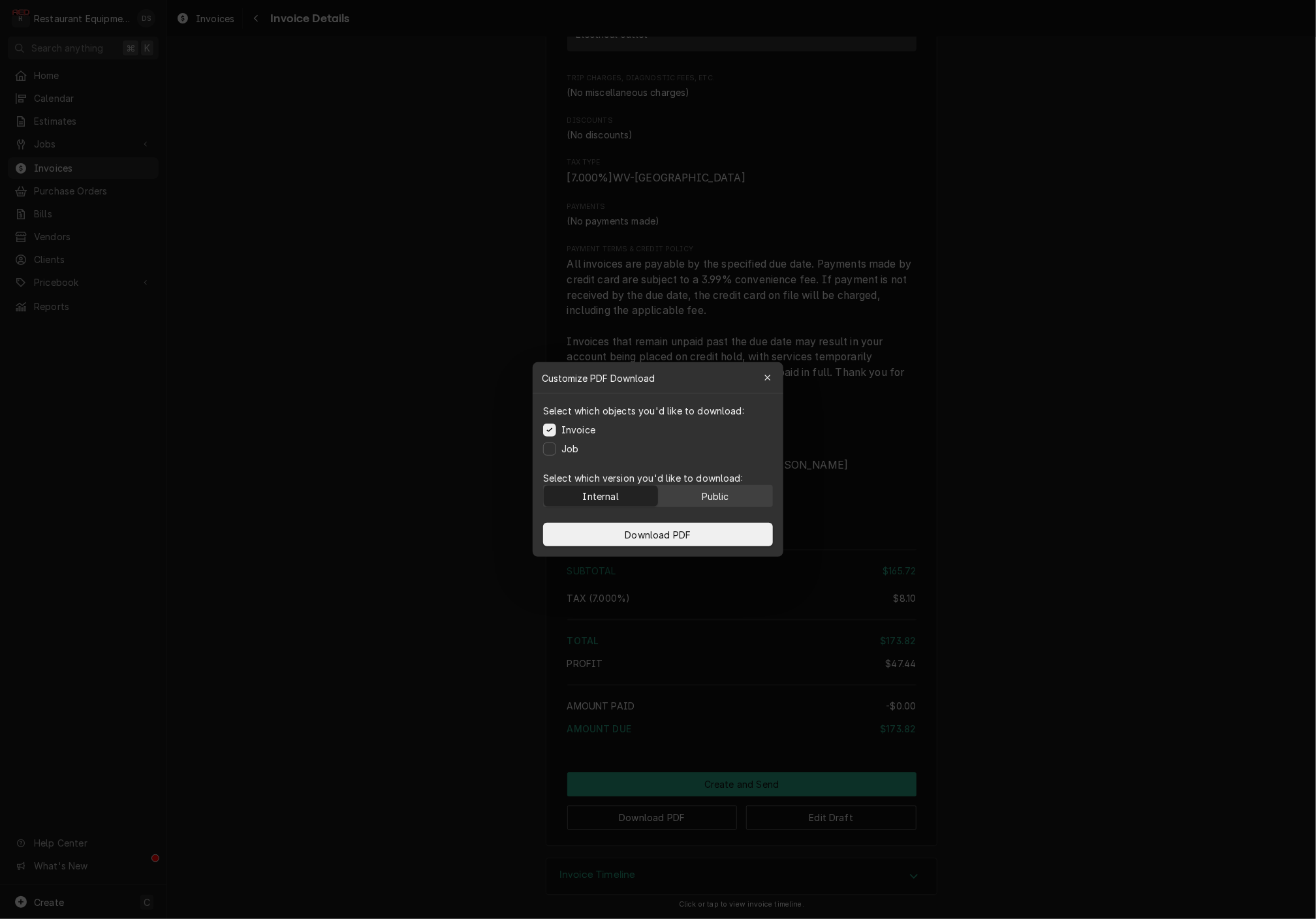
click at [731, 496] on button "Public" at bounding box center [715, 496] width 114 height 20
click at [724, 534] on button "Download PDF" at bounding box center [658, 534] width 230 height 23
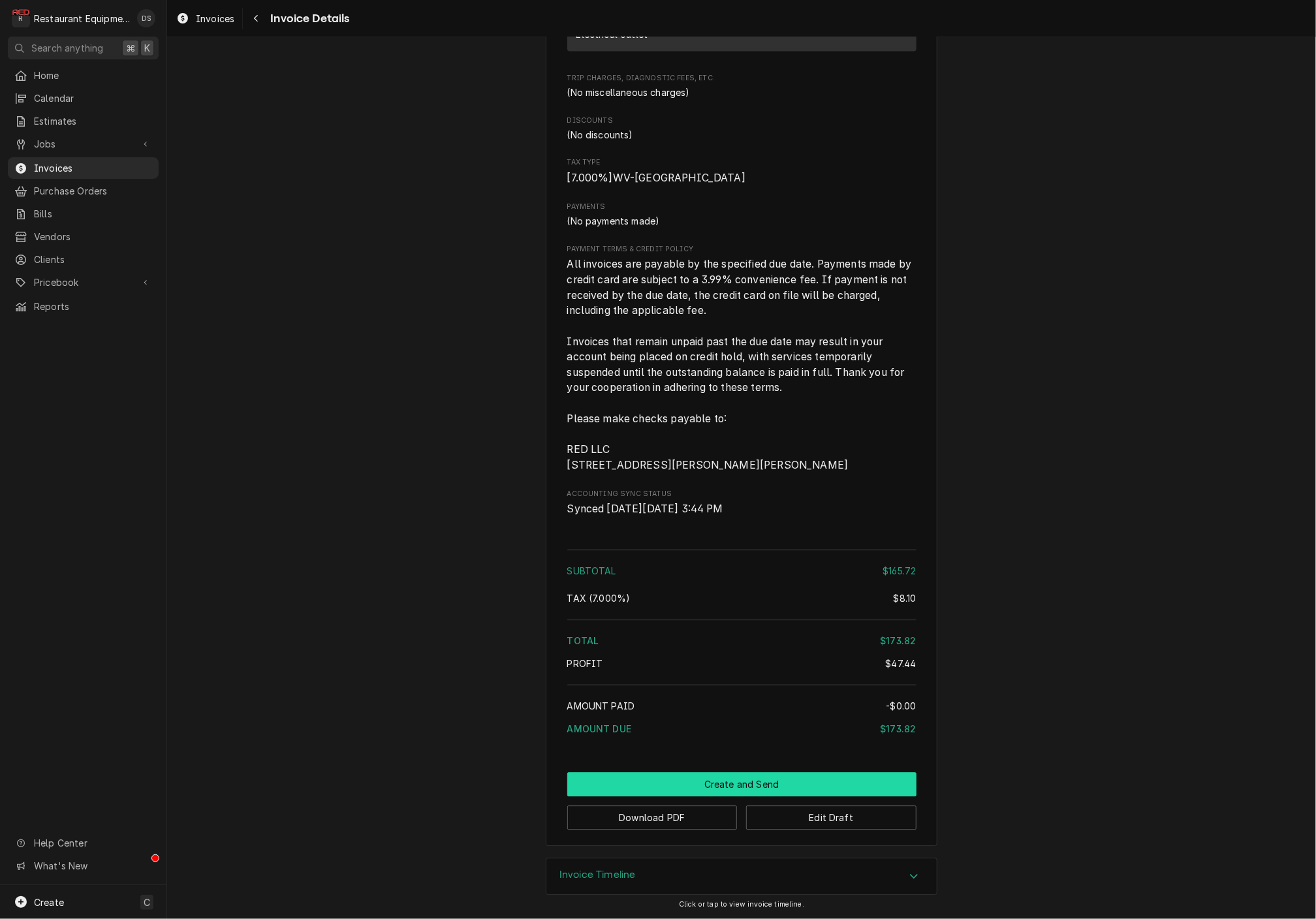
click at [735, 785] on button "Create and Send" at bounding box center [742, 784] width 349 height 24
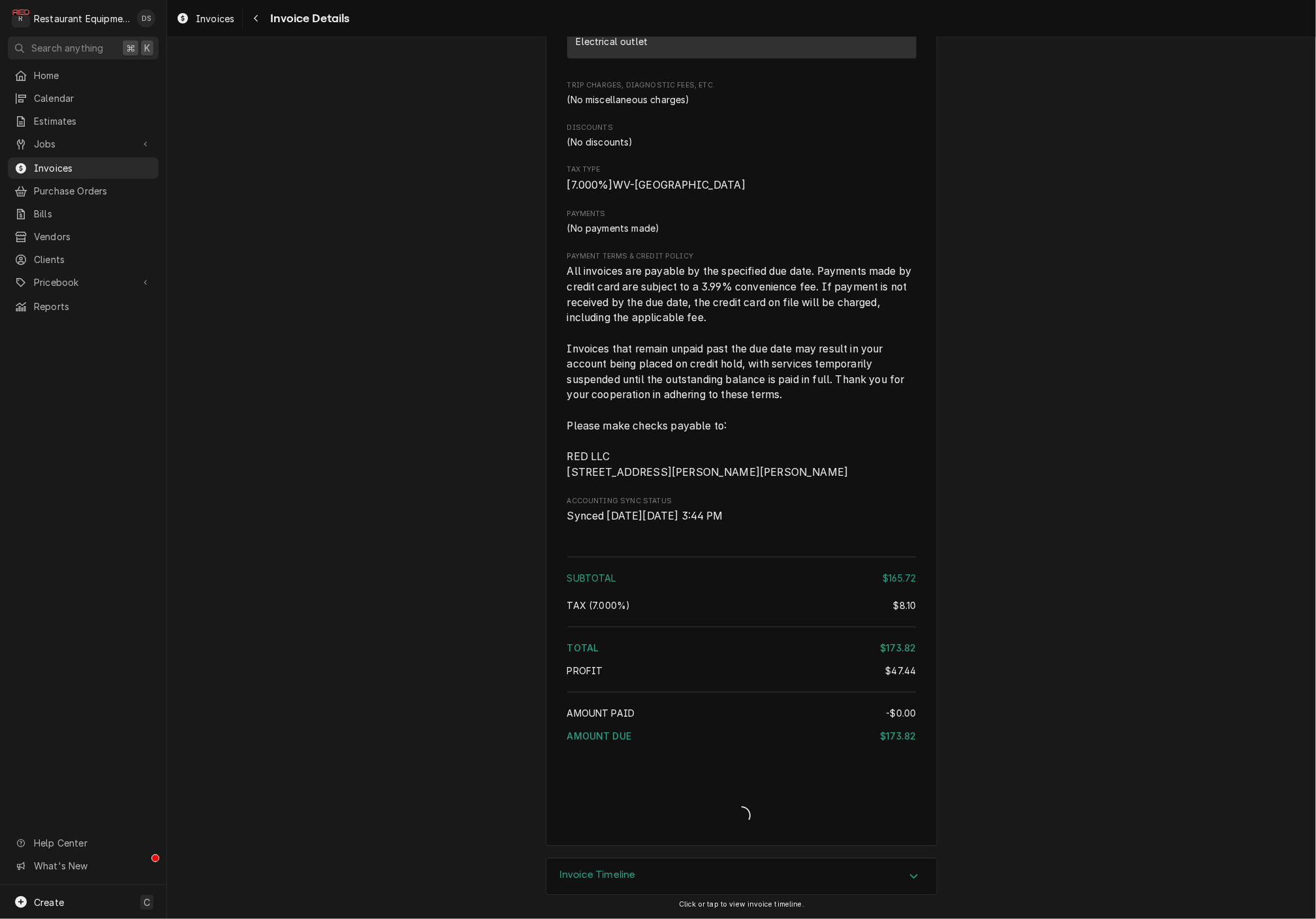
scroll to position [1619, 0]
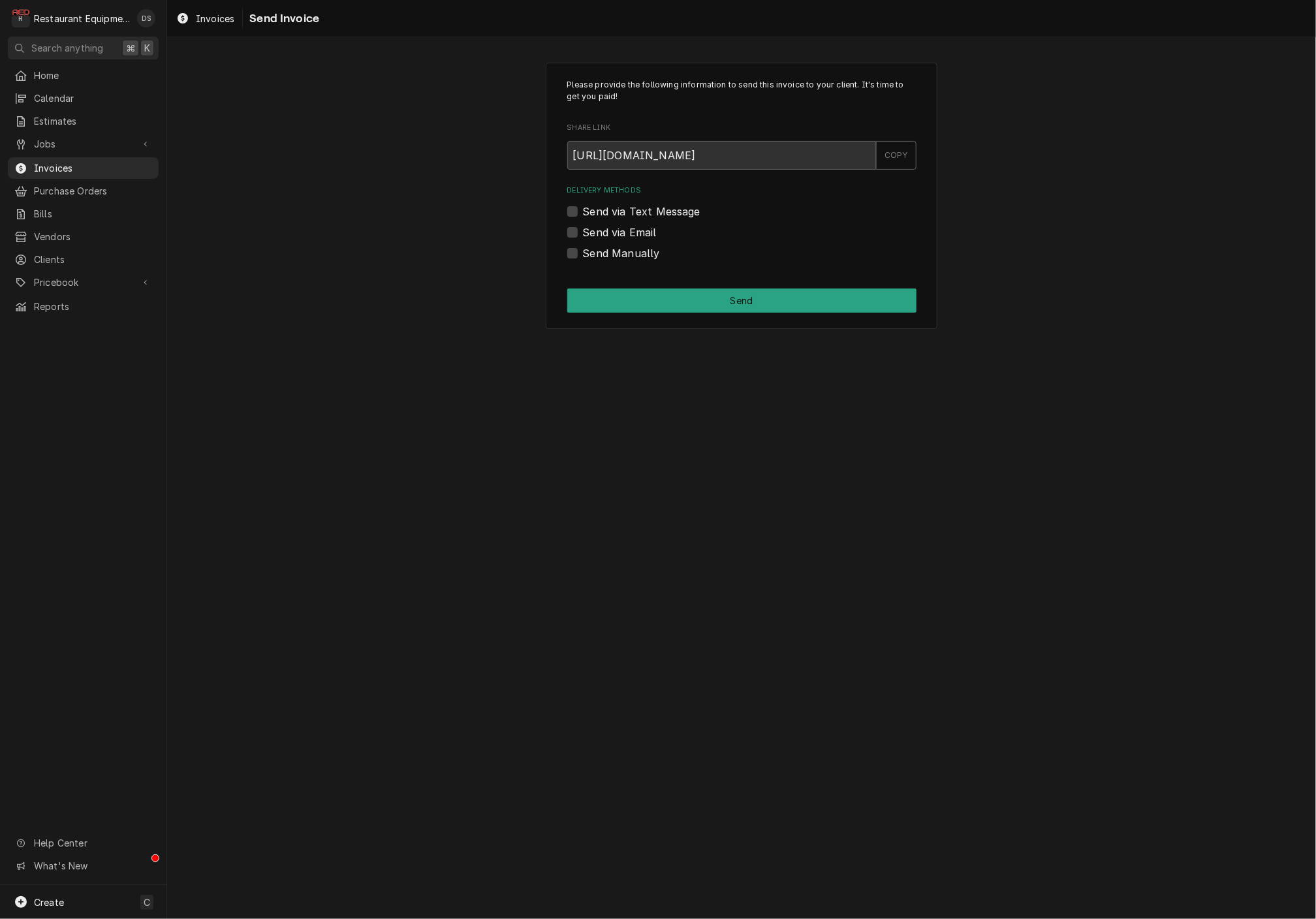
click at [583, 249] on label "Send Manually" at bounding box center [621, 253] width 77 height 16
click at [583, 249] on input "Send Manually" at bounding box center [757, 260] width 349 height 29
checkbox input "true"
click at [721, 298] on button "Send" at bounding box center [742, 300] width 349 height 24
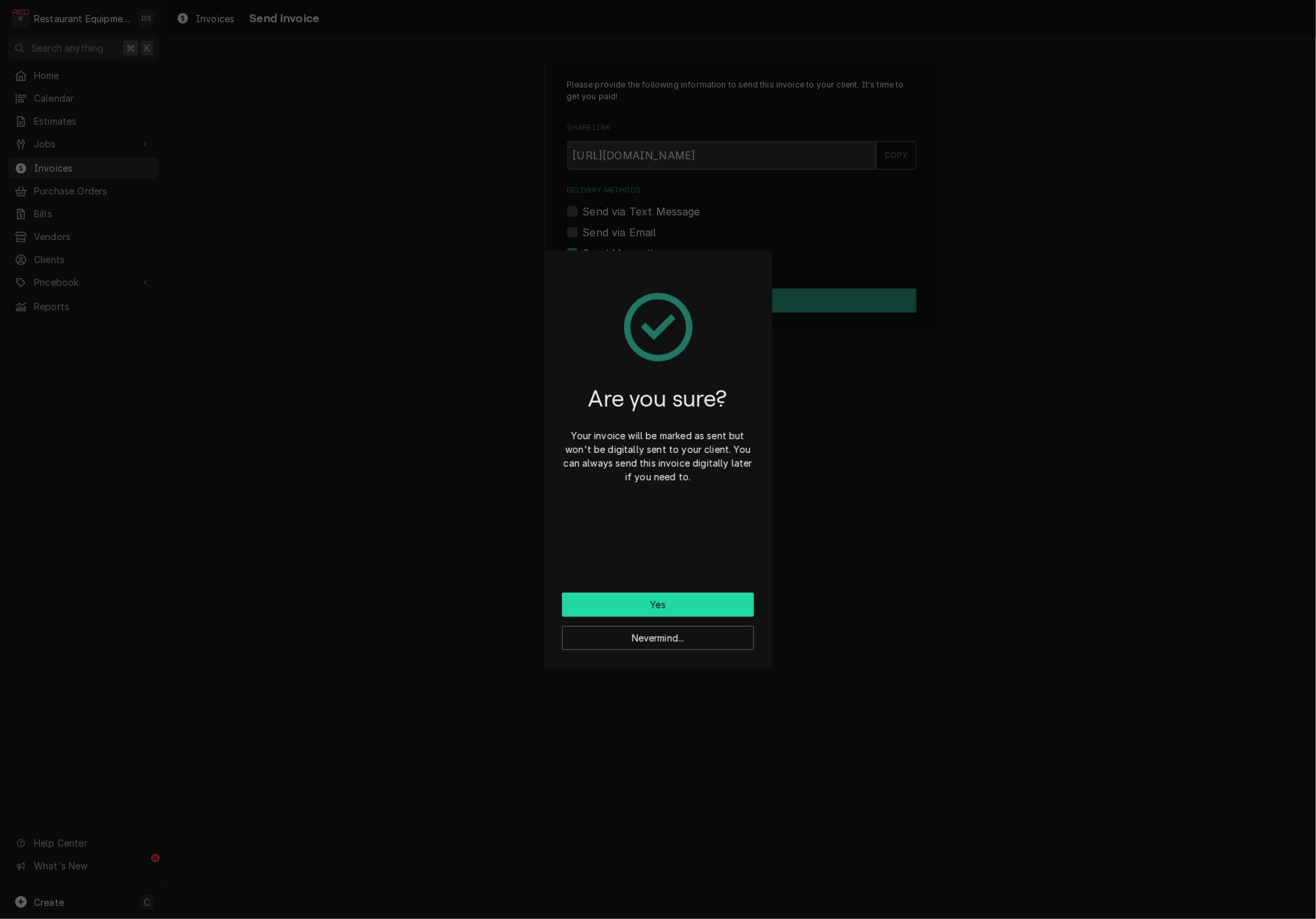
click at [673, 600] on button "Yes" at bounding box center [657, 605] width 192 height 24
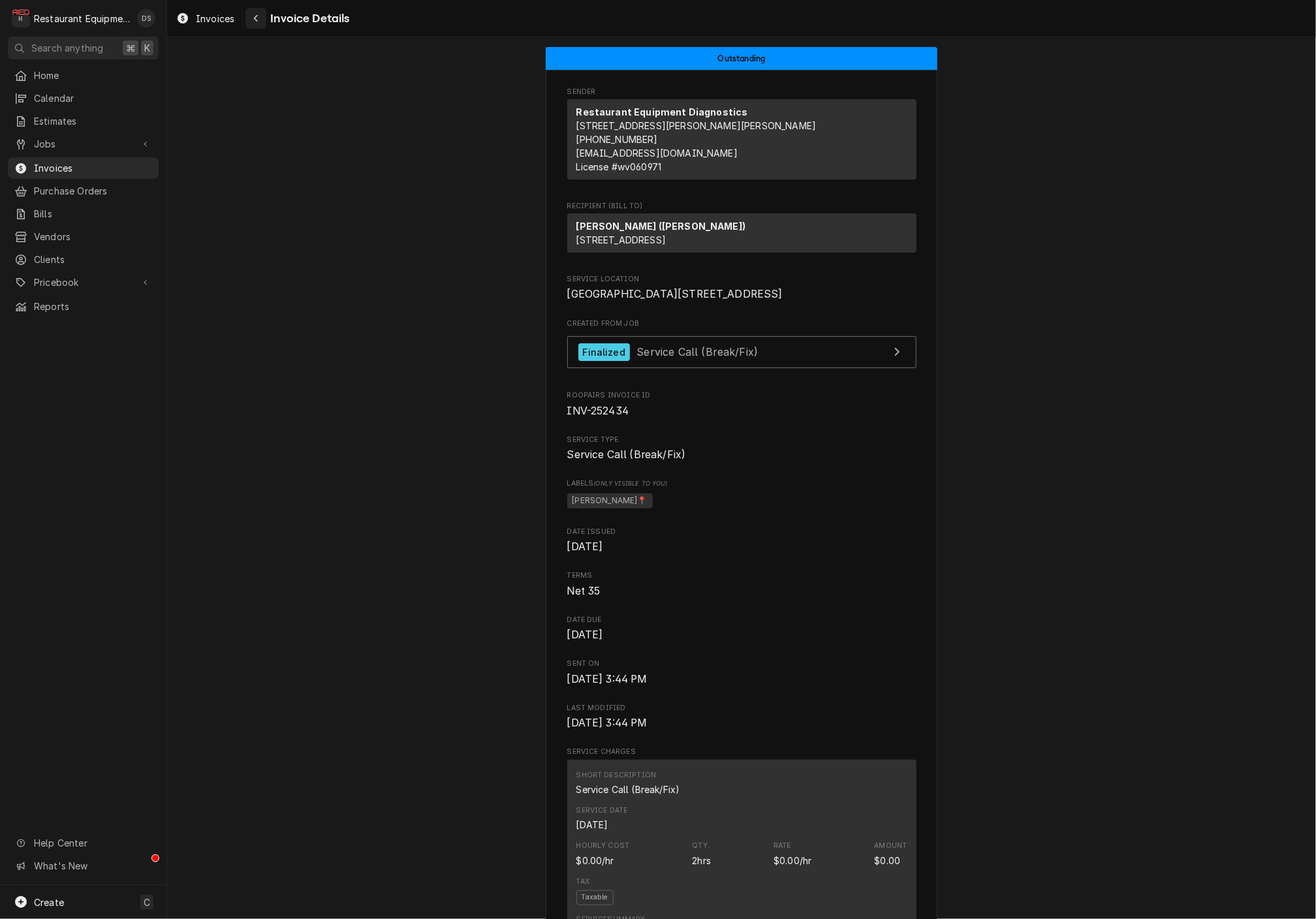
click at [251, 20] on div "Navigate back" at bounding box center [255, 18] width 13 height 13
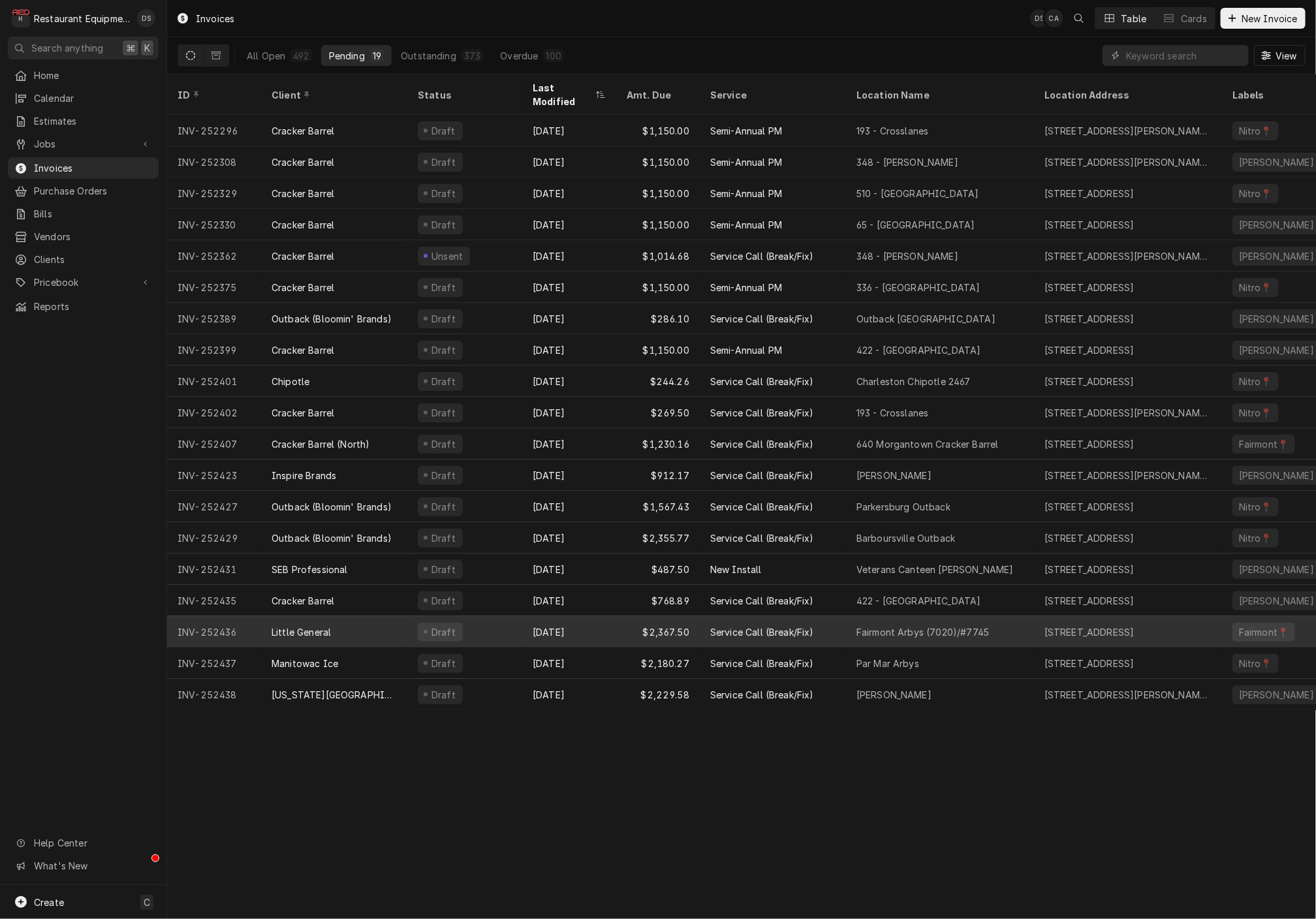
click at [489, 616] on div "Draft" at bounding box center [465, 632] width 115 height 31
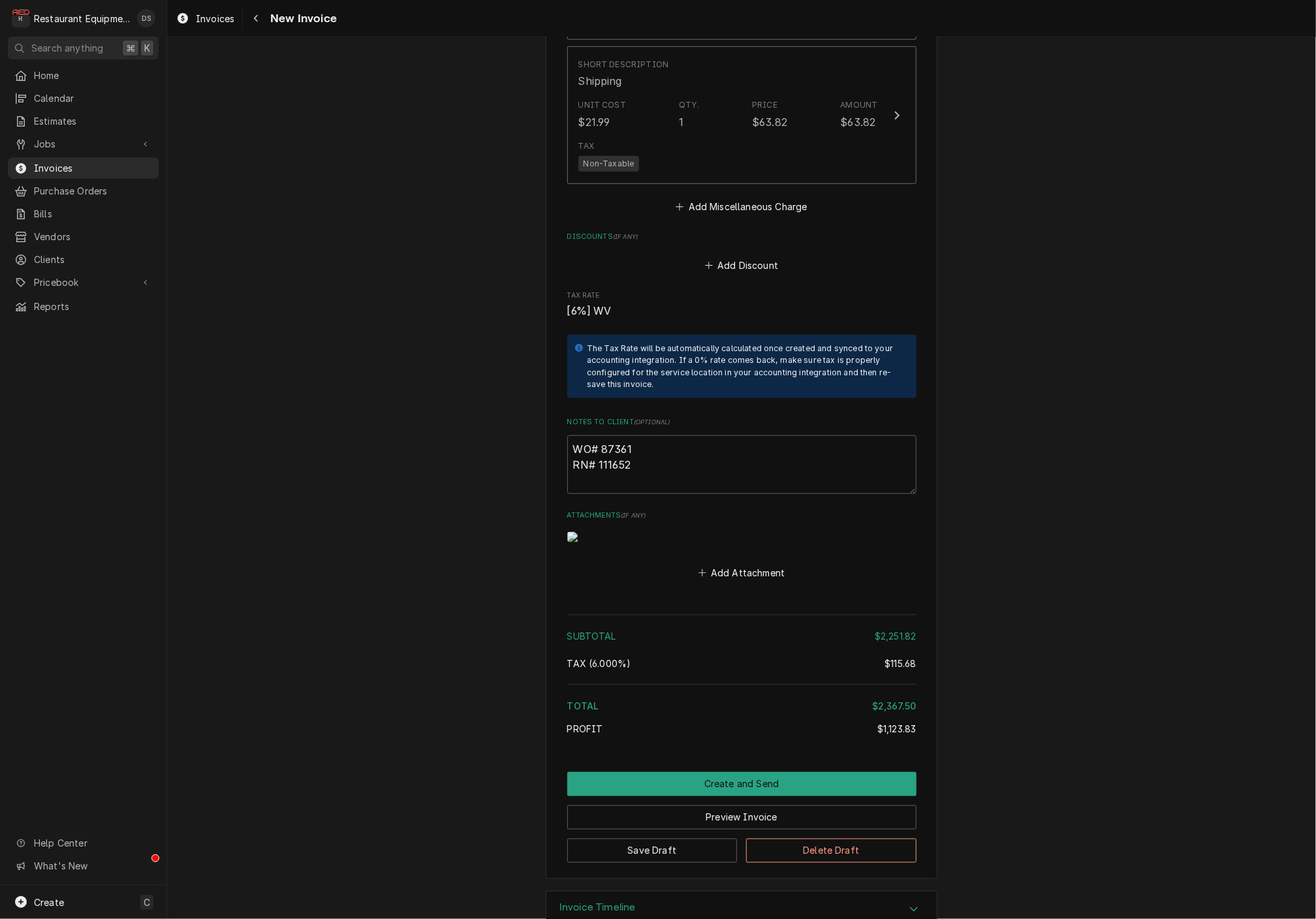
scroll to position [3489, 0]
click at [724, 773] on button "Create and Send" at bounding box center [742, 785] width 349 height 24
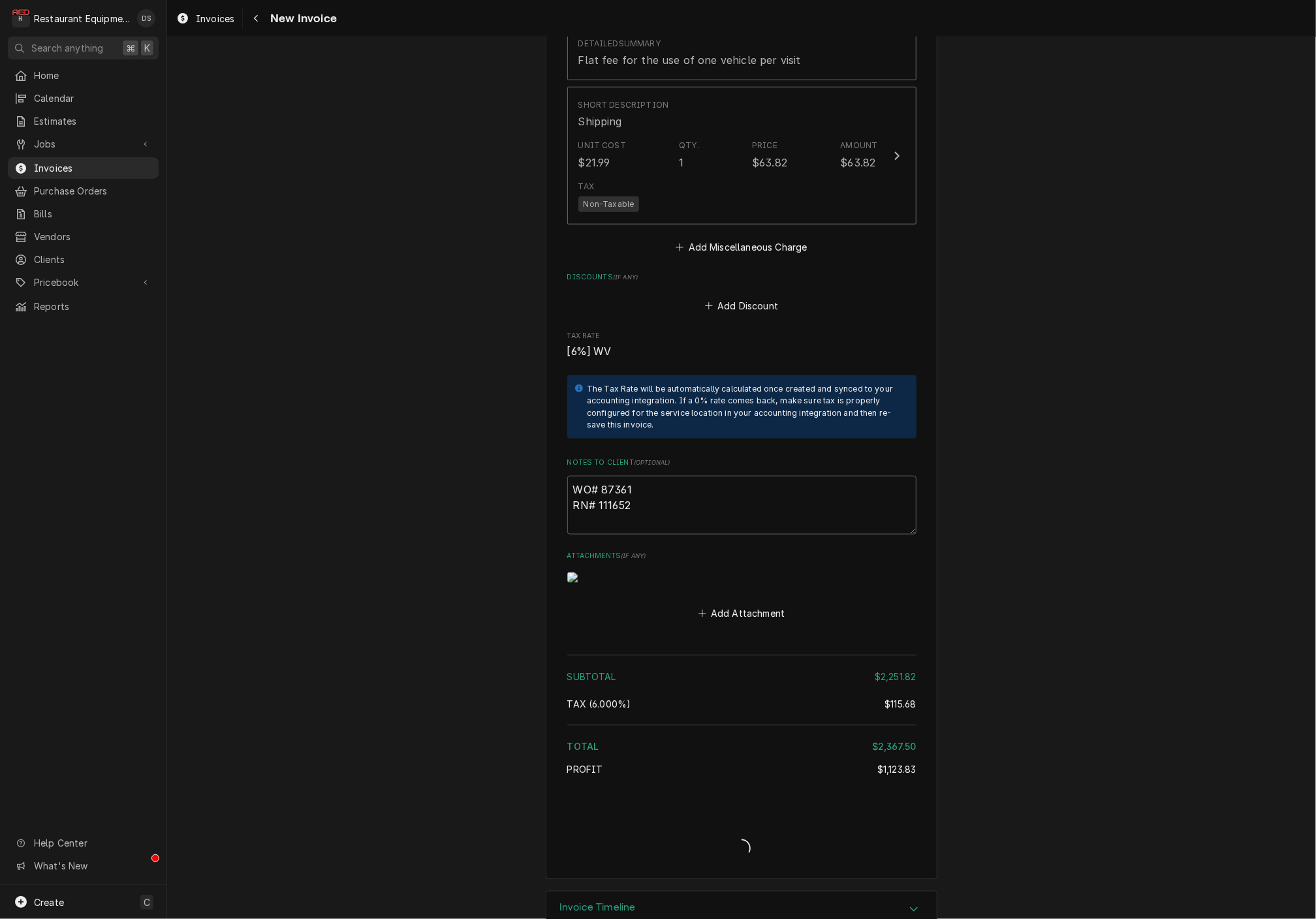
scroll to position [3444, 0]
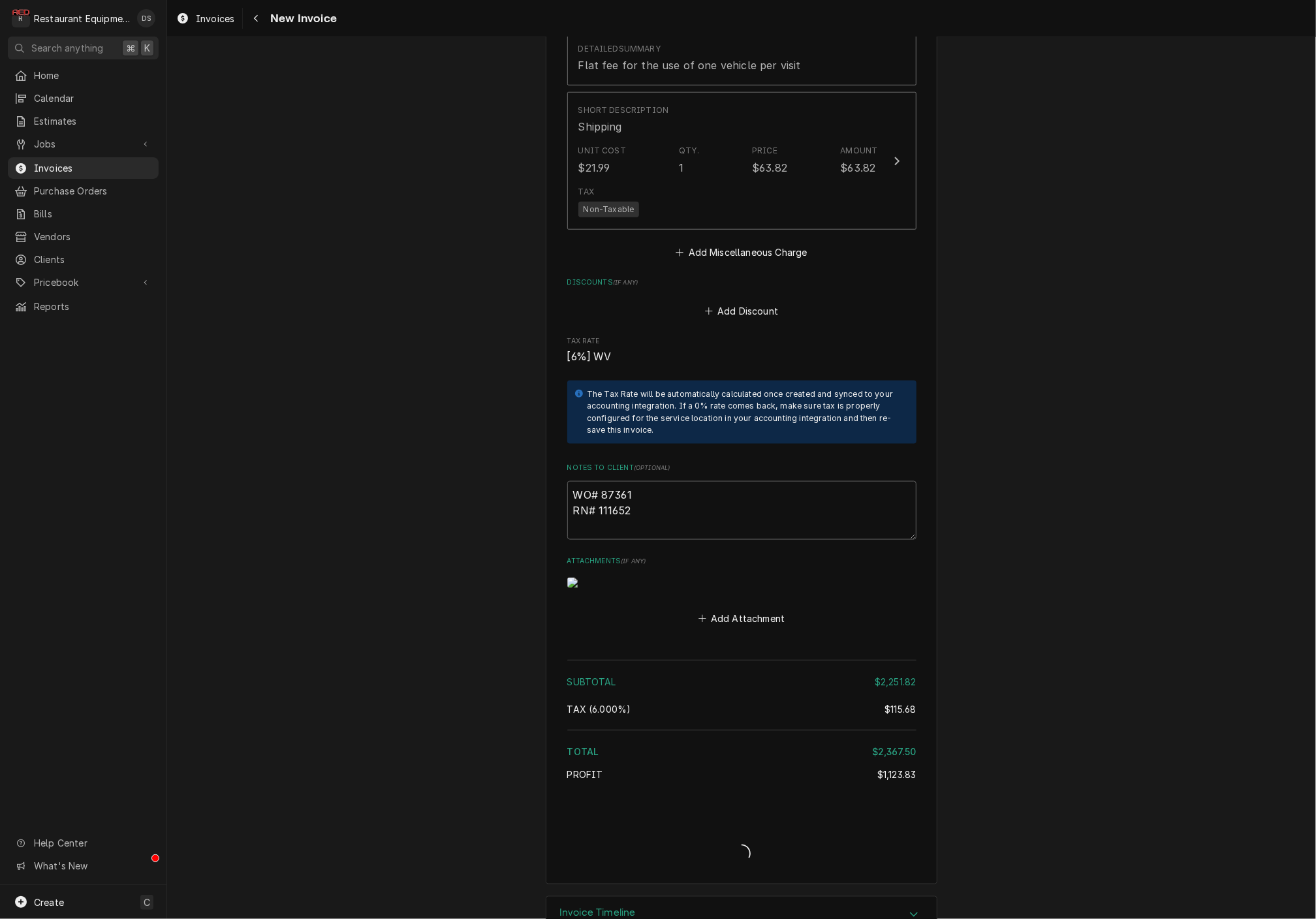
type textarea "x"
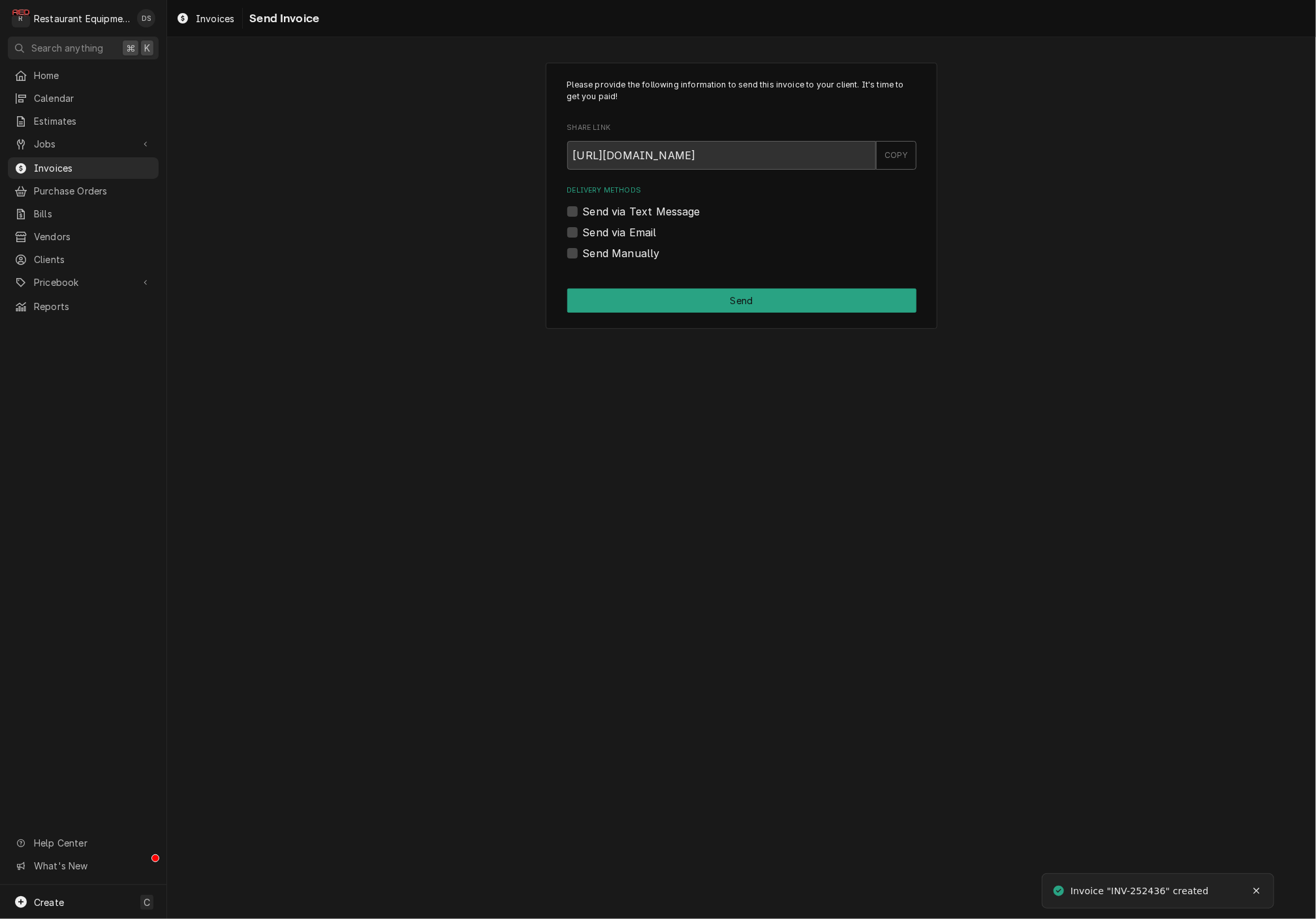
click at [583, 229] on label "Send via Email" at bounding box center [620, 233] width 74 height 16
click at [583, 229] on input "Send via Email" at bounding box center [757, 239] width 349 height 29
checkbox input "true"
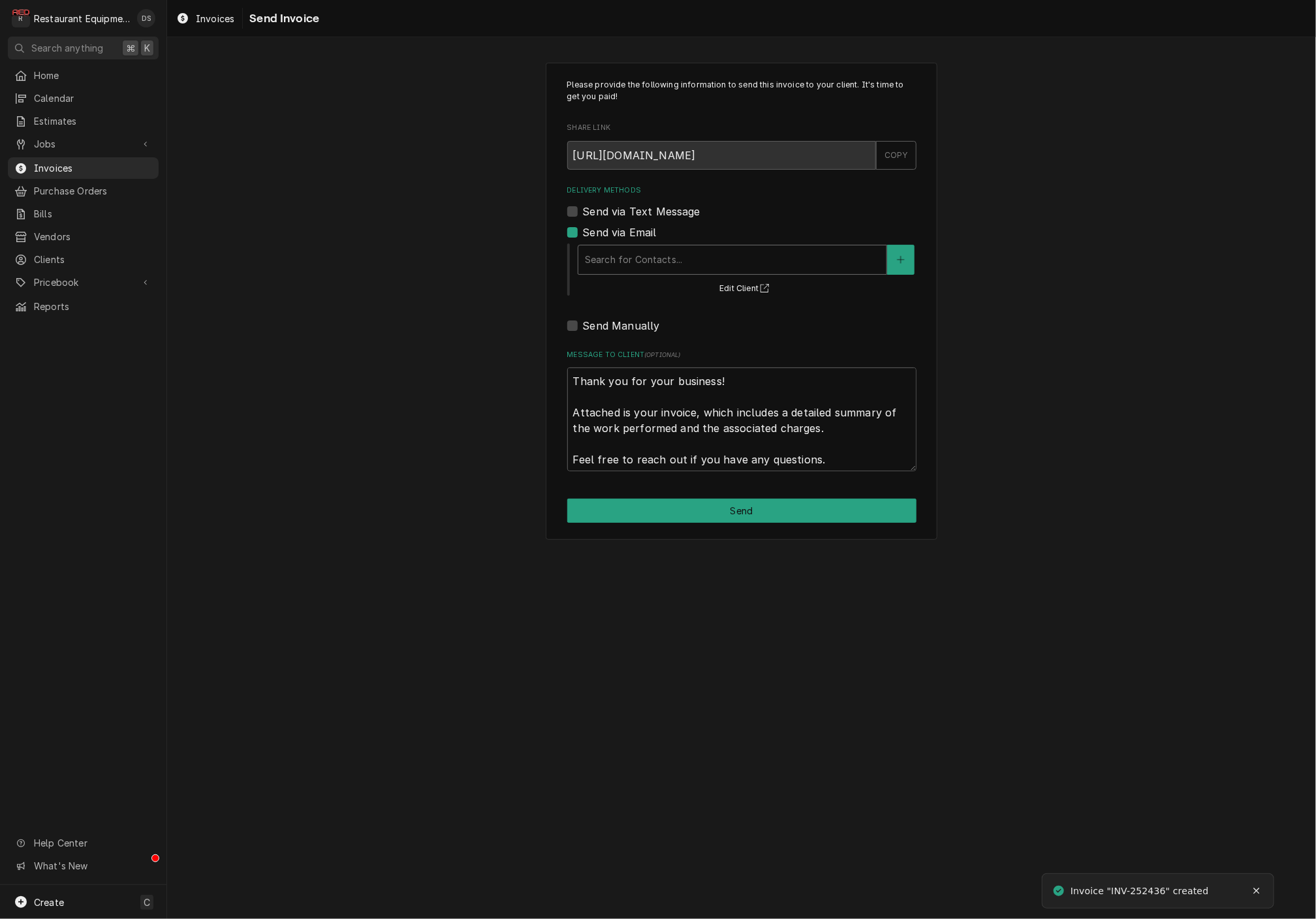
click at [655, 260] on div "Search for Contacts..." at bounding box center [732, 260] width 295 height 14
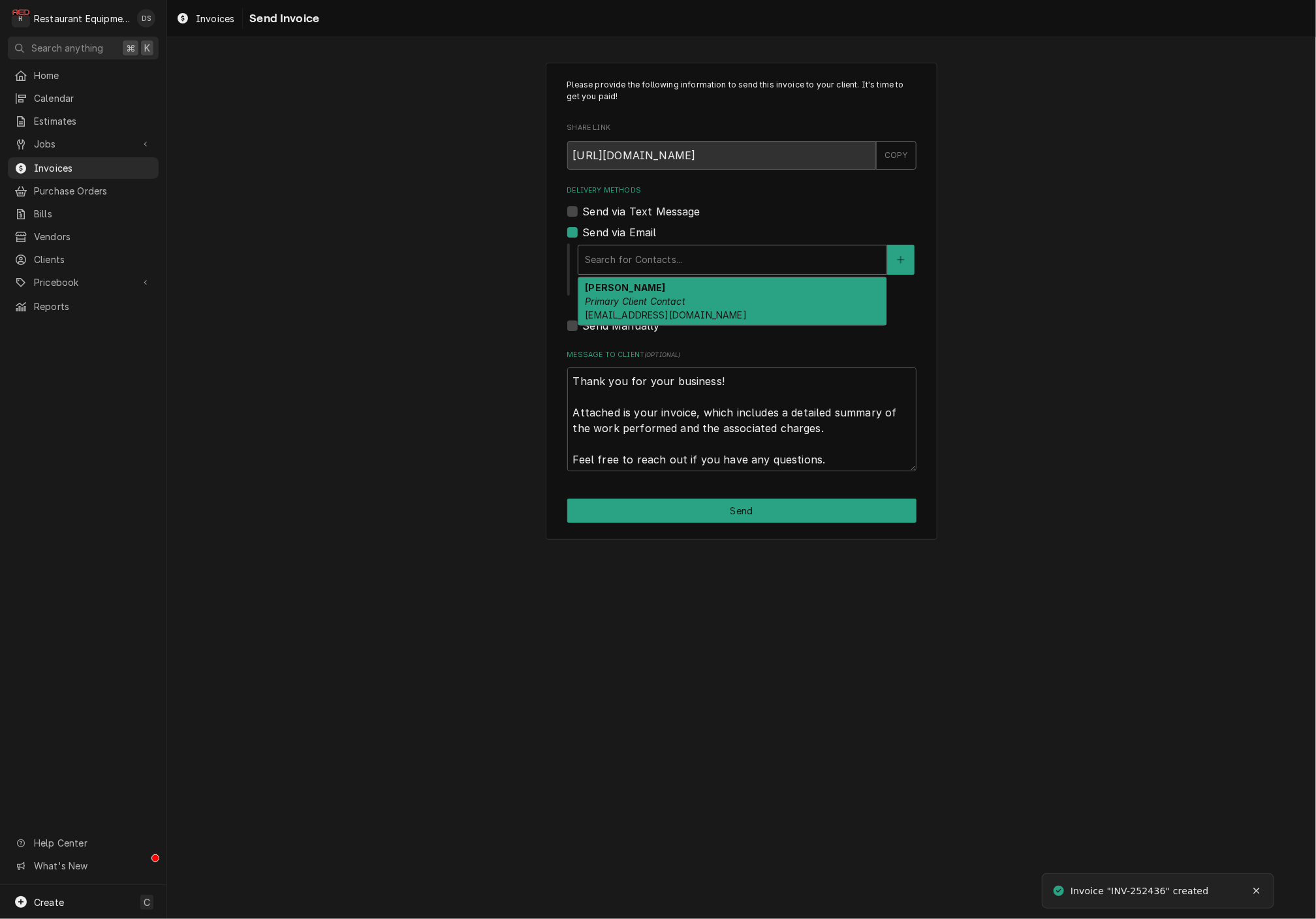
click at [655, 290] on strong "ROBIN HATCHER" at bounding box center [625, 287] width 80 height 11
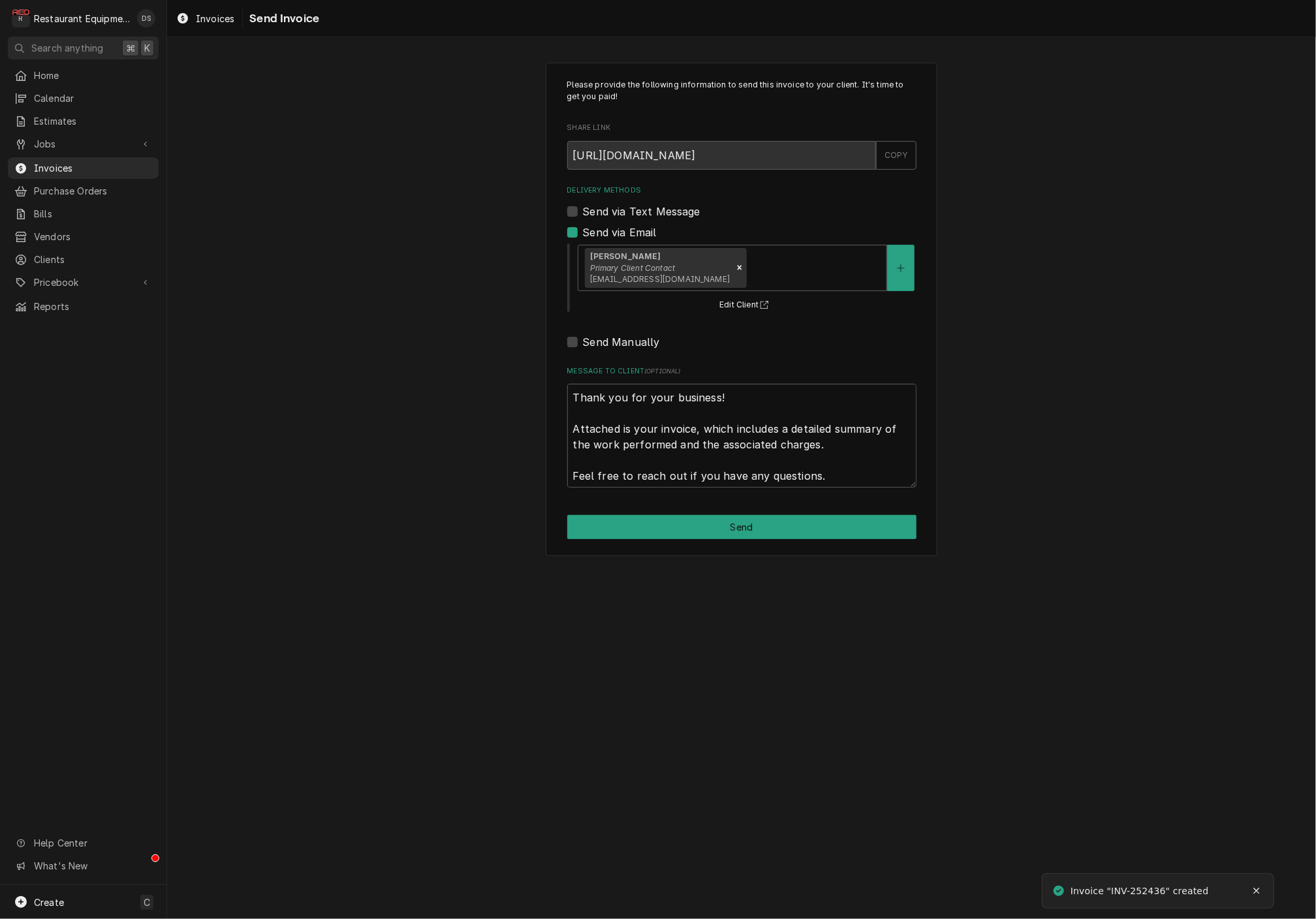
click at [762, 529] on button "Send" at bounding box center [742, 527] width 349 height 24
type textarea "x"
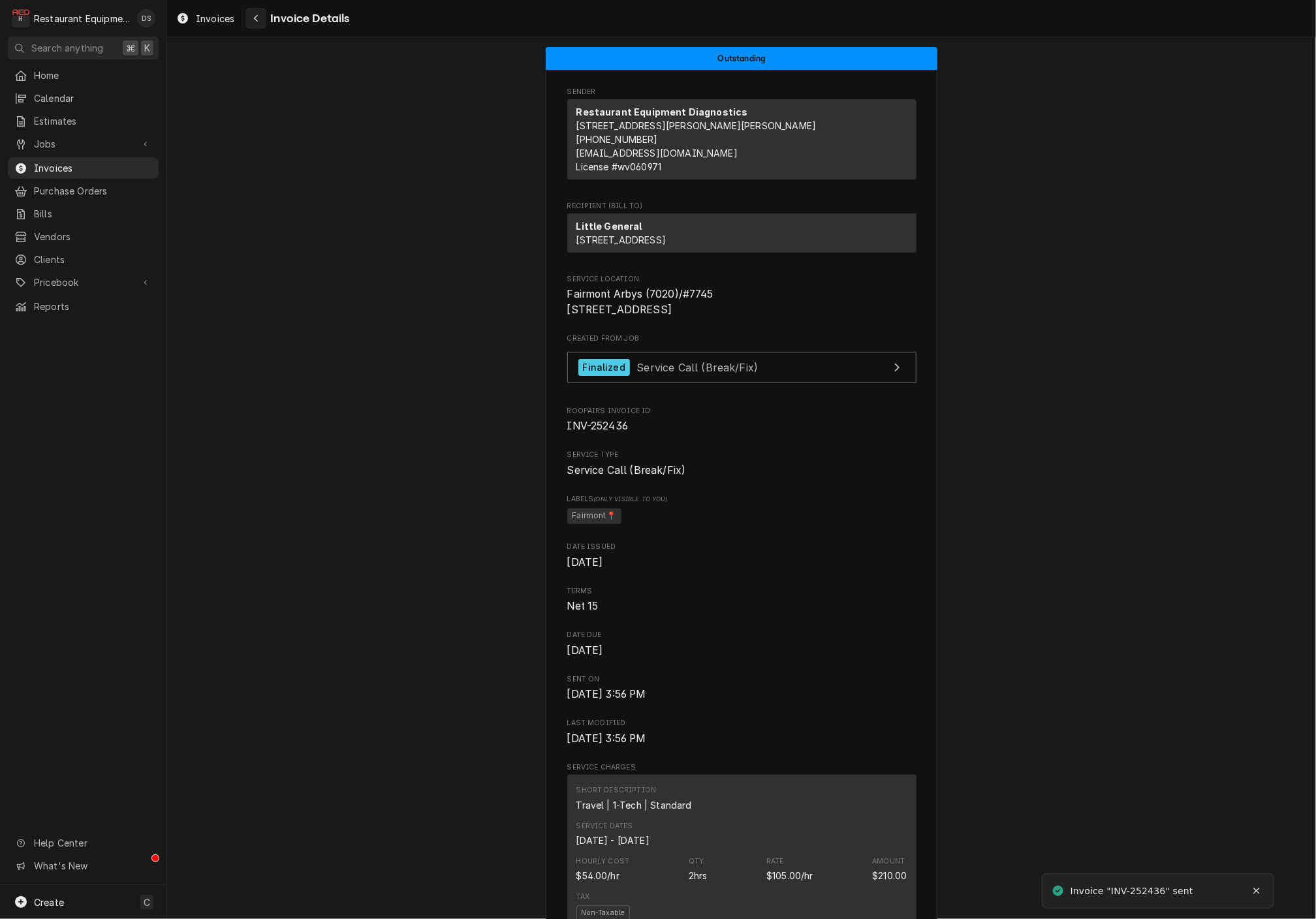
click at [259, 22] on icon "Navigate back" at bounding box center [256, 18] width 6 height 9
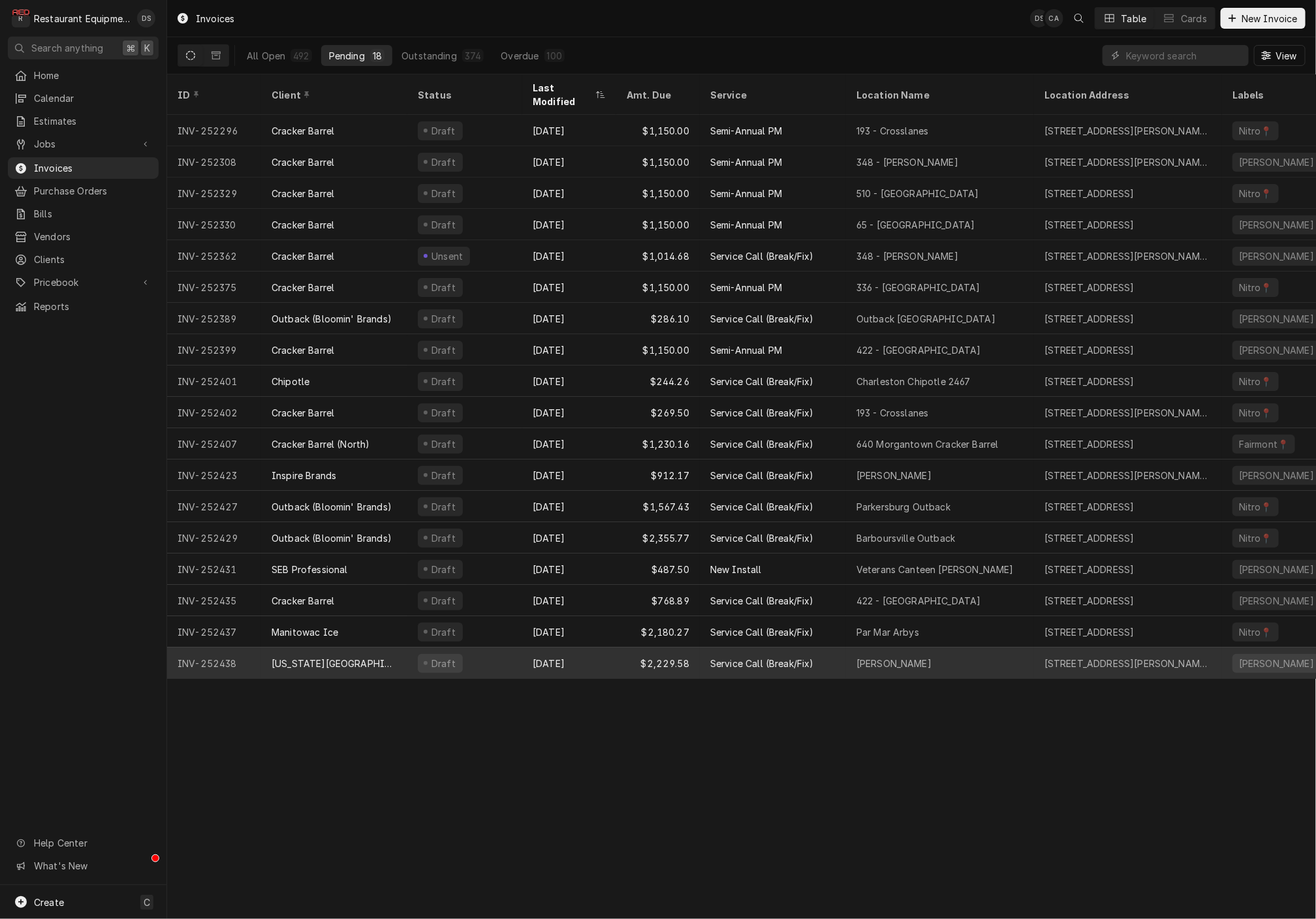
click at [506, 647] on div "Draft" at bounding box center [465, 663] width 115 height 31
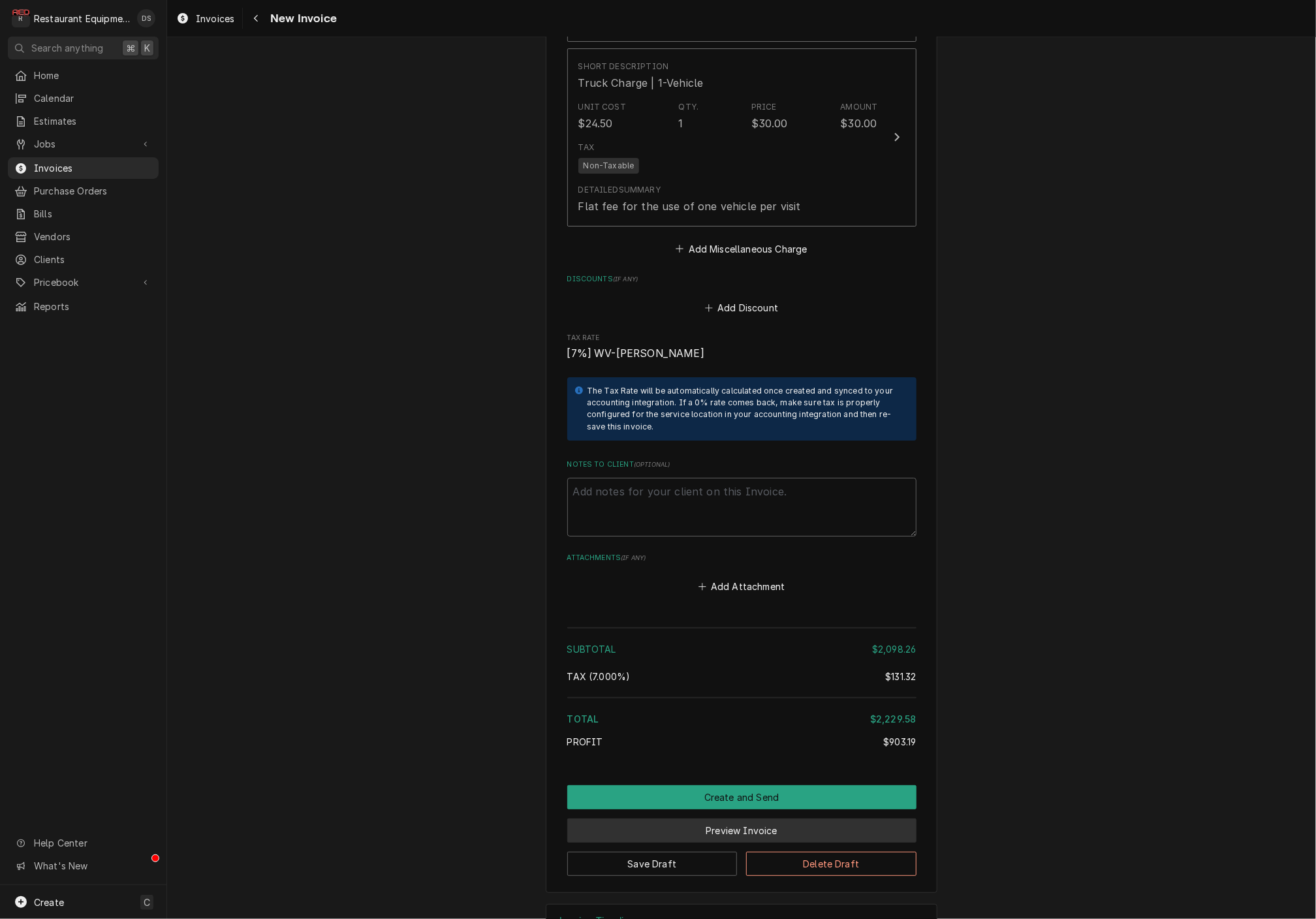
click at [741, 819] on button "Preview Invoice" at bounding box center [742, 830] width 349 height 24
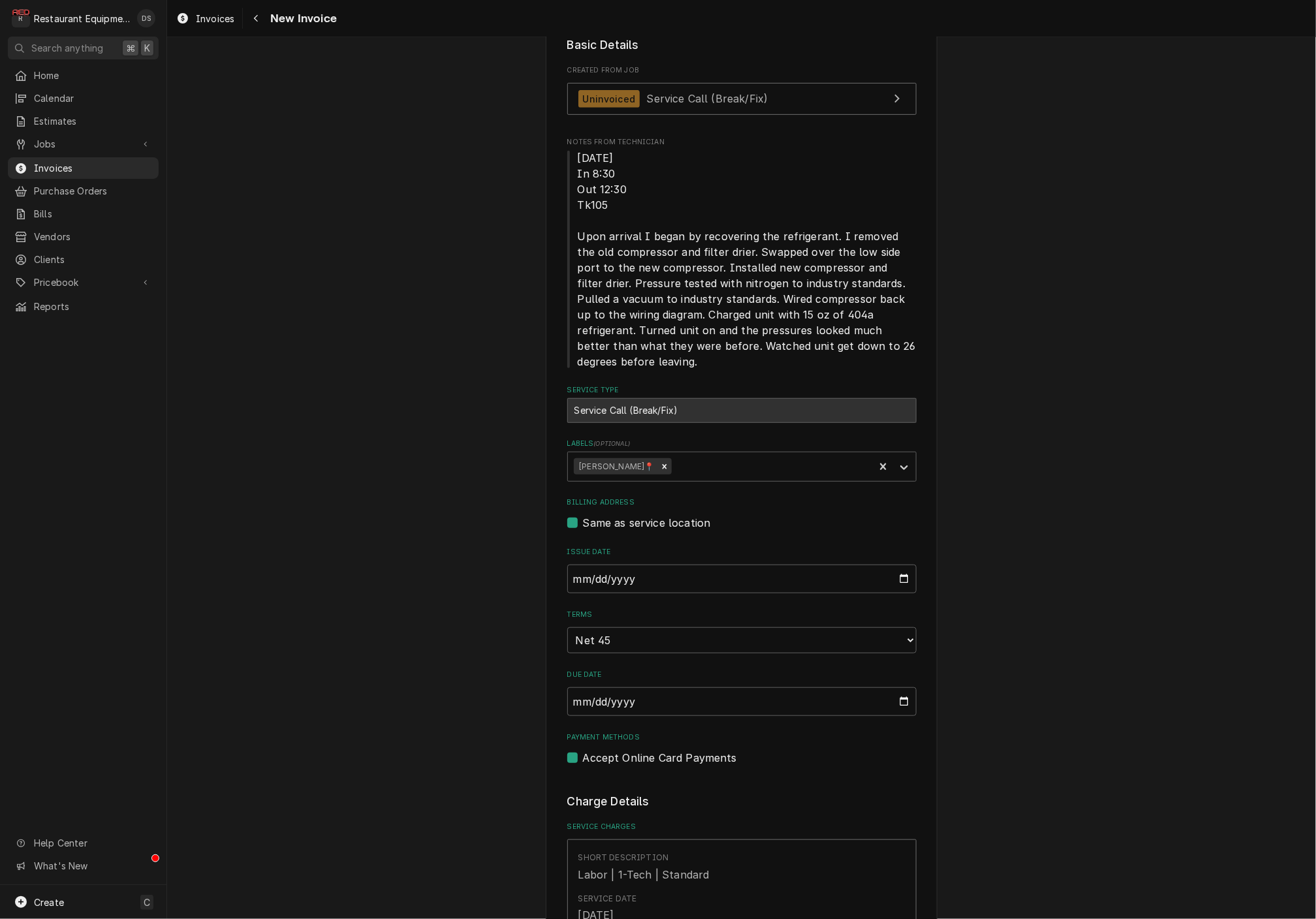
scroll to position [280, 0]
type textarea "x"
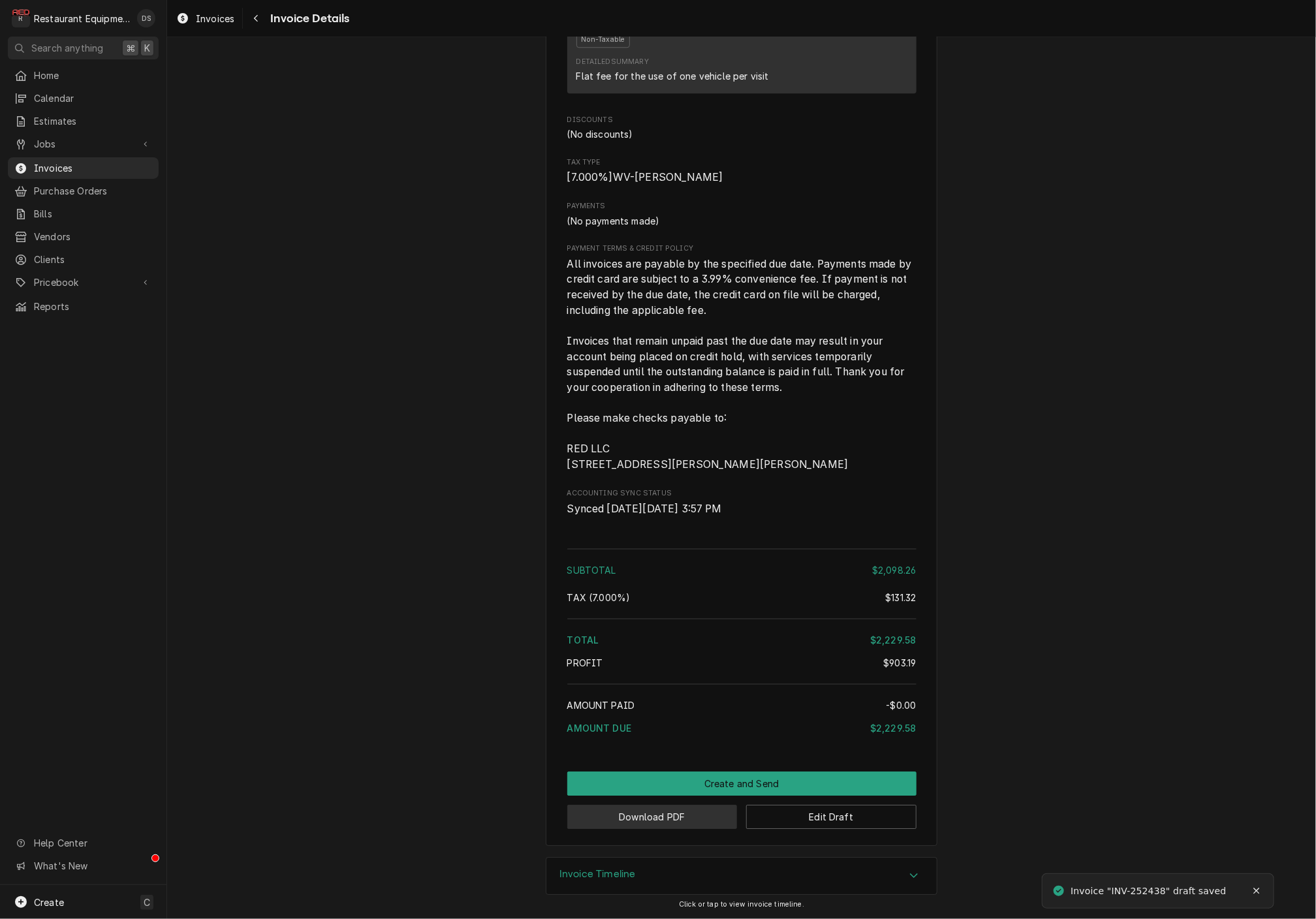
click at [671, 814] on button "Download PDF" at bounding box center [652, 817] width 170 height 24
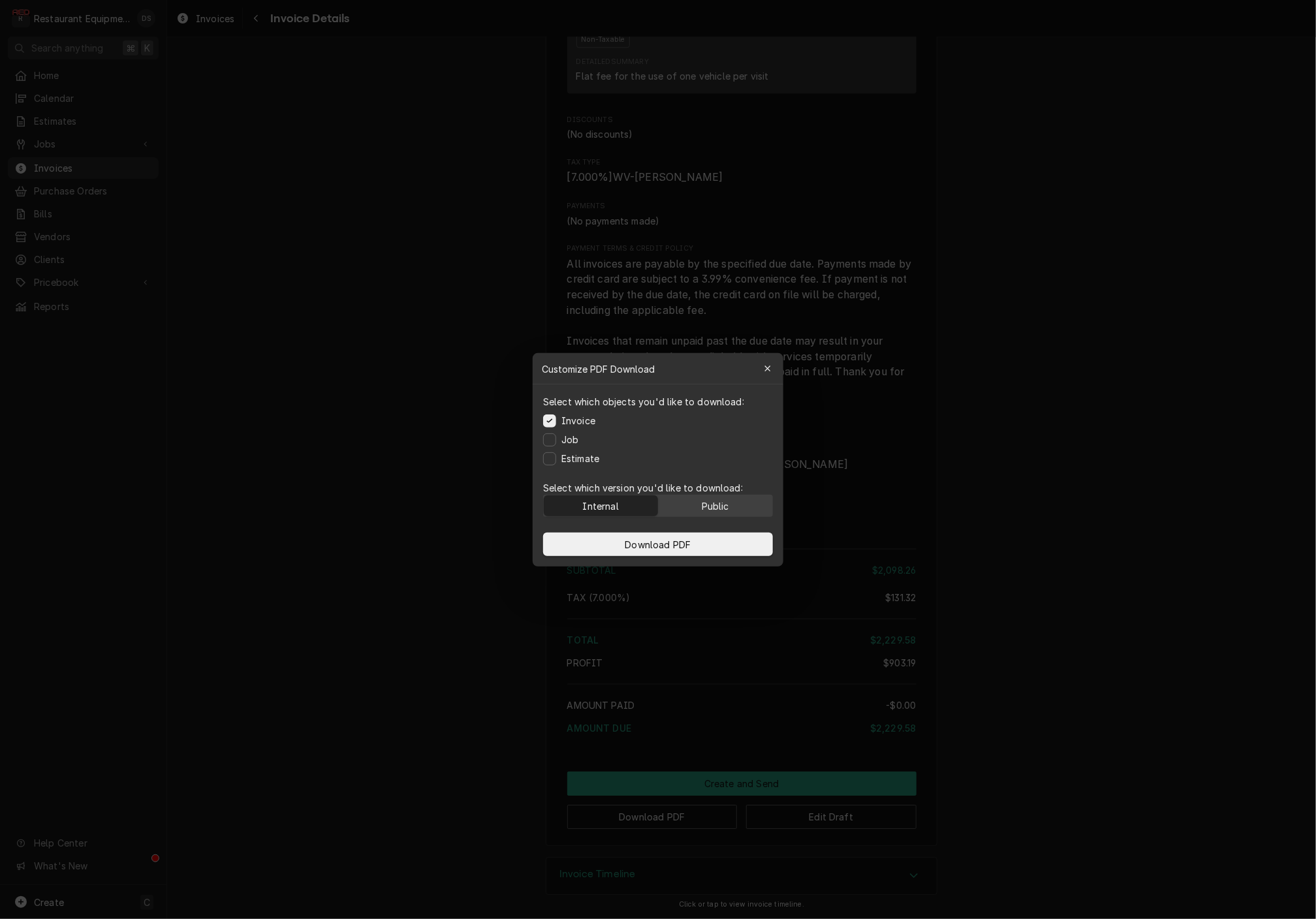
click at [746, 500] on button "Public" at bounding box center [715, 505] width 114 height 20
click at [719, 536] on button "Download PDF" at bounding box center [658, 544] width 230 height 23
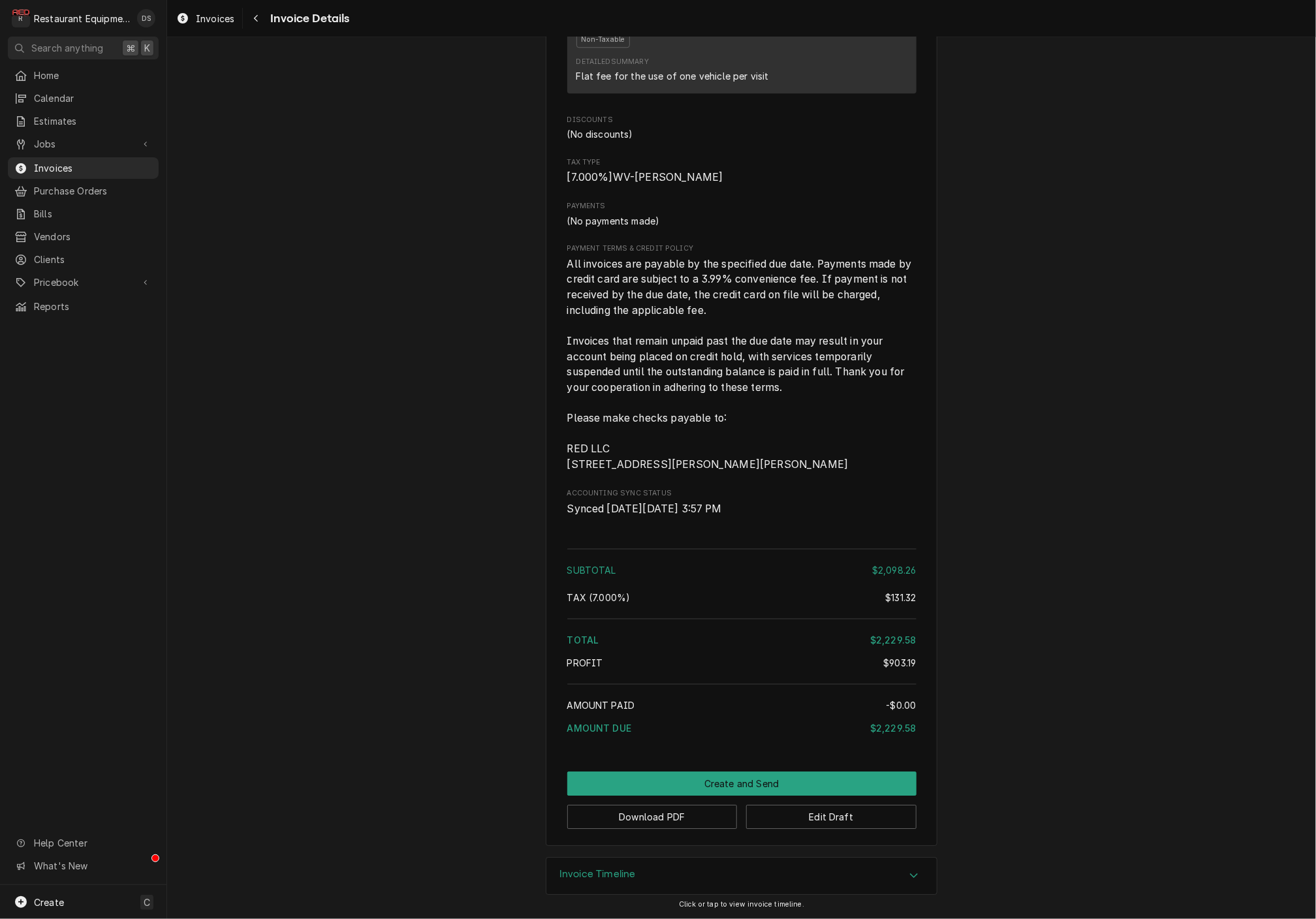
scroll to position [2089, 0]
click at [735, 785] on button "Create and Send" at bounding box center [742, 784] width 349 height 24
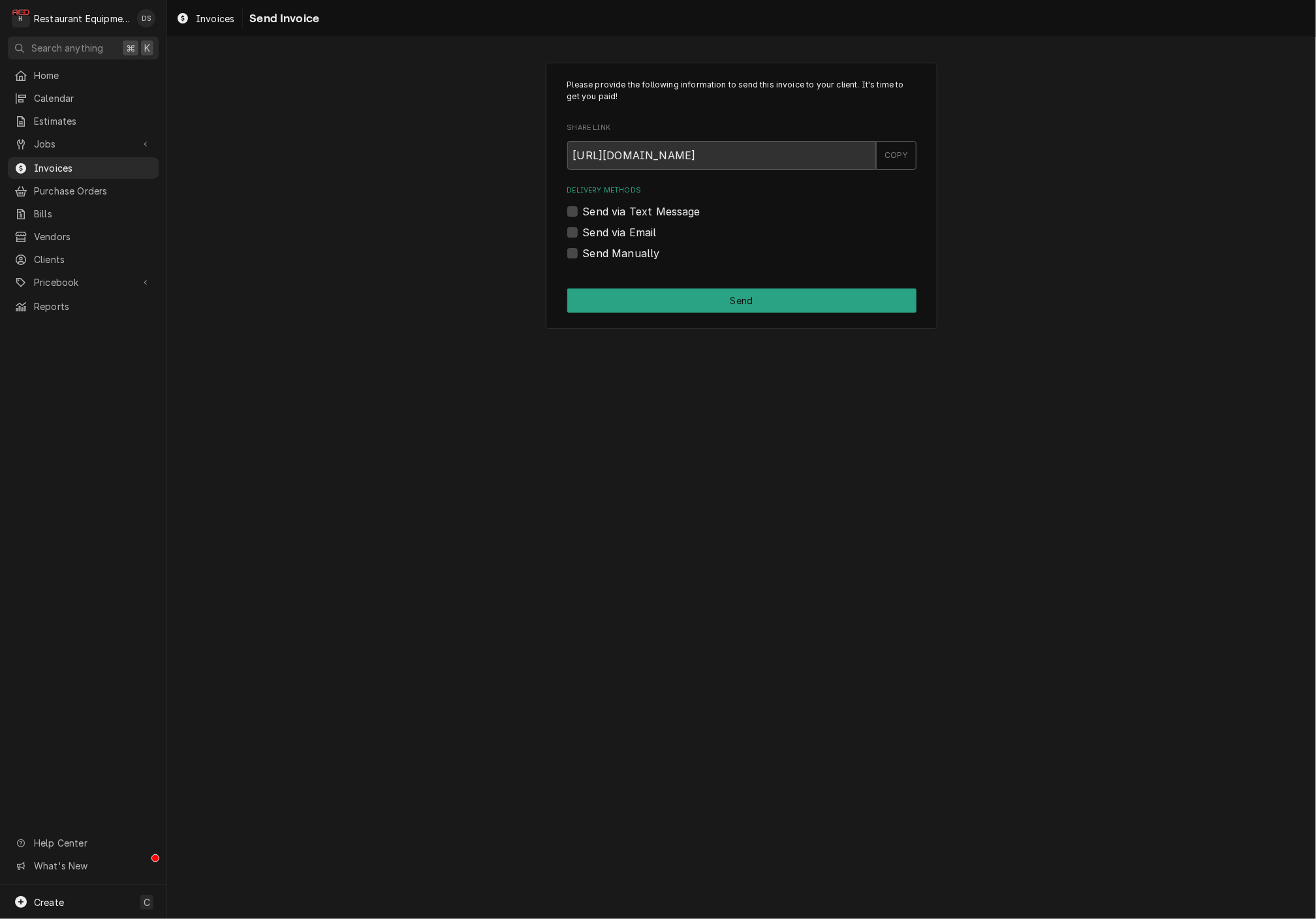
click at [583, 249] on label "Send Manually" at bounding box center [621, 253] width 77 height 16
click at [583, 249] on input "Send Manually" at bounding box center [757, 260] width 349 height 29
checkbox input "true"
click at [727, 296] on button "Send" at bounding box center [742, 300] width 349 height 24
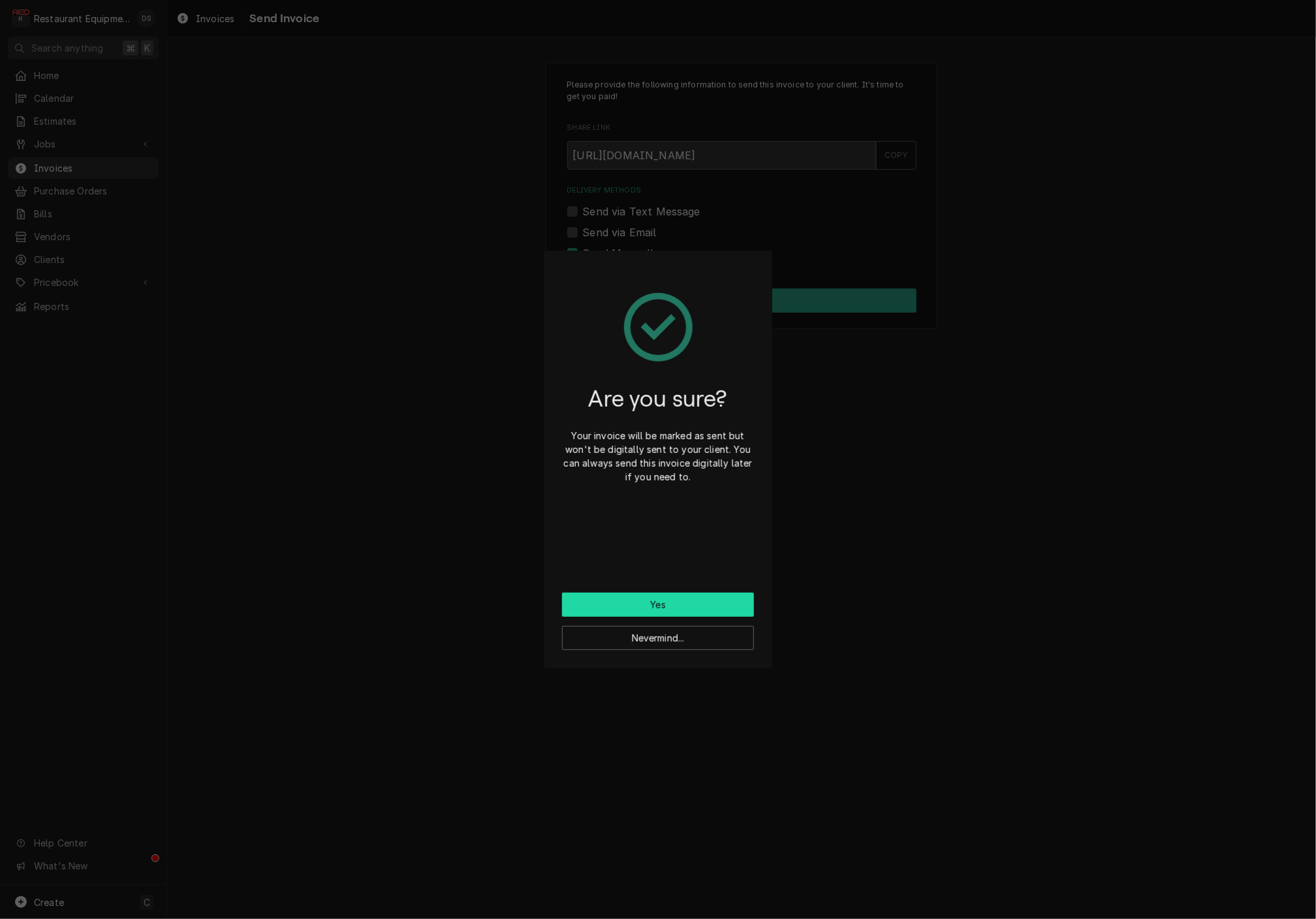
click at [665, 598] on button "Yes" at bounding box center [657, 605] width 192 height 24
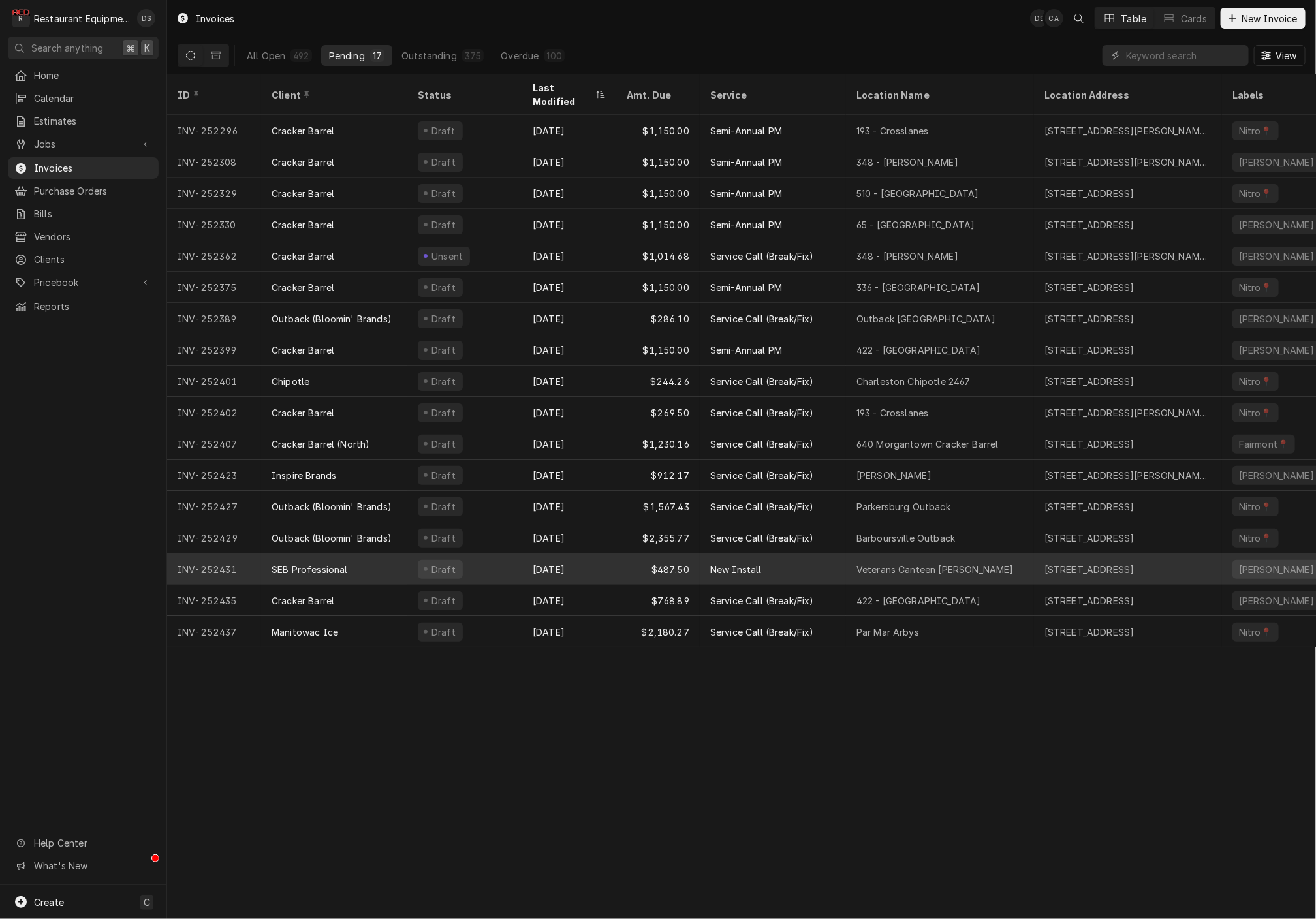
click at [504, 554] on div "Draft" at bounding box center [465, 570] width 115 height 31
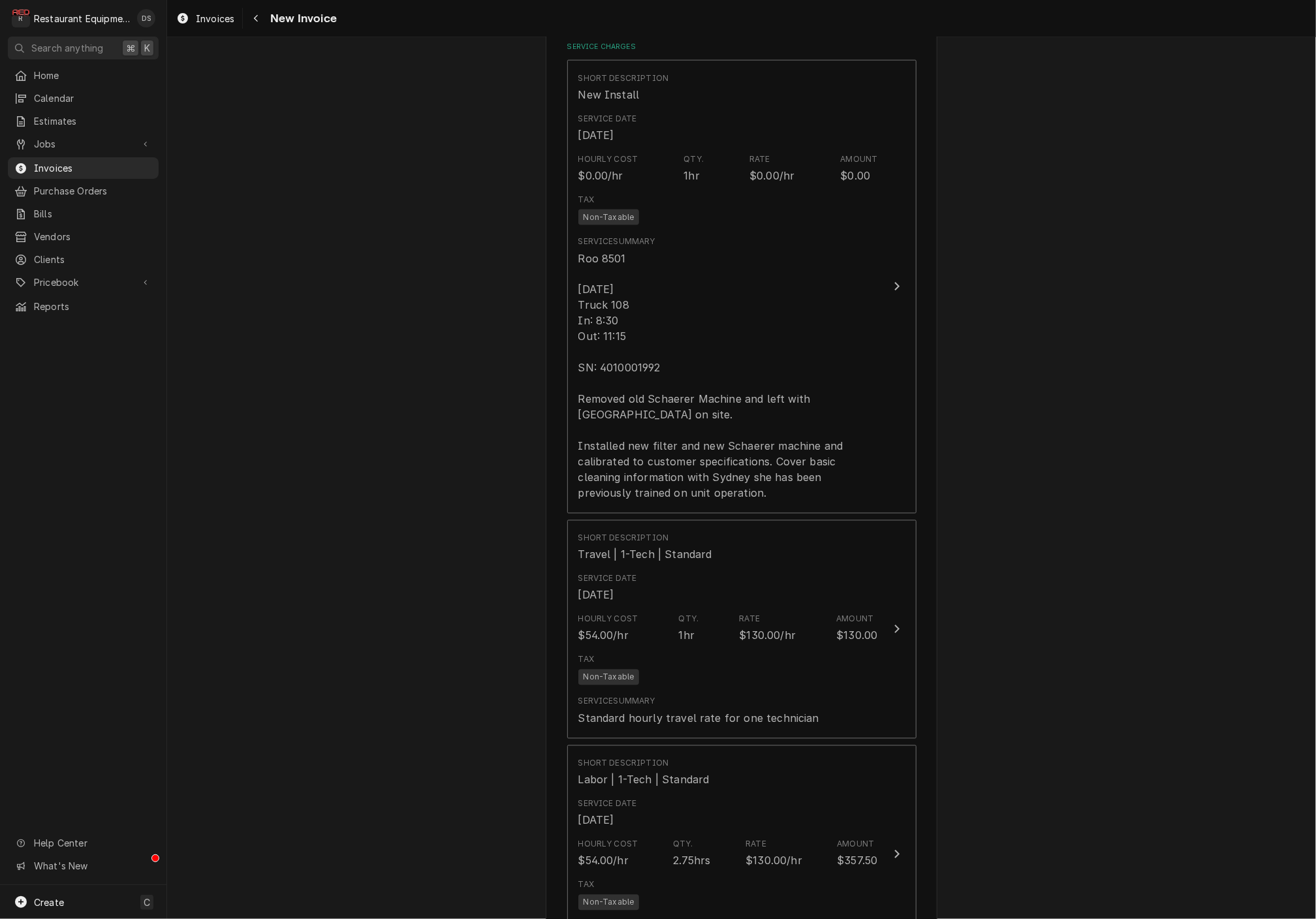
scroll to position [1146, 0]
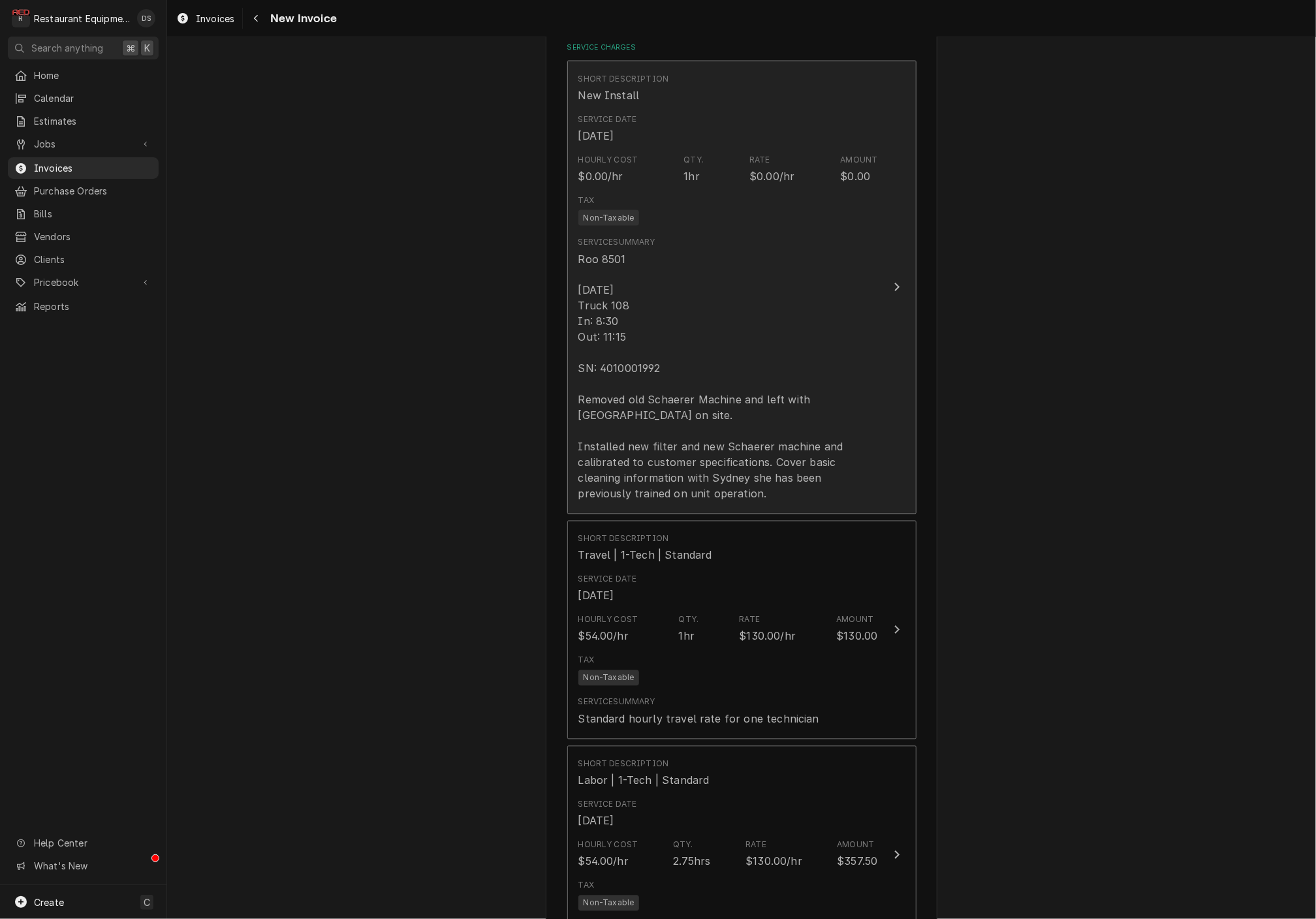
click at [814, 384] on div "Roo 8501 [DATE] Truck 108 In: 8:30 Out: 11:15 SN: 4010001992 Removed old Schaer…" at bounding box center [728, 377] width 300 height 251
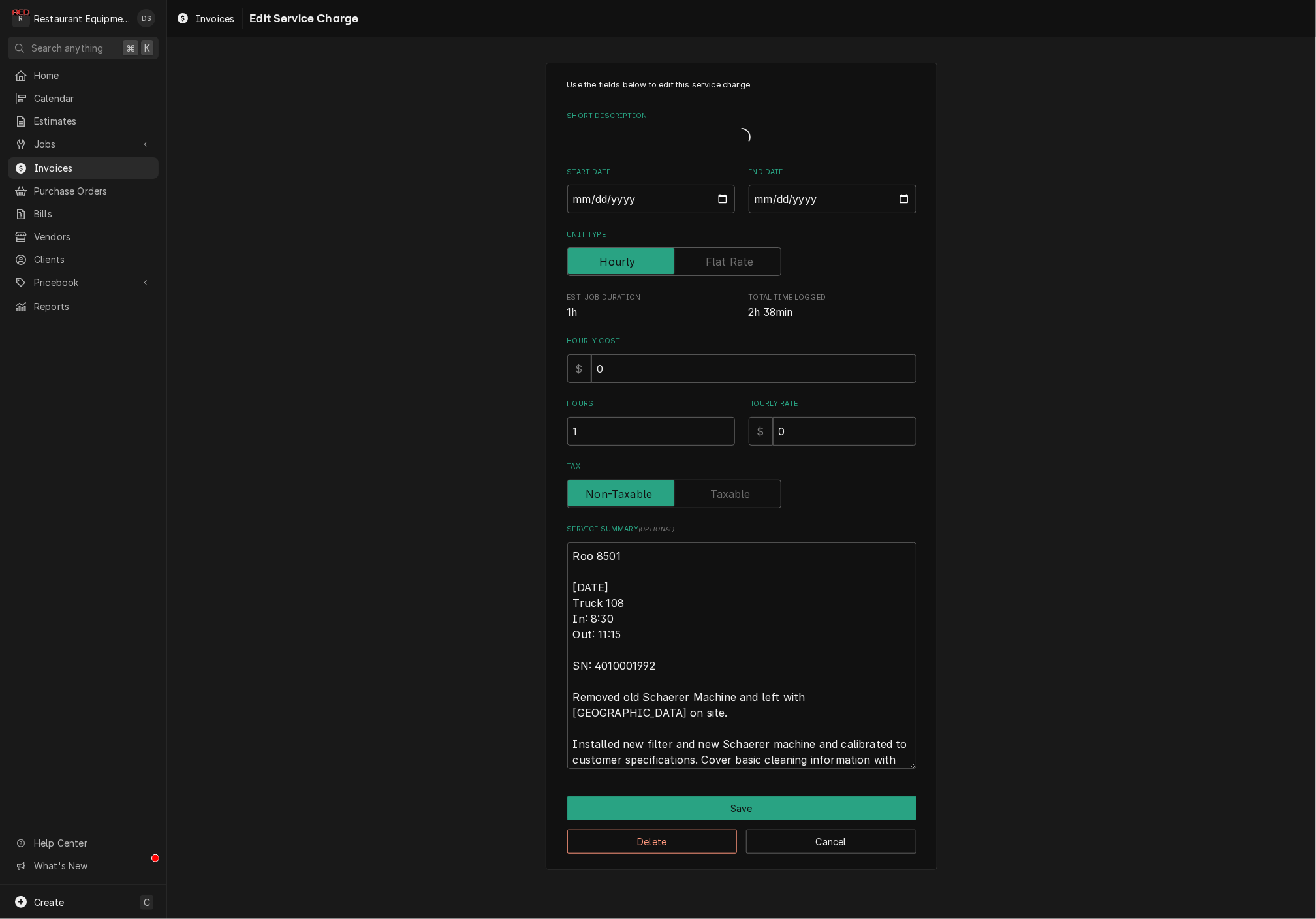
type textarea "x"
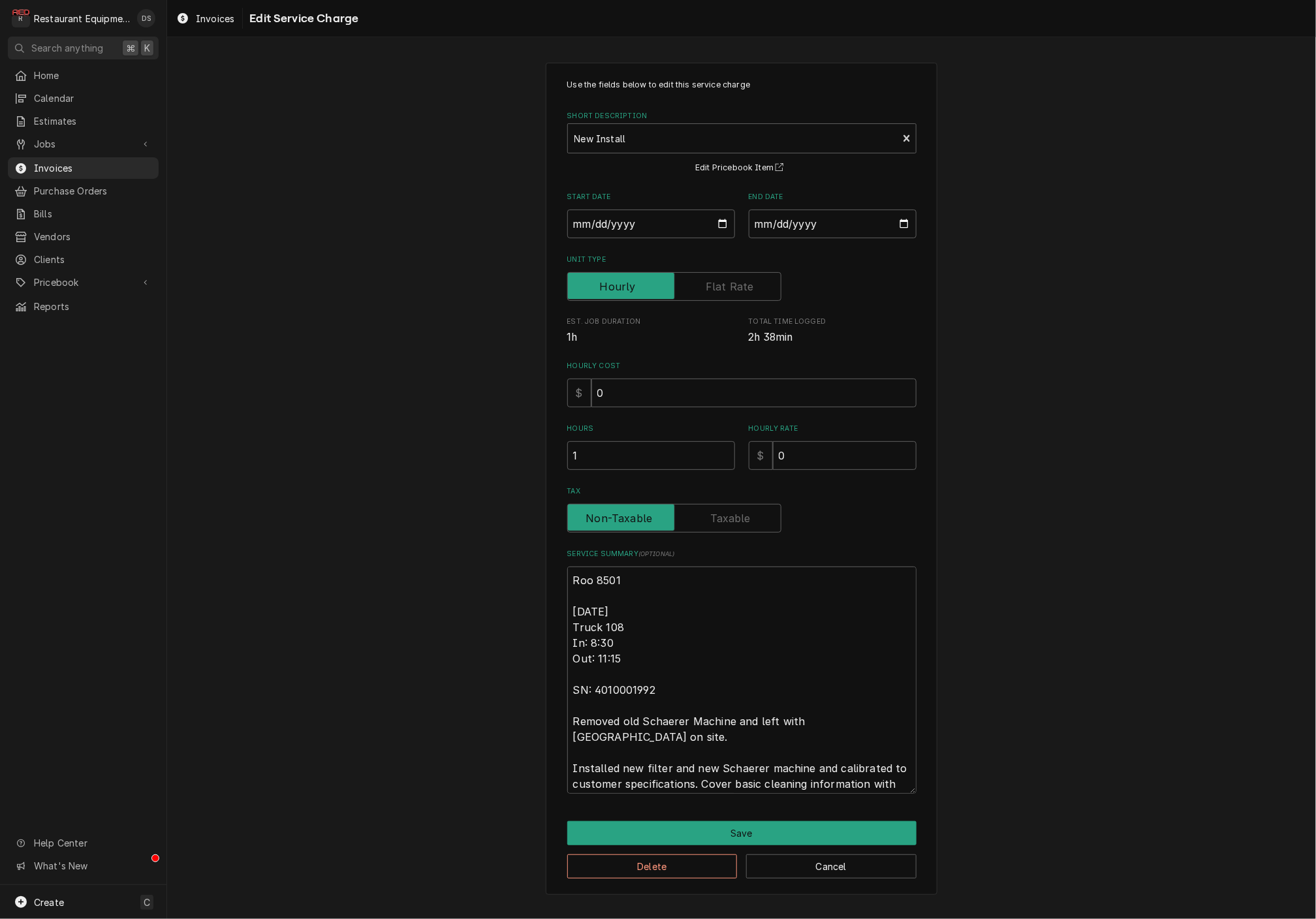
click at [737, 279] on label "Unit Type" at bounding box center [675, 287] width 214 height 29
click at [737, 279] on input "Unit Type" at bounding box center [675, 287] width 202 height 29
checkbox input "true"
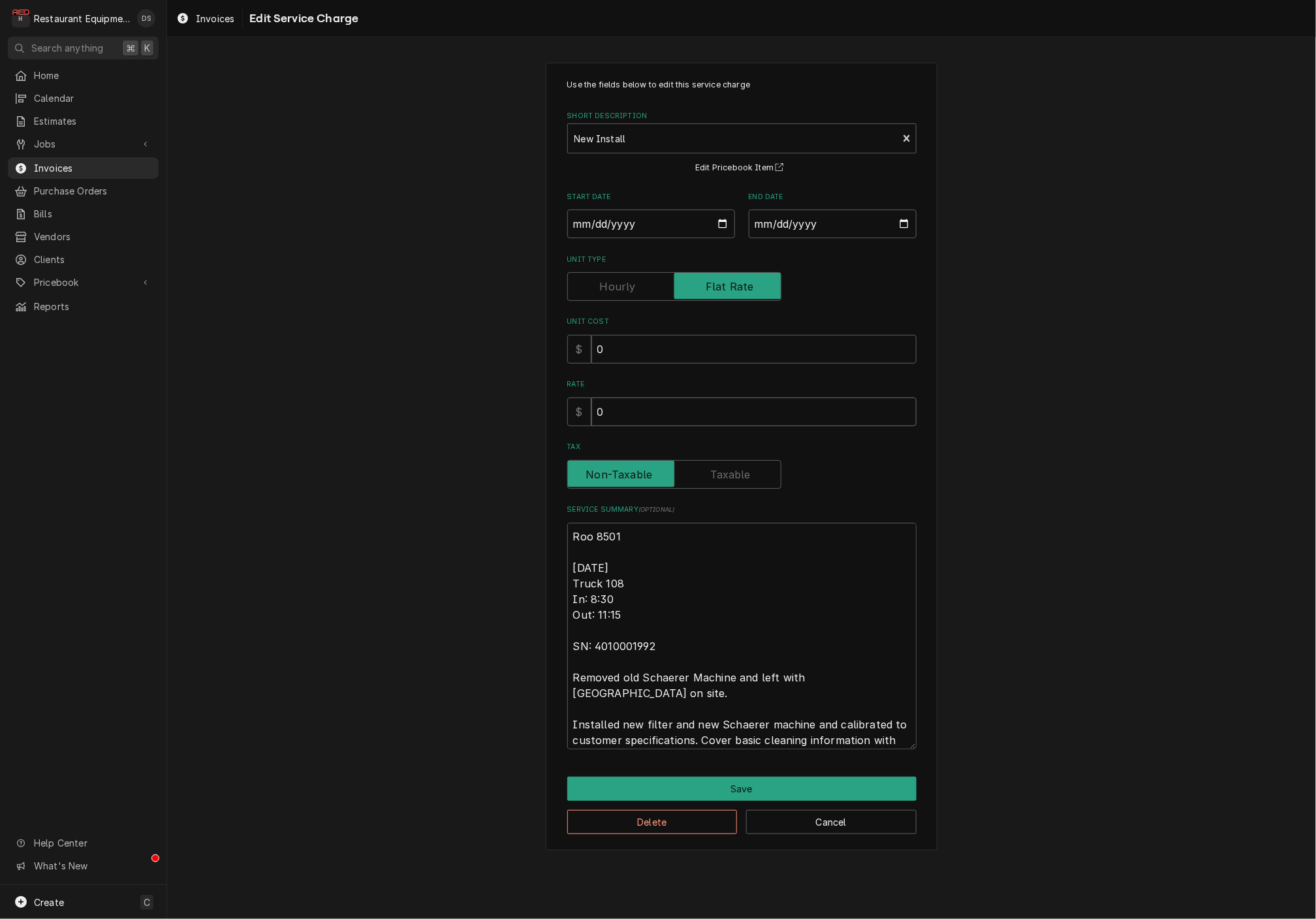
drag, startPoint x: 727, startPoint y: 398, endPoint x: 566, endPoint y: 387, distance: 161.4
click at [571, 397] on div "$ 0" at bounding box center [742, 412] width 349 height 29
type textarea "x"
type input "3"
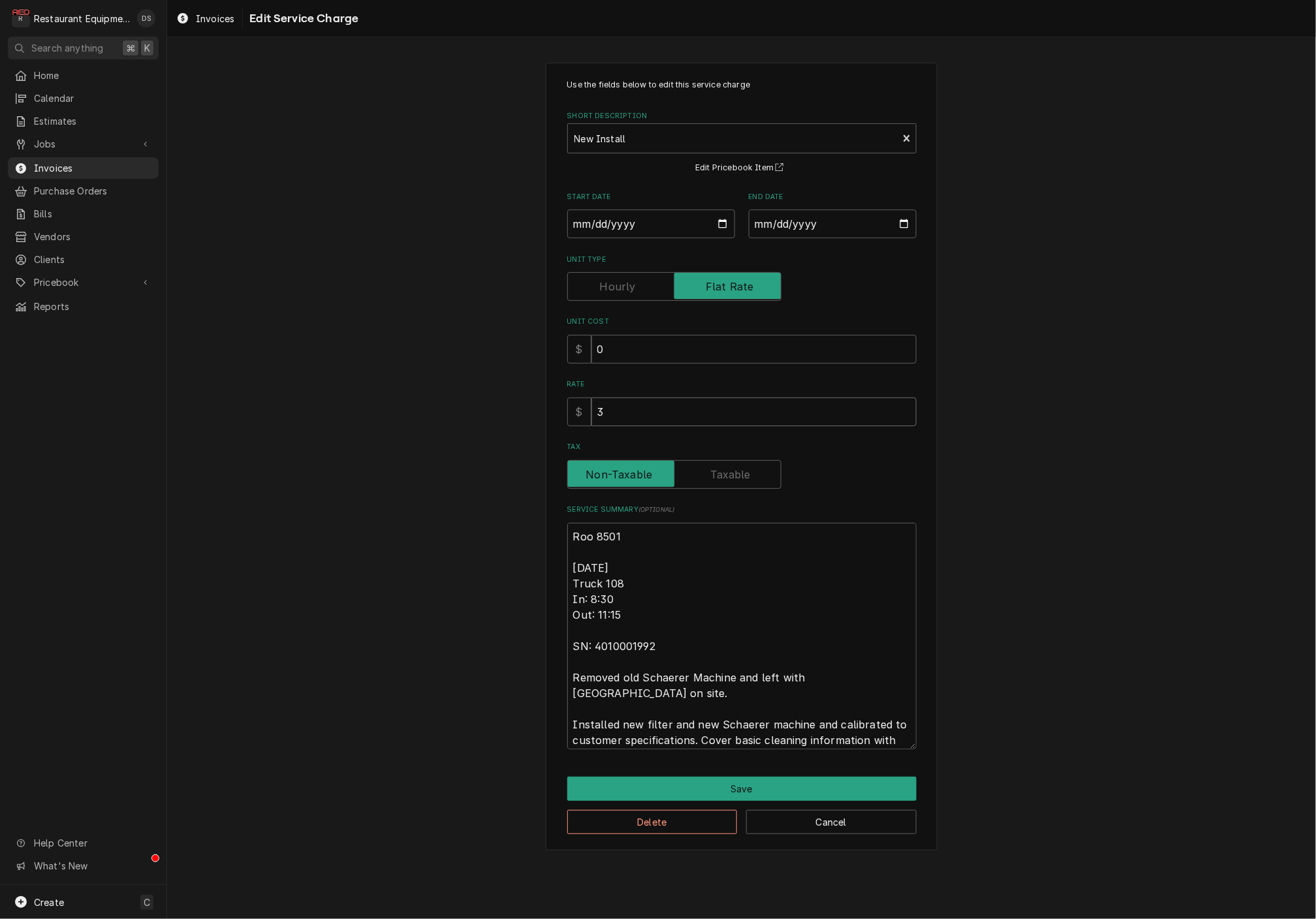
type textarea "x"
type input "32"
type textarea "x"
type input "325"
click at [622, 356] on input "0" at bounding box center [754, 349] width 325 height 29
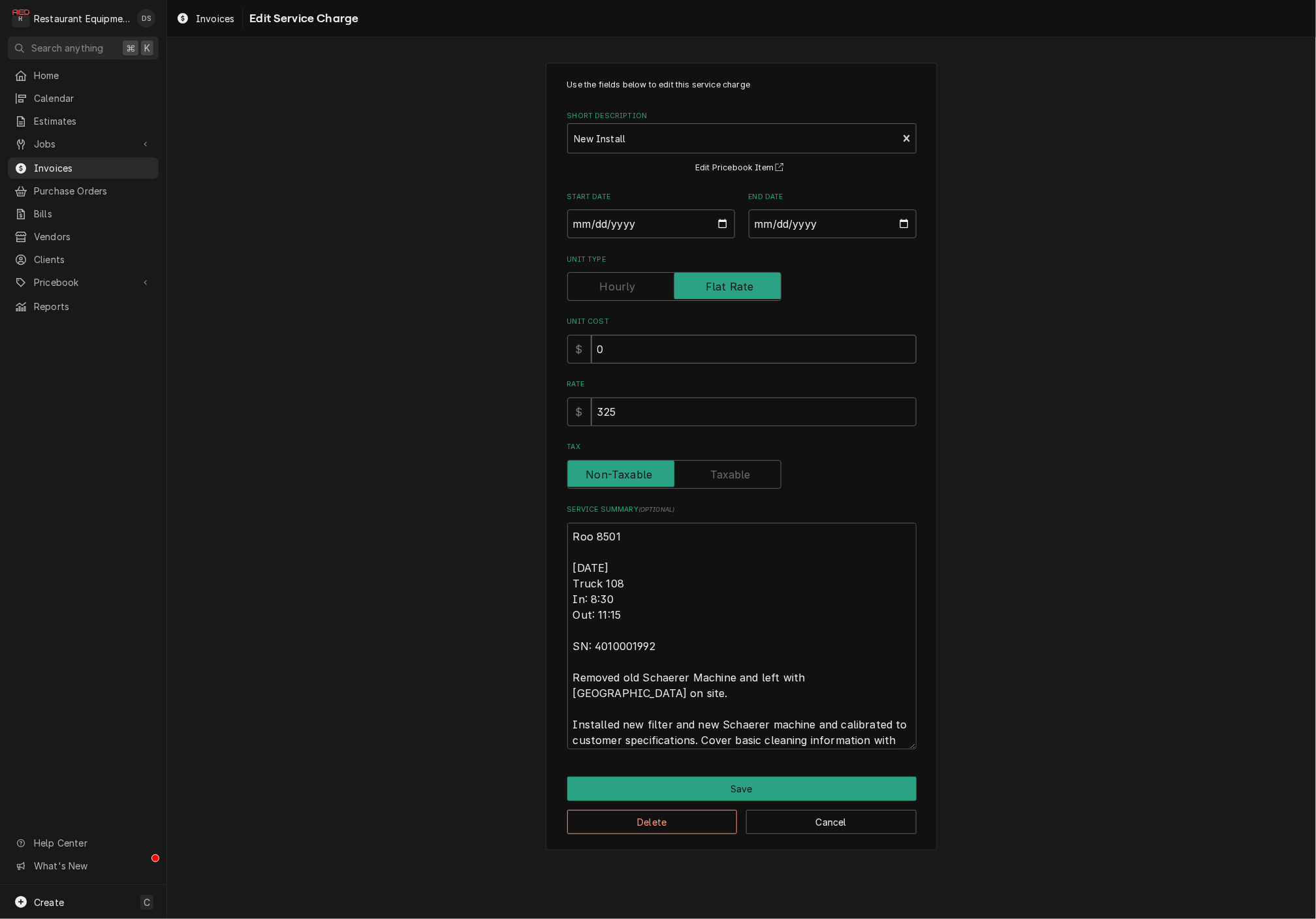
click at [622, 356] on input "0" at bounding box center [754, 349] width 325 height 29
type textarea "x"
type input "2"
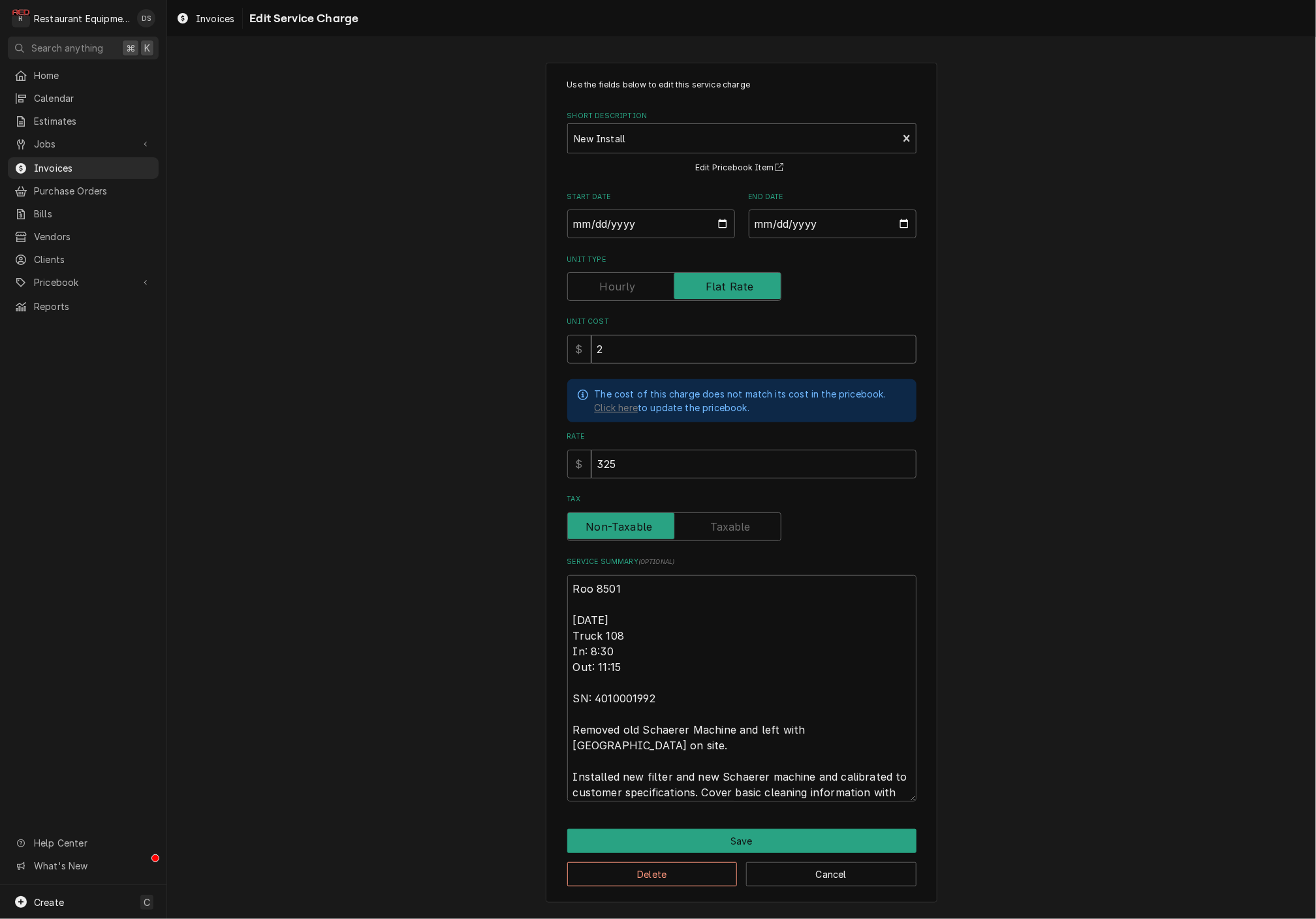
type textarea "x"
type input "25"
type textarea "x"
type input "250"
click at [788, 829] on button "Save" at bounding box center [742, 841] width 349 height 24
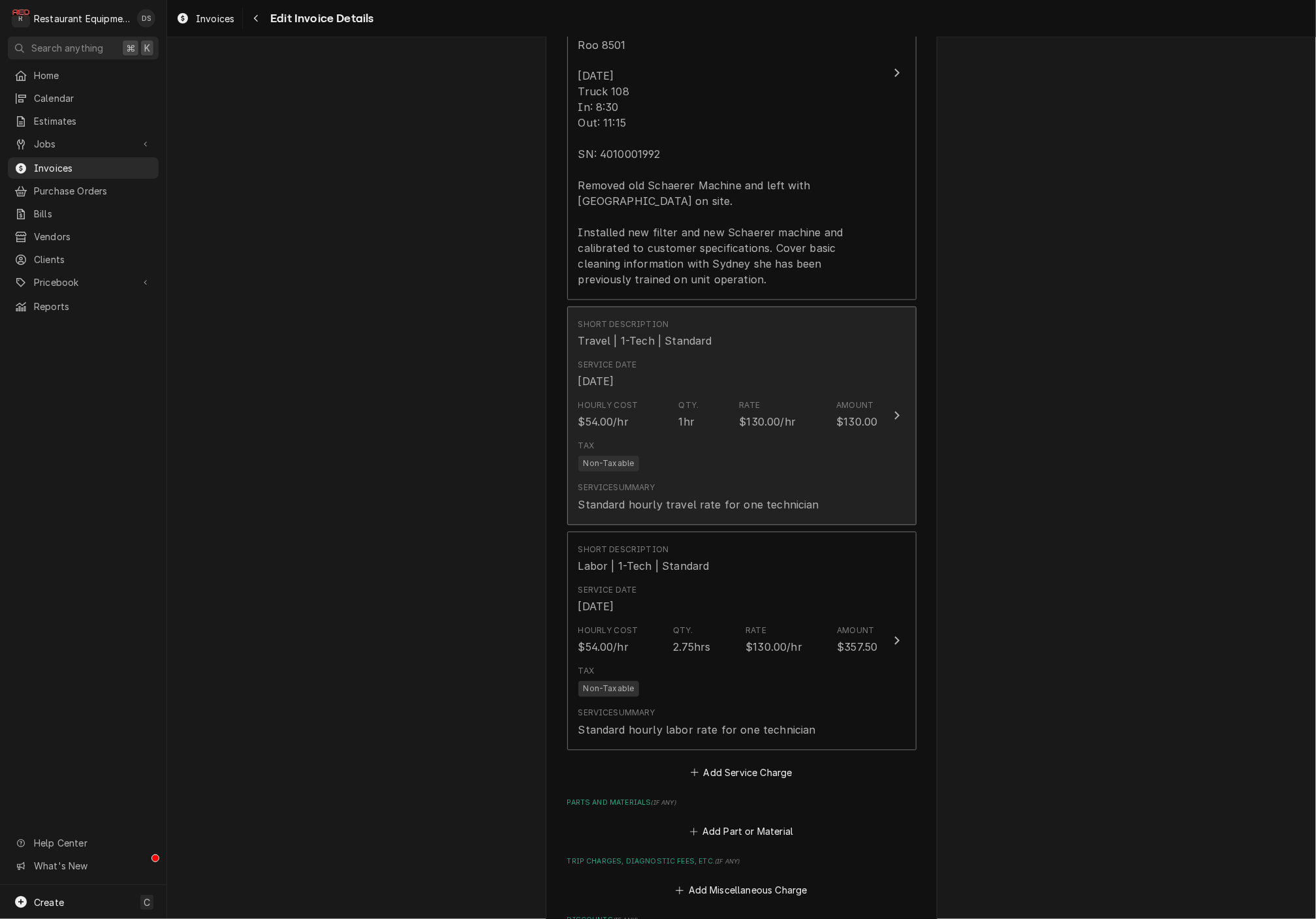
scroll to position [1358, 0]
click at [802, 437] on div "Tax Non-Taxable" at bounding box center [728, 458] width 300 height 42
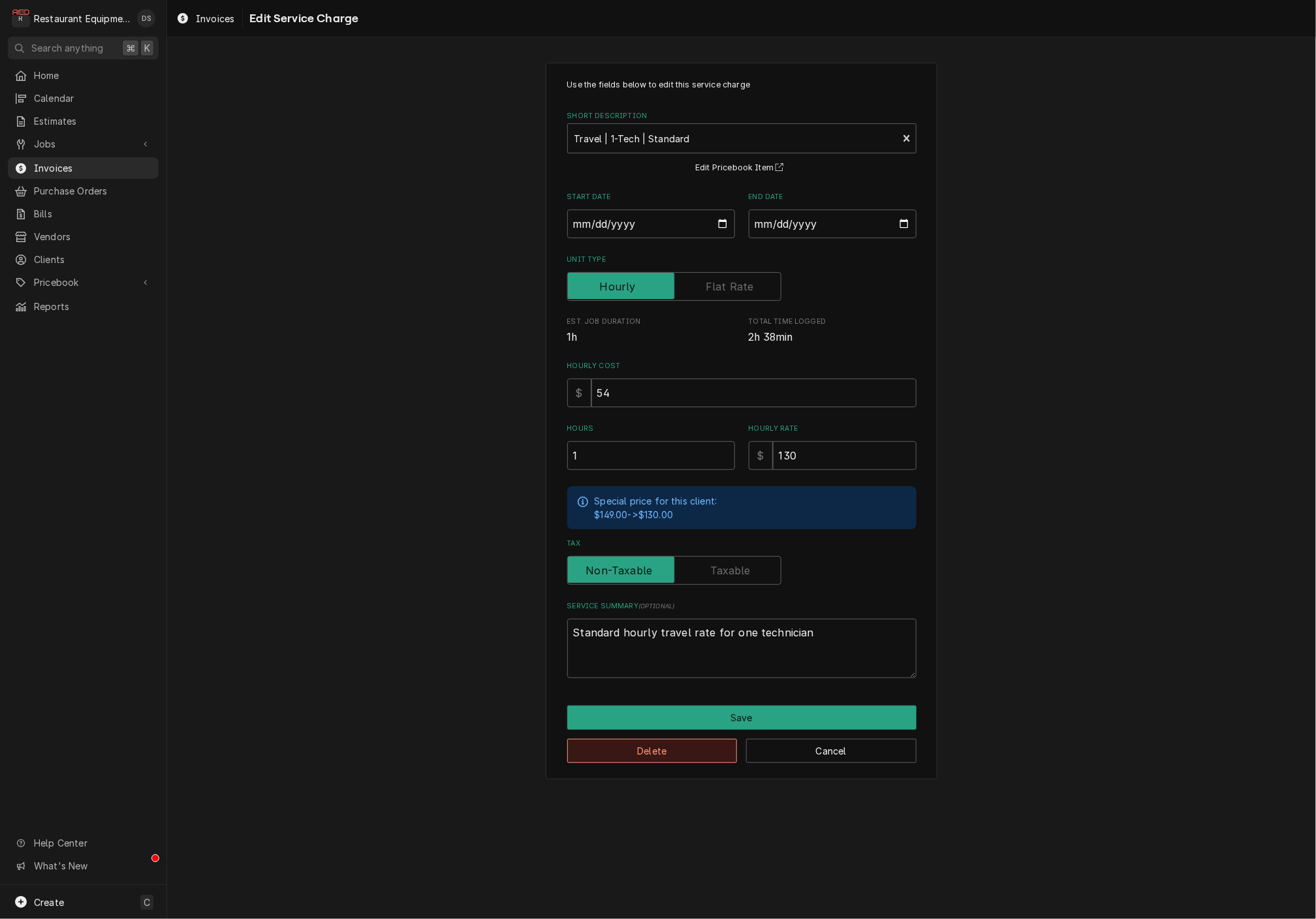
click at [691, 739] on button "Delete" at bounding box center [652, 751] width 170 height 24
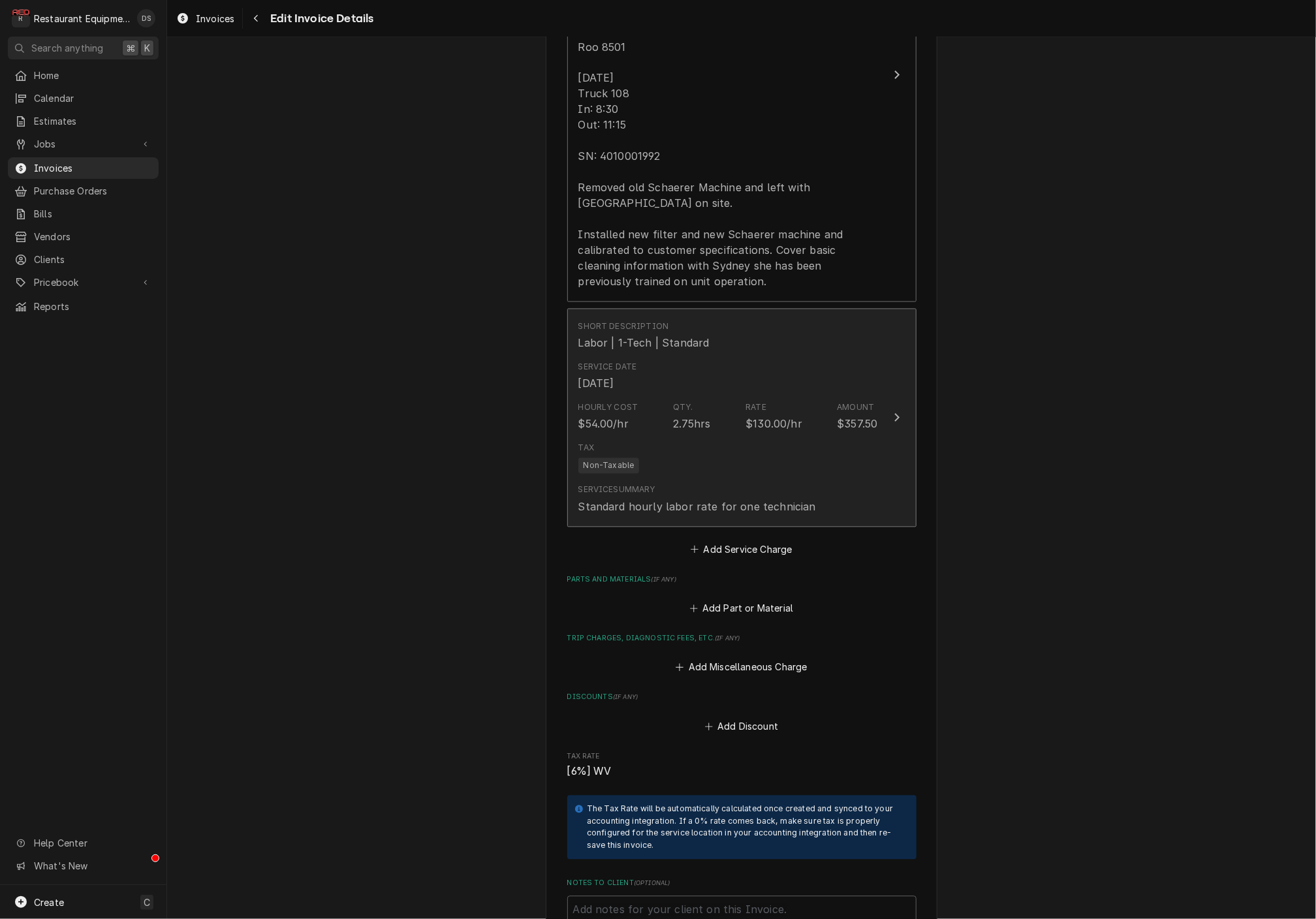
click at [791, 443] on div "Tax Non-Taxable" at bounding box center [728, 458] width 300 height 42
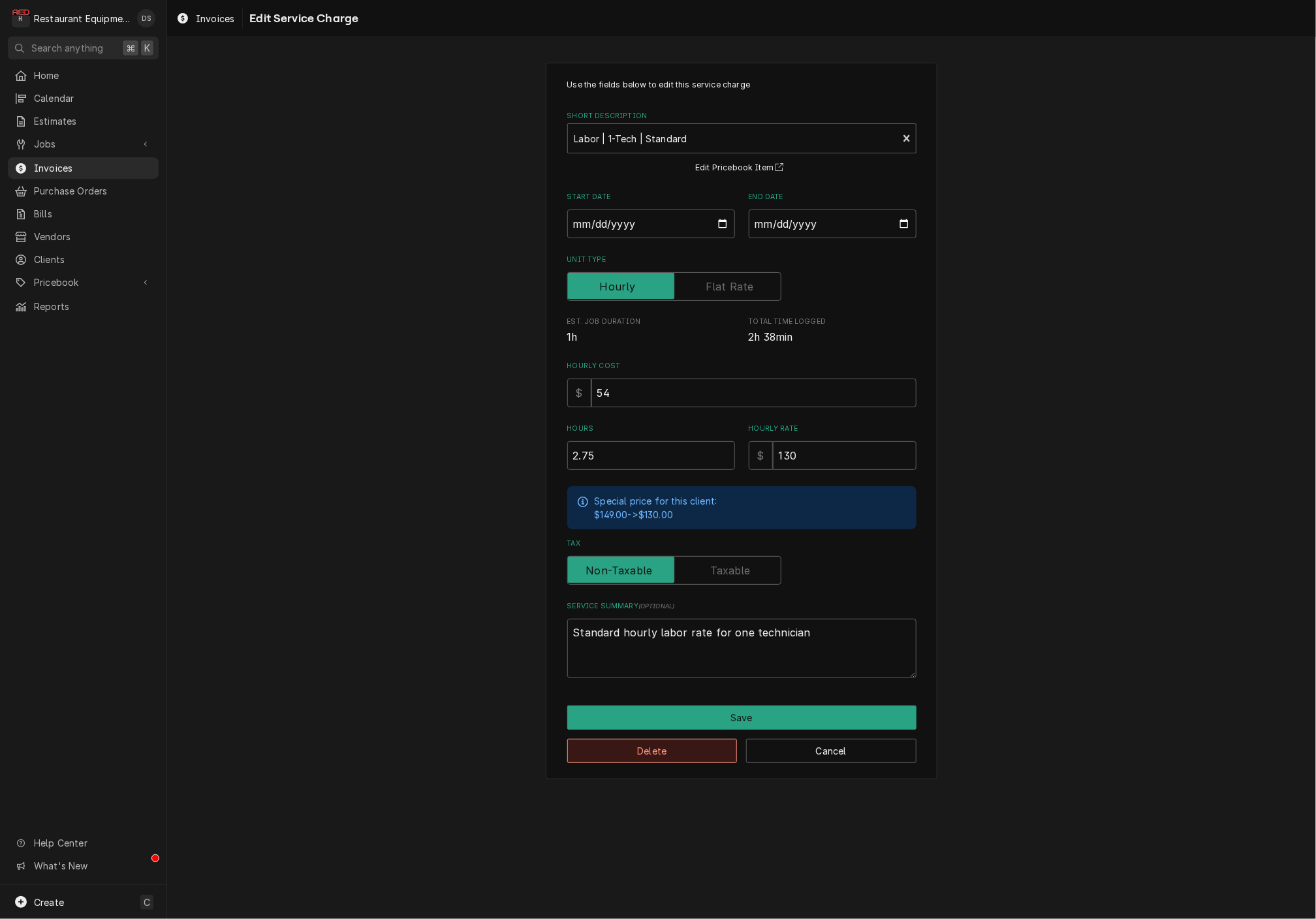
click at [710, 744] on button "Delete" at bounding box center [652, 751] width 170 height 24
type textarea "x"
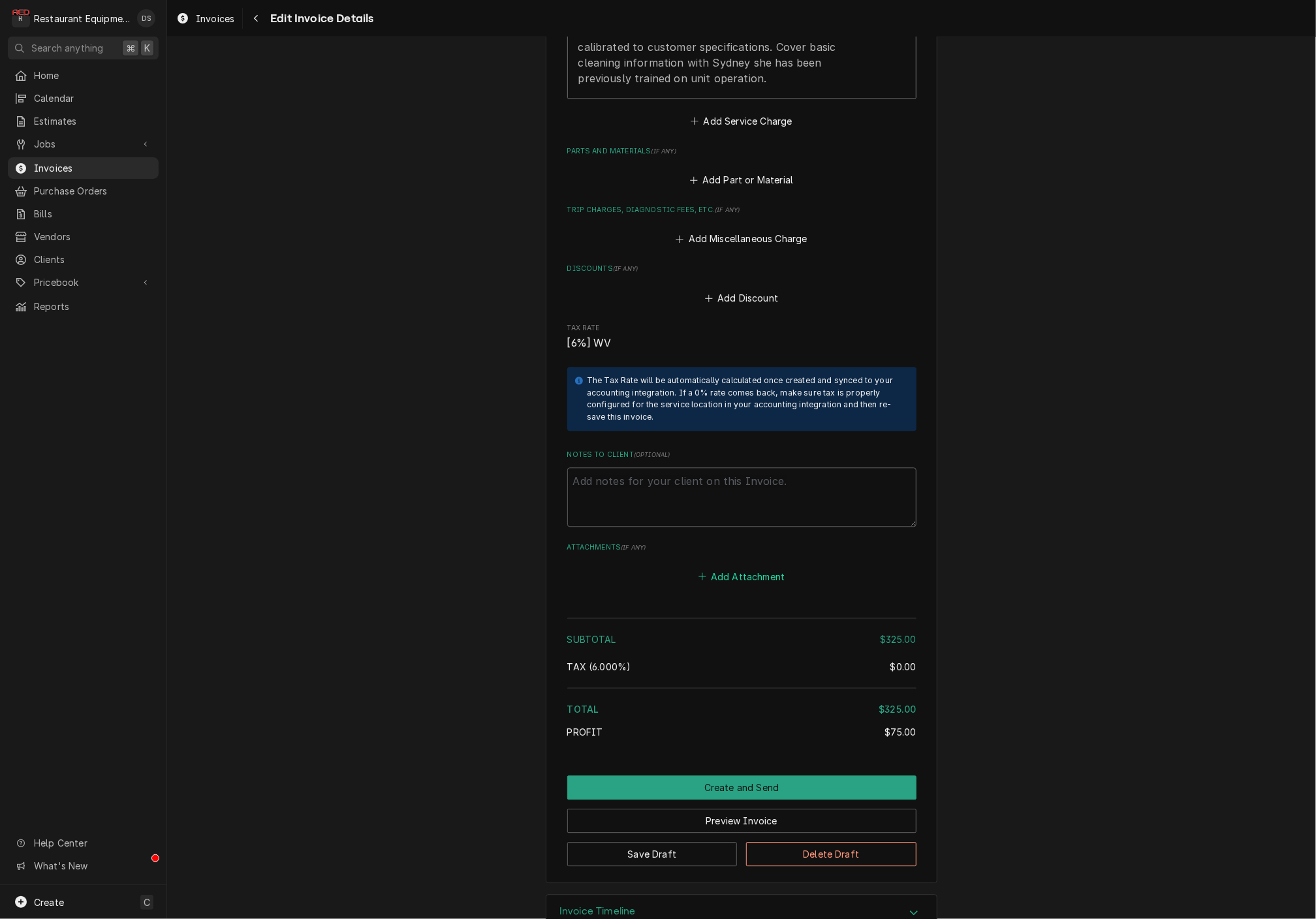
click at [734, 568] on button "Add Attachment" at bounding box center [742, 576] width 91 height 18
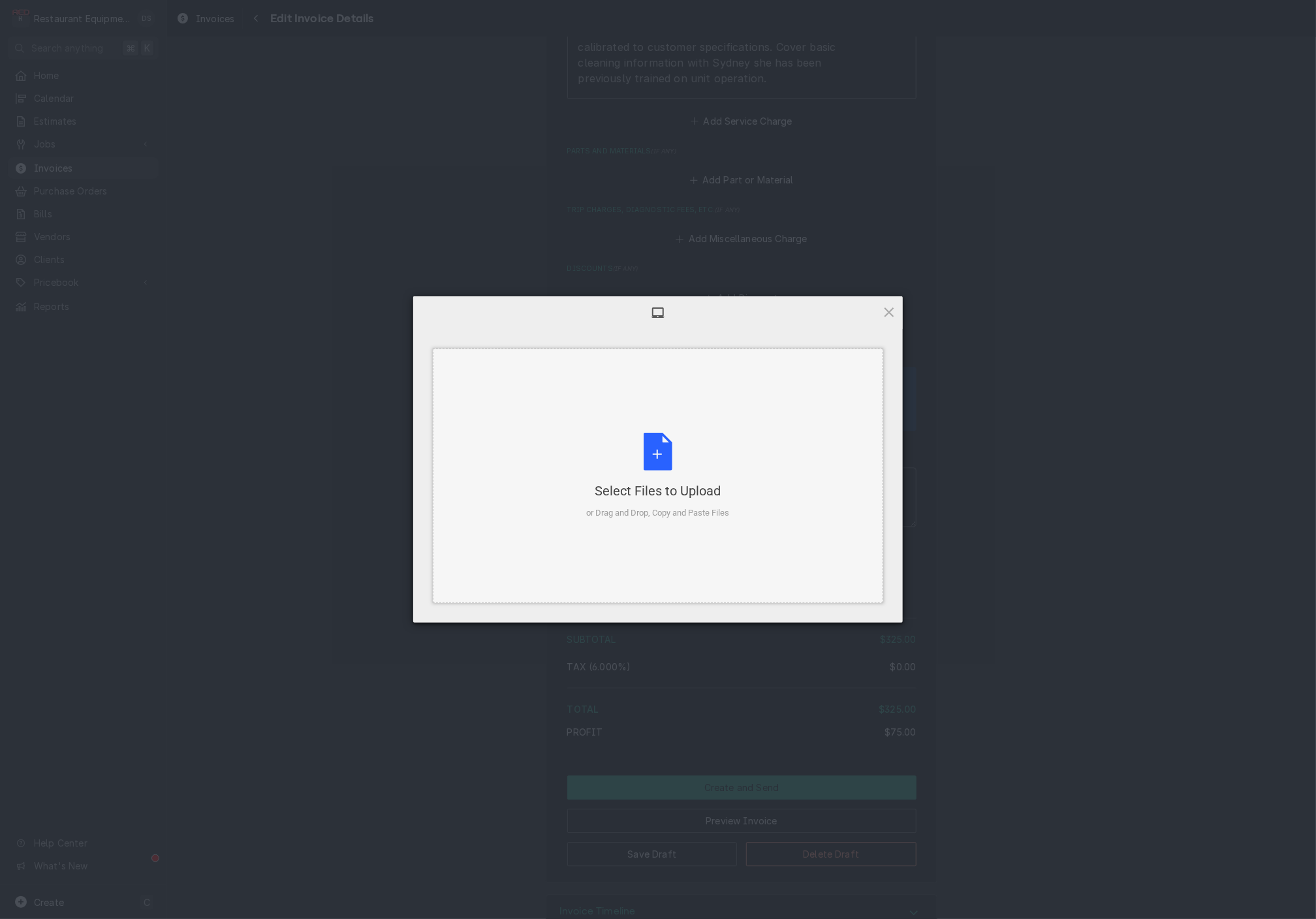
click at [679, 481] on div "Select Files to Upload or Drag and Drop, Copy and Paste Files" at bounding box center [658, 476] width 143 height 87
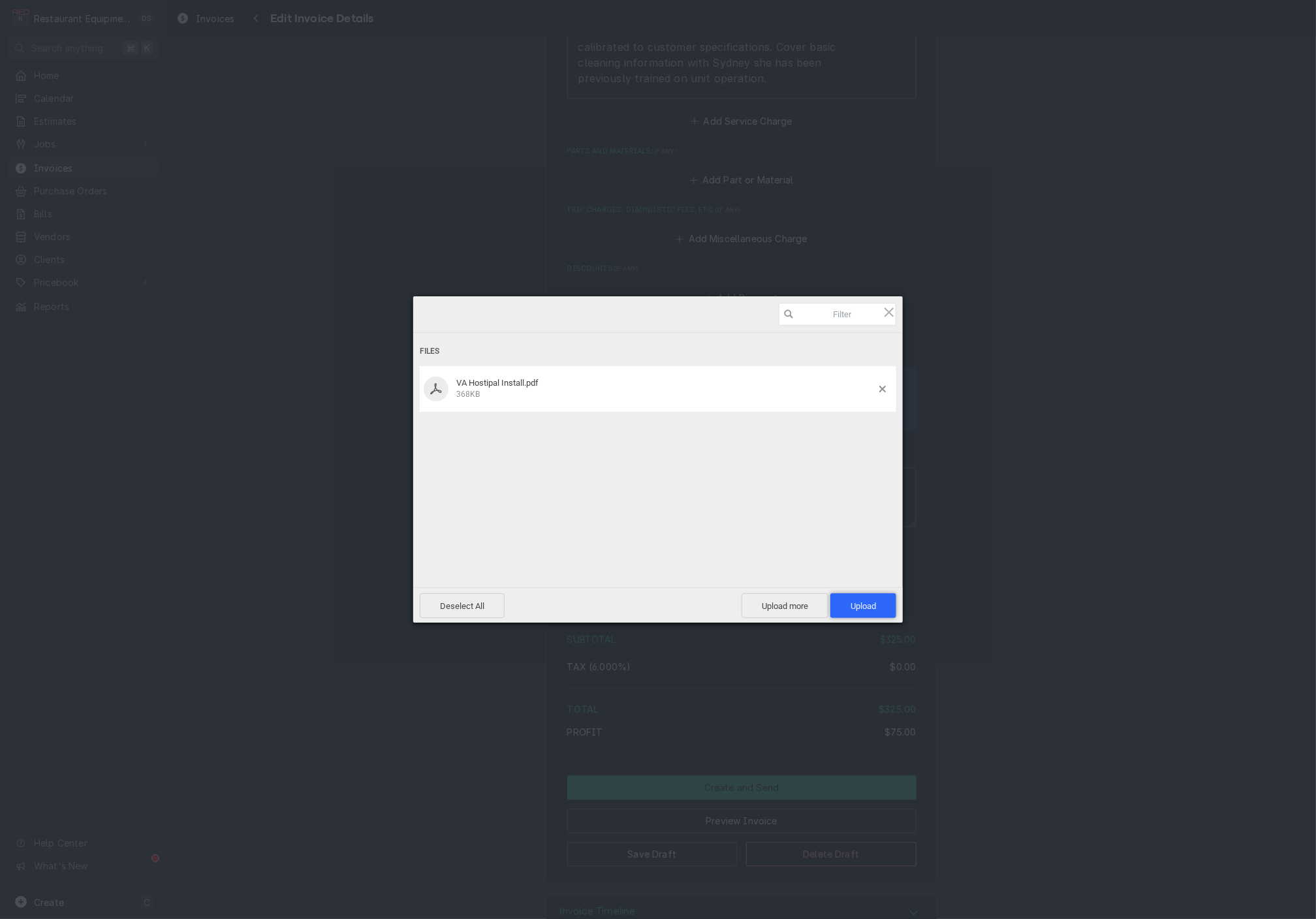
click at [875, 602] on span "Upload 1" at bounding box center [863, 607] width 25 height 10
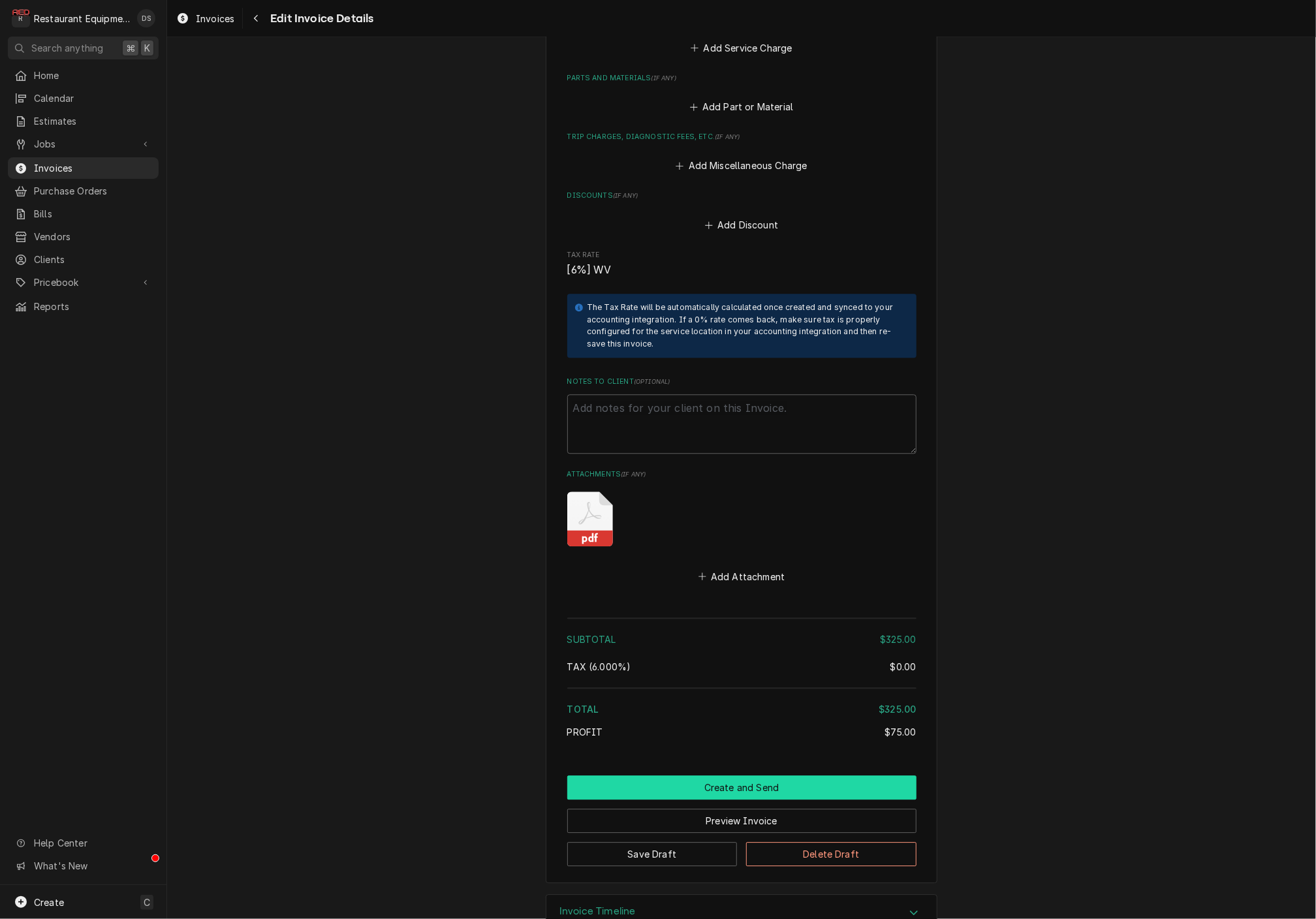
click at [765, 776] on button "Create and Send" at bounding box center [742, 788] width 349 height 24
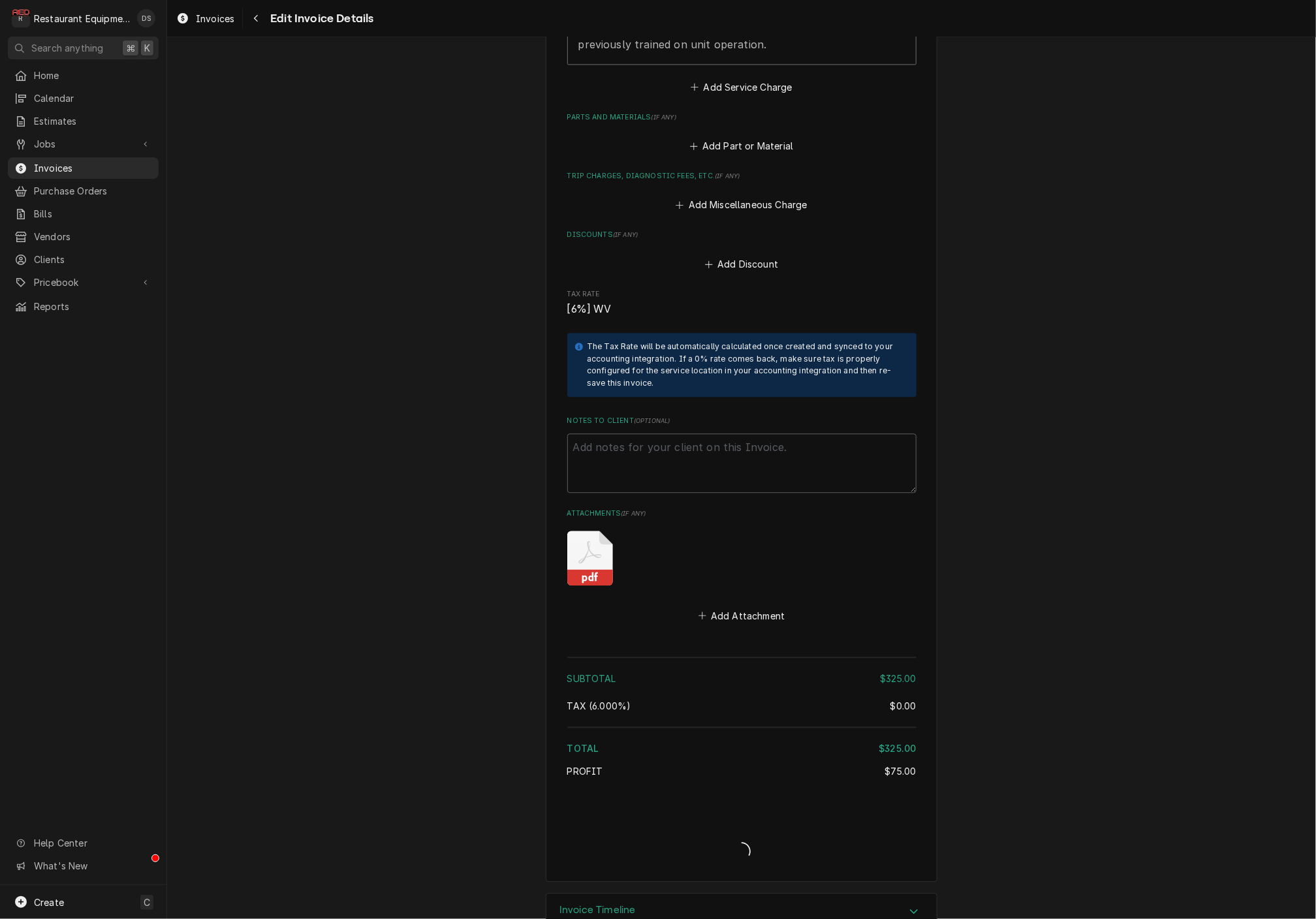
type textarea "x"
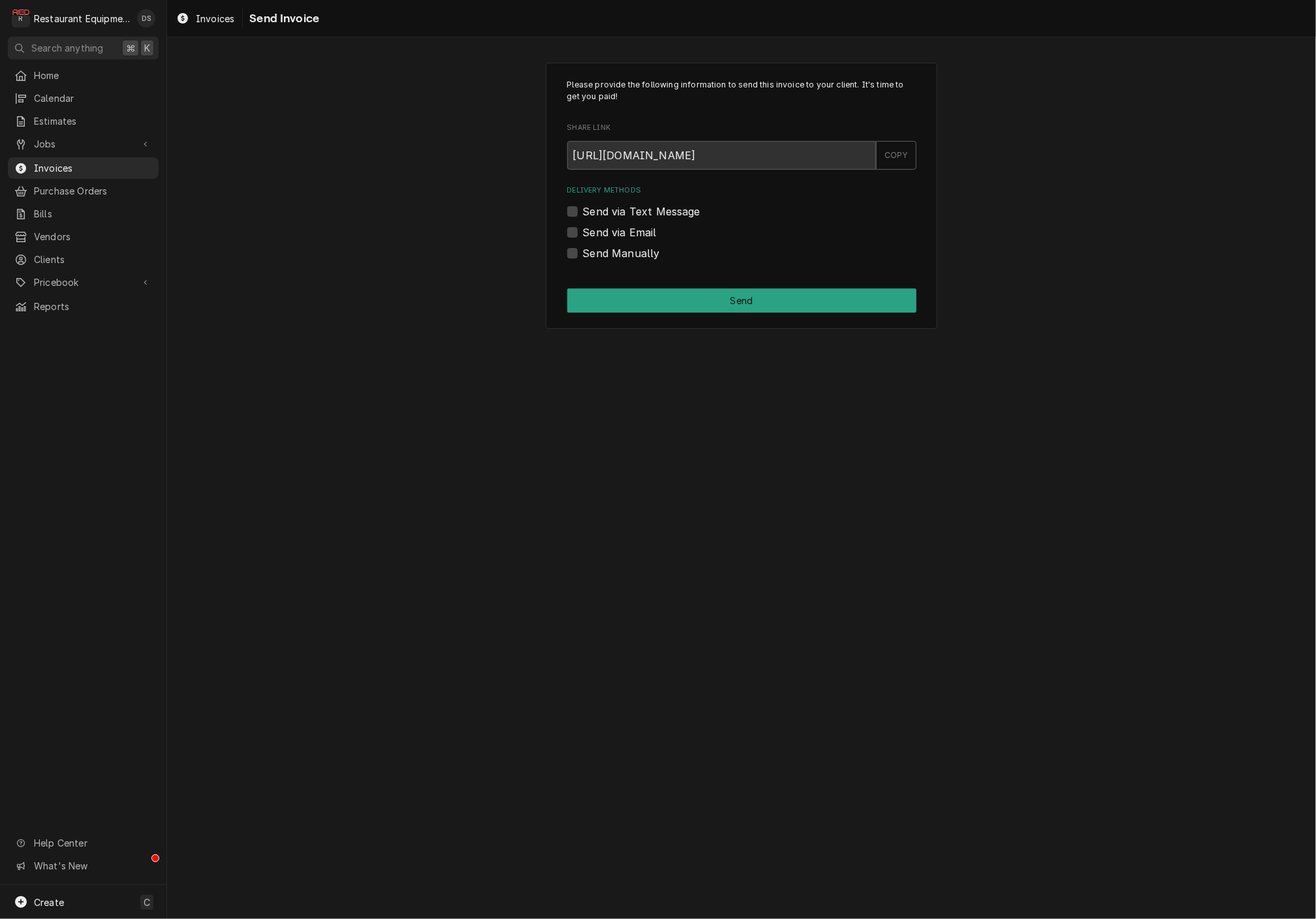
click at [583, 230] on label "Send via Email" at bounding box center [620, 233] width 74 height 16
click at [583, 230] on input "Send via Email" at bounding box center [757, 239] width 349 height 29
checkbox input "true"
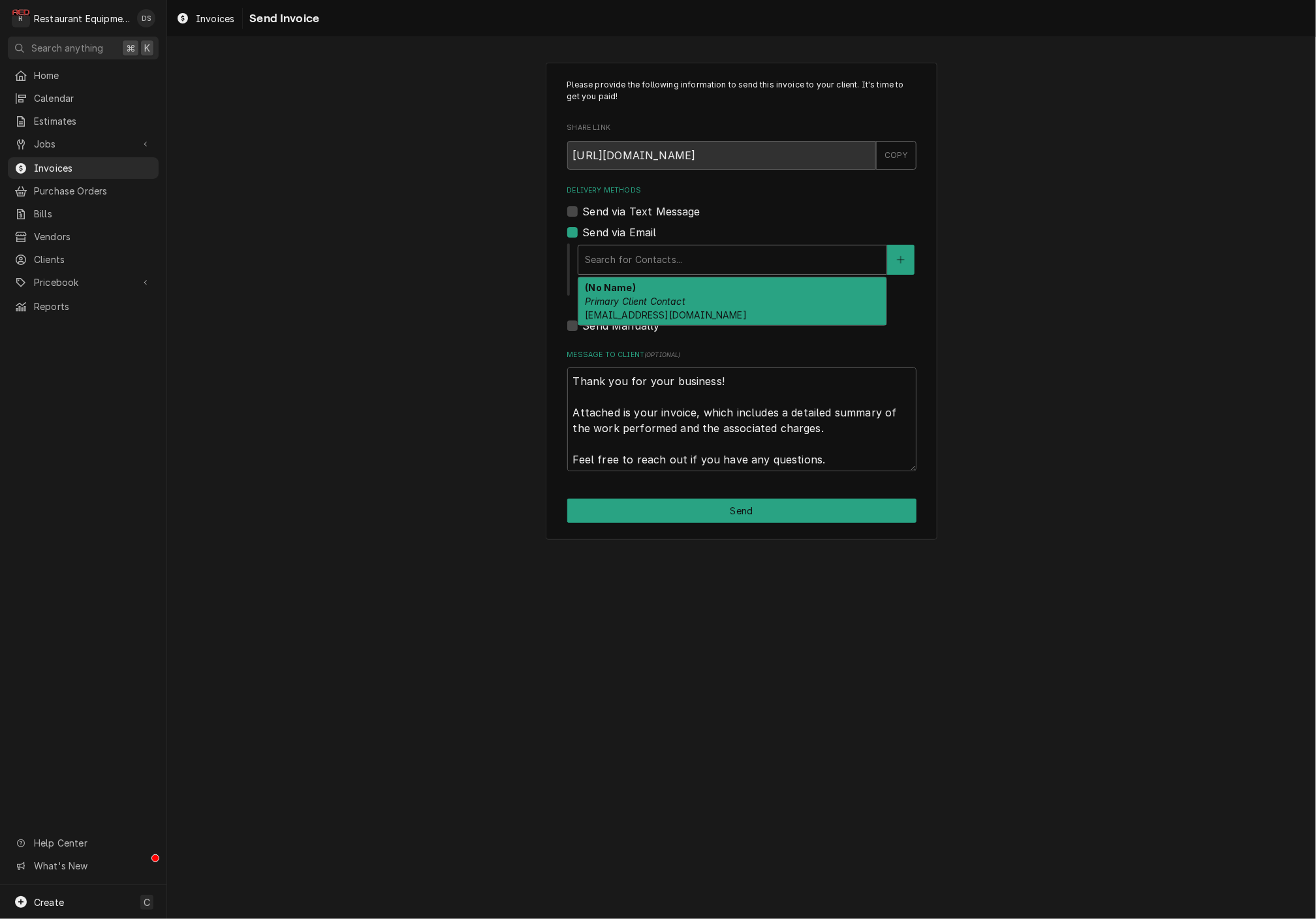
click at [679, 255] on div "Search for Contacts..." at bounding box center [732, 260] width 295 height 14
click at [682, 302] on em "Primary Client Contact" at bounding box center [635, 301] width 100 height 11
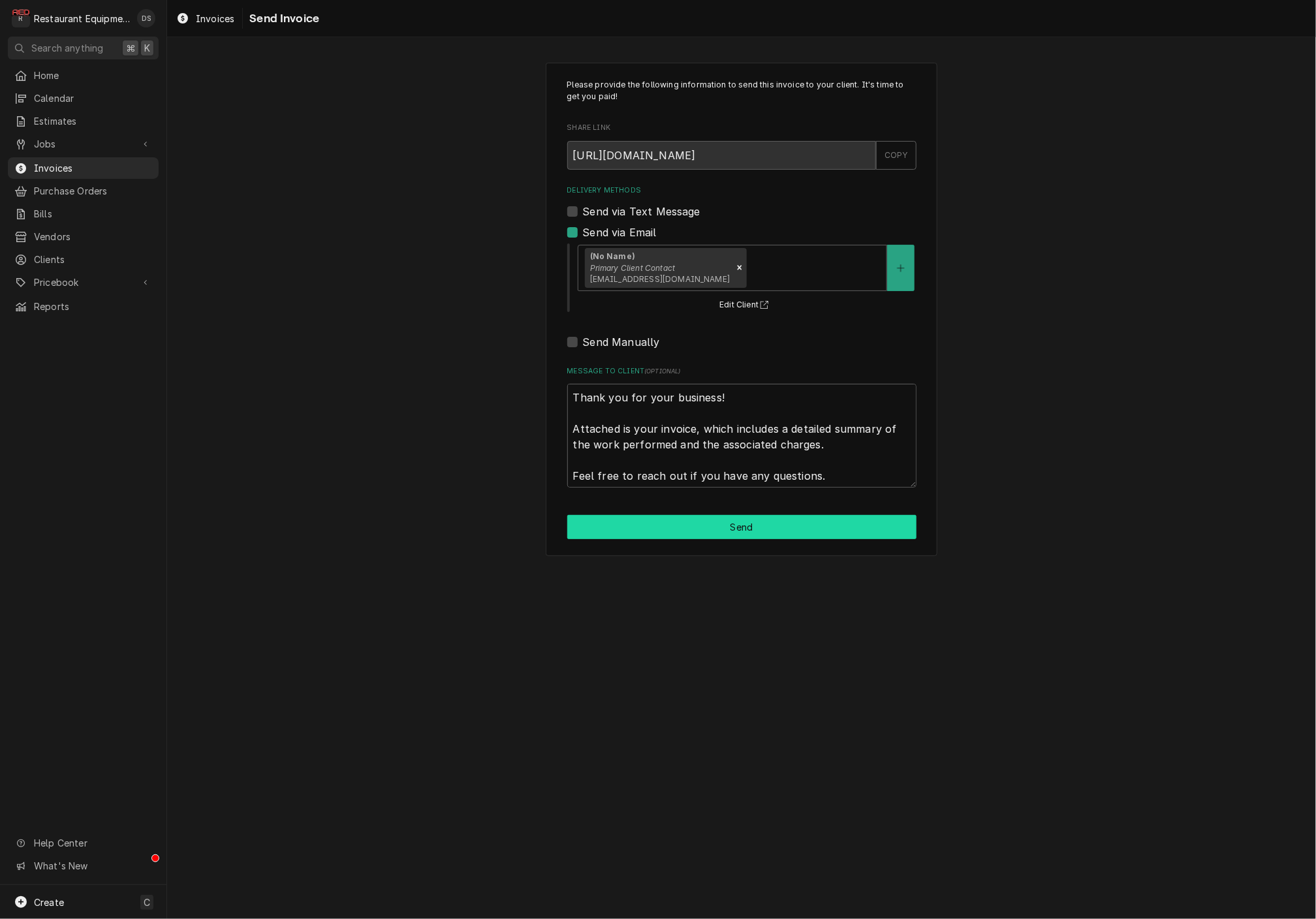
click at [764, 520] on button "Send" at bounding box center [742, 527] width 349 height 24
type textarea "x"
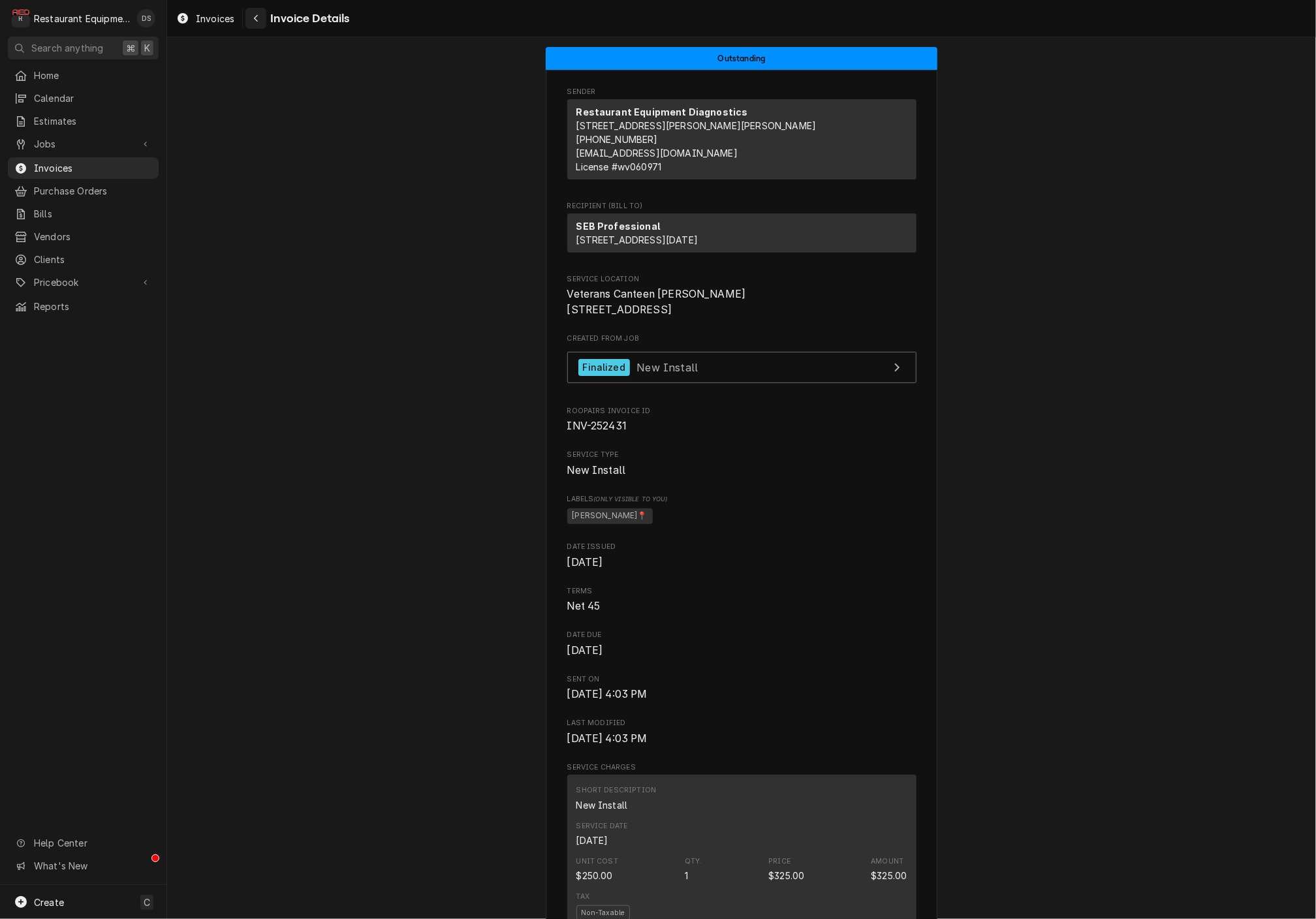
click at [257, 24] on button "Navigate back" at bounding box center [255, 18] width 20 height 20
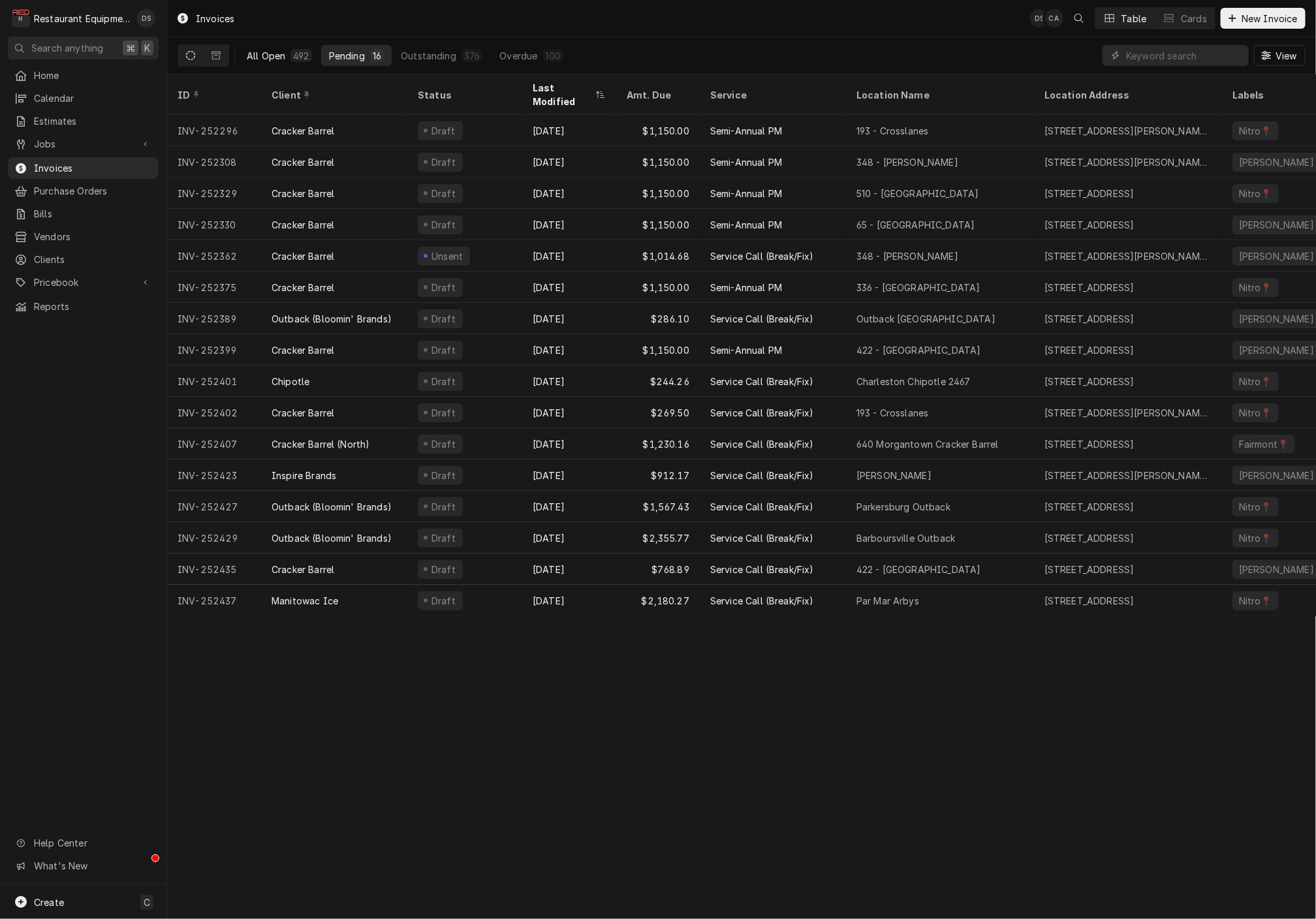
click at [279, 62] on button "All Open 492" at bounding box center [278, 55] width 81 height 20
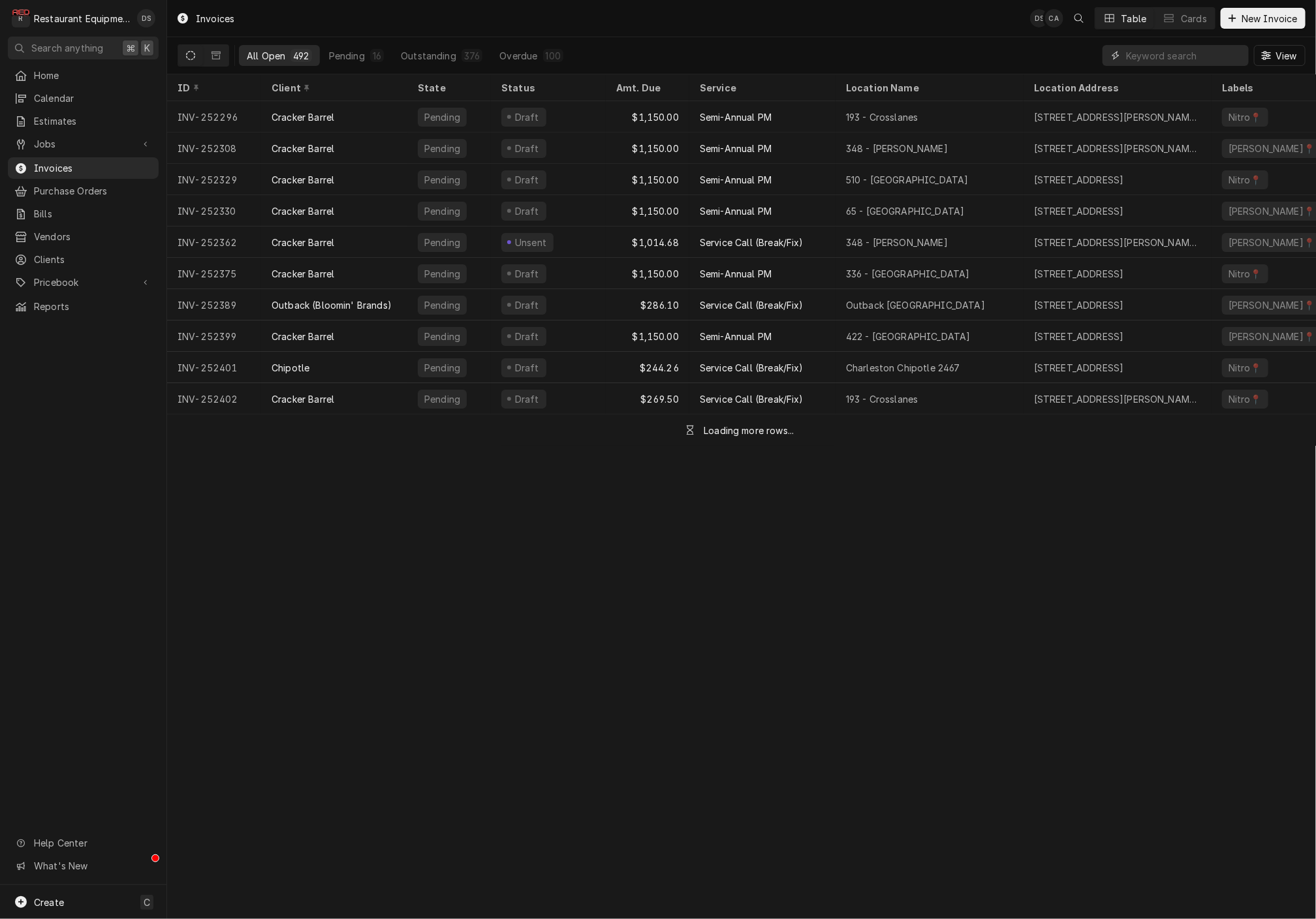
click at [1138, 55] on input "Dynamic Content Wrapper" at bounding box center [1184, 55] width 116 height 20
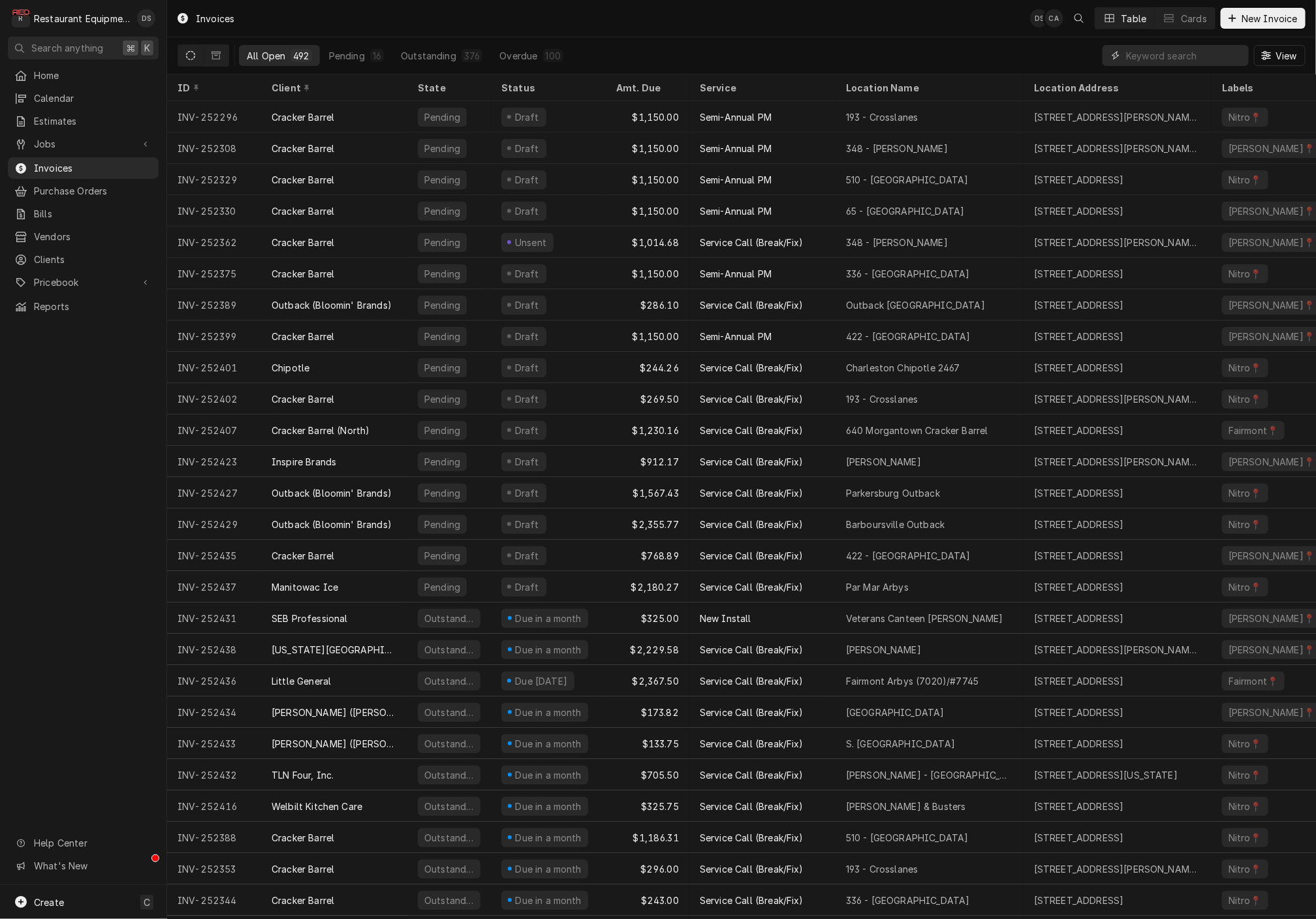
click at [1165, 54] on input "Dynamic Content Wrapper" at bounding box center [1184, 55] width 116 height 20
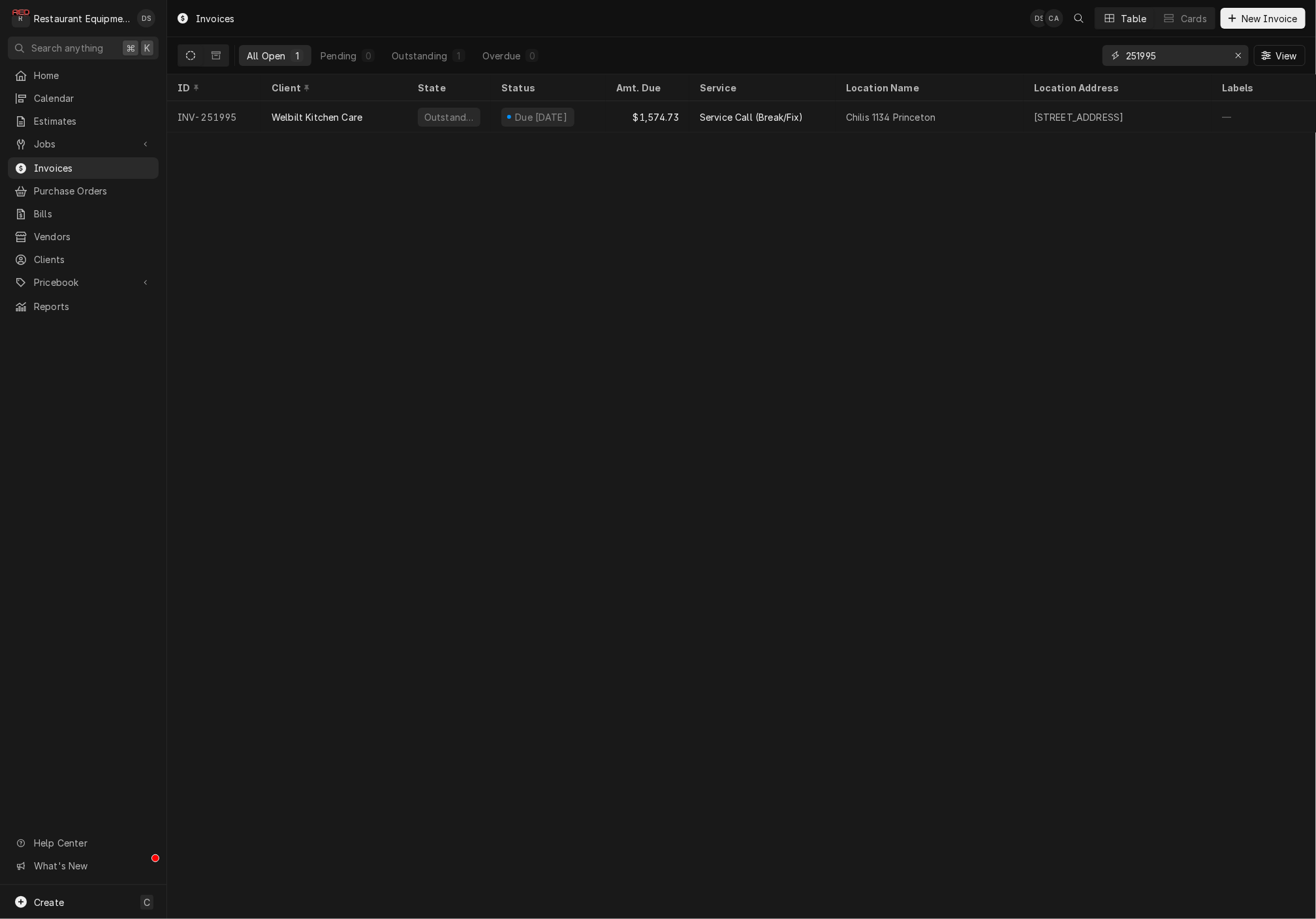
drag, startPoint x: 1173, startPoint y: 54, endPoint x: 1047, endPoint y: 49, distance: 126.1
click at [1047, 49] on div "All Open 1 Pending 0 Outstanding 1 Overdue 0 251995 View" at bounding box center [741, 55] width 1128 height 37
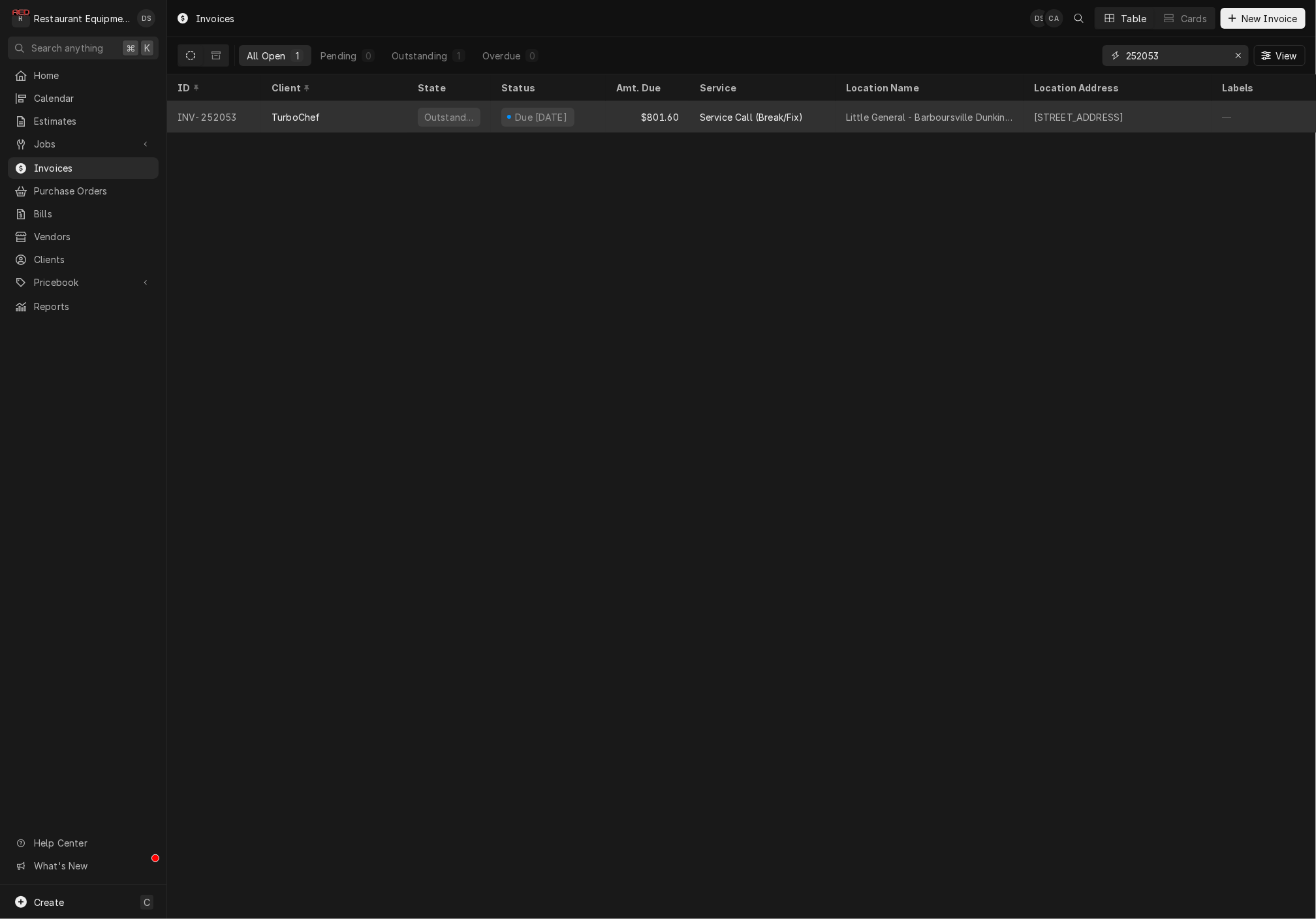
scroll to position [1, 0]
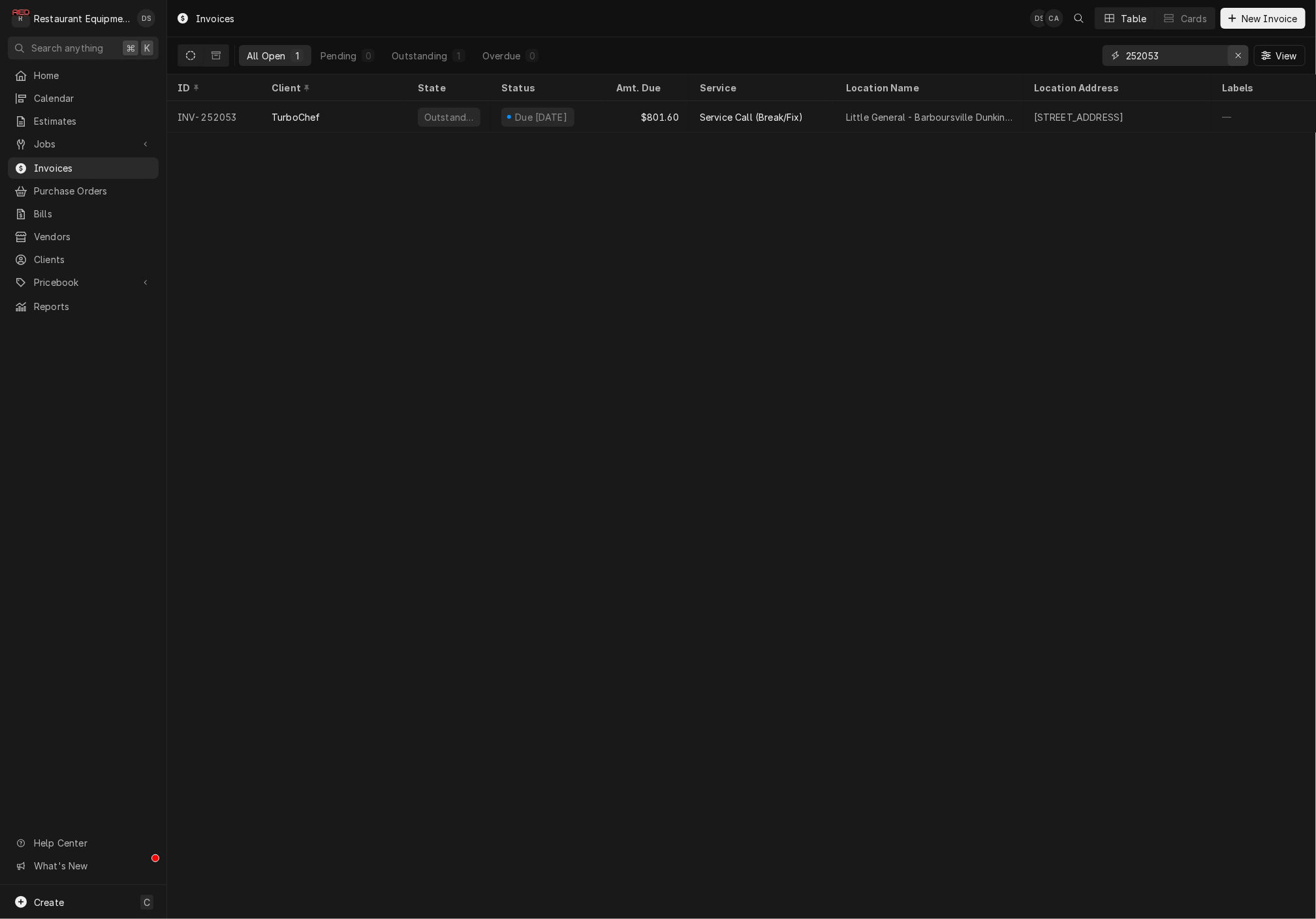
type input "252053"
click at [1244, 52] on div "Erase input" at bounding box center [1238, 55] width 13 height 13
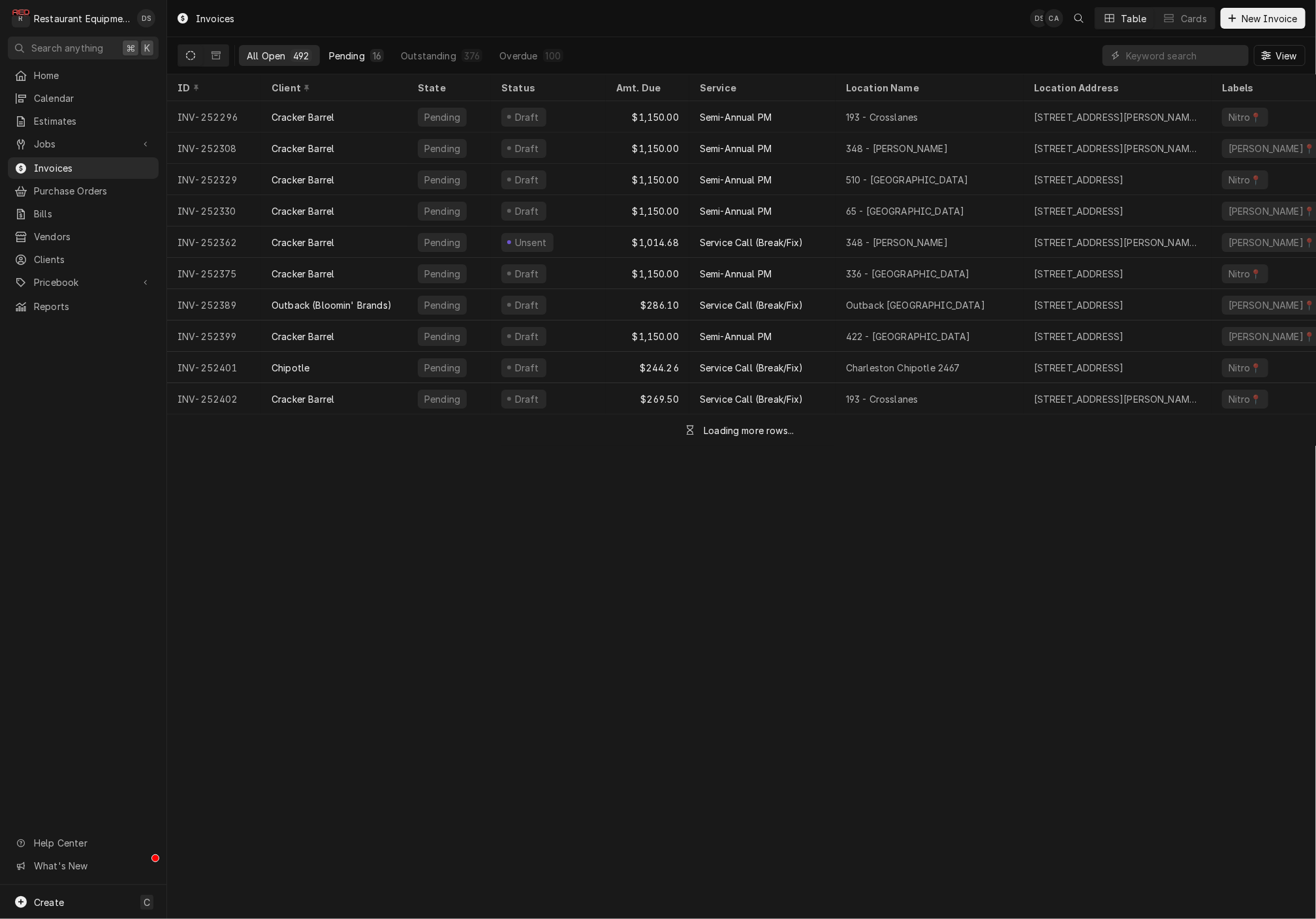
click at [354, 55] on div "Pending" at bounding box center [347, 55] width 36 height 14
